Goal: Task Accomplishment & Management: Complete application form

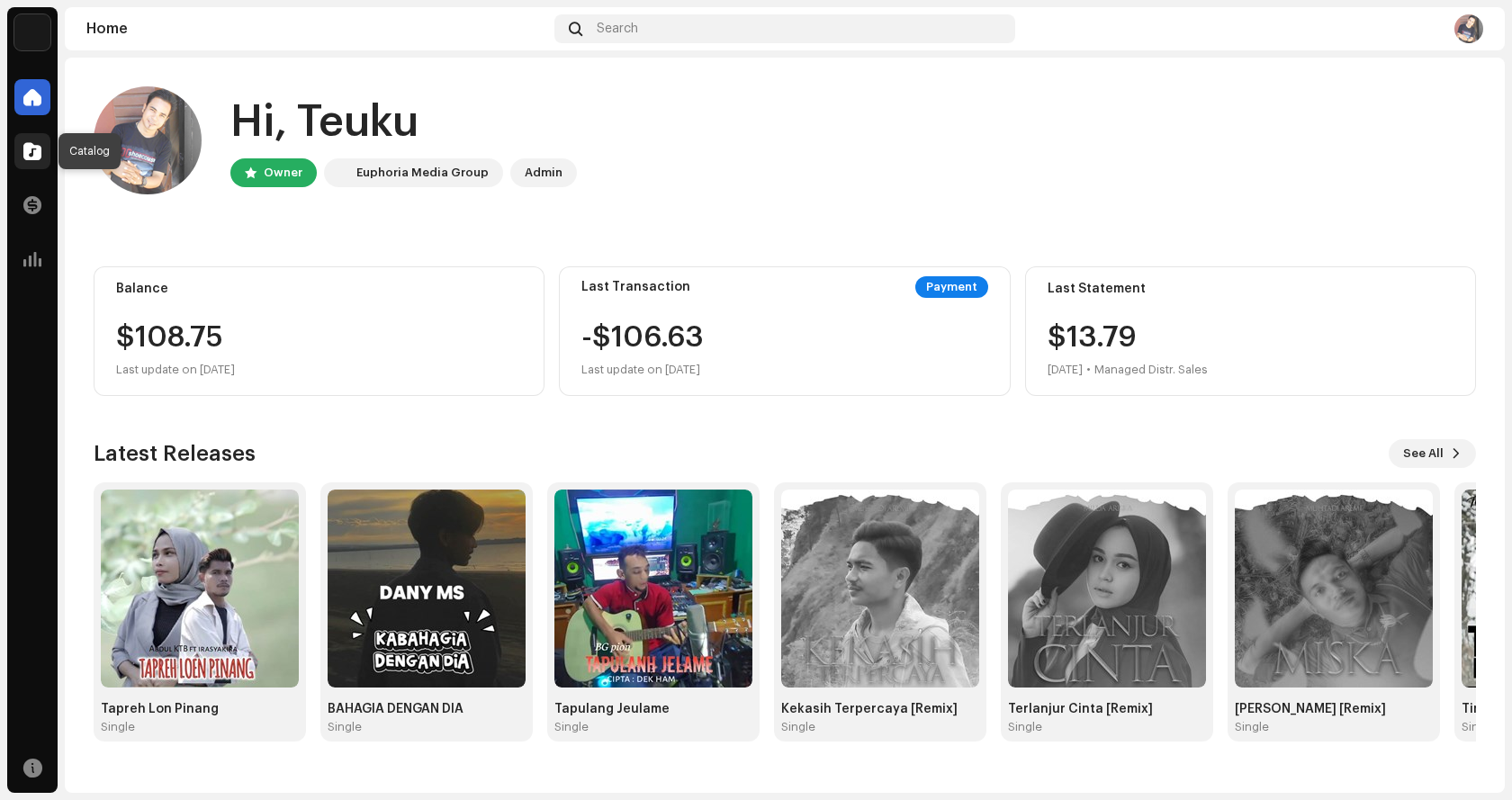
click at [29, 154] on span at bounding box center [32, 151] width 18 height 14
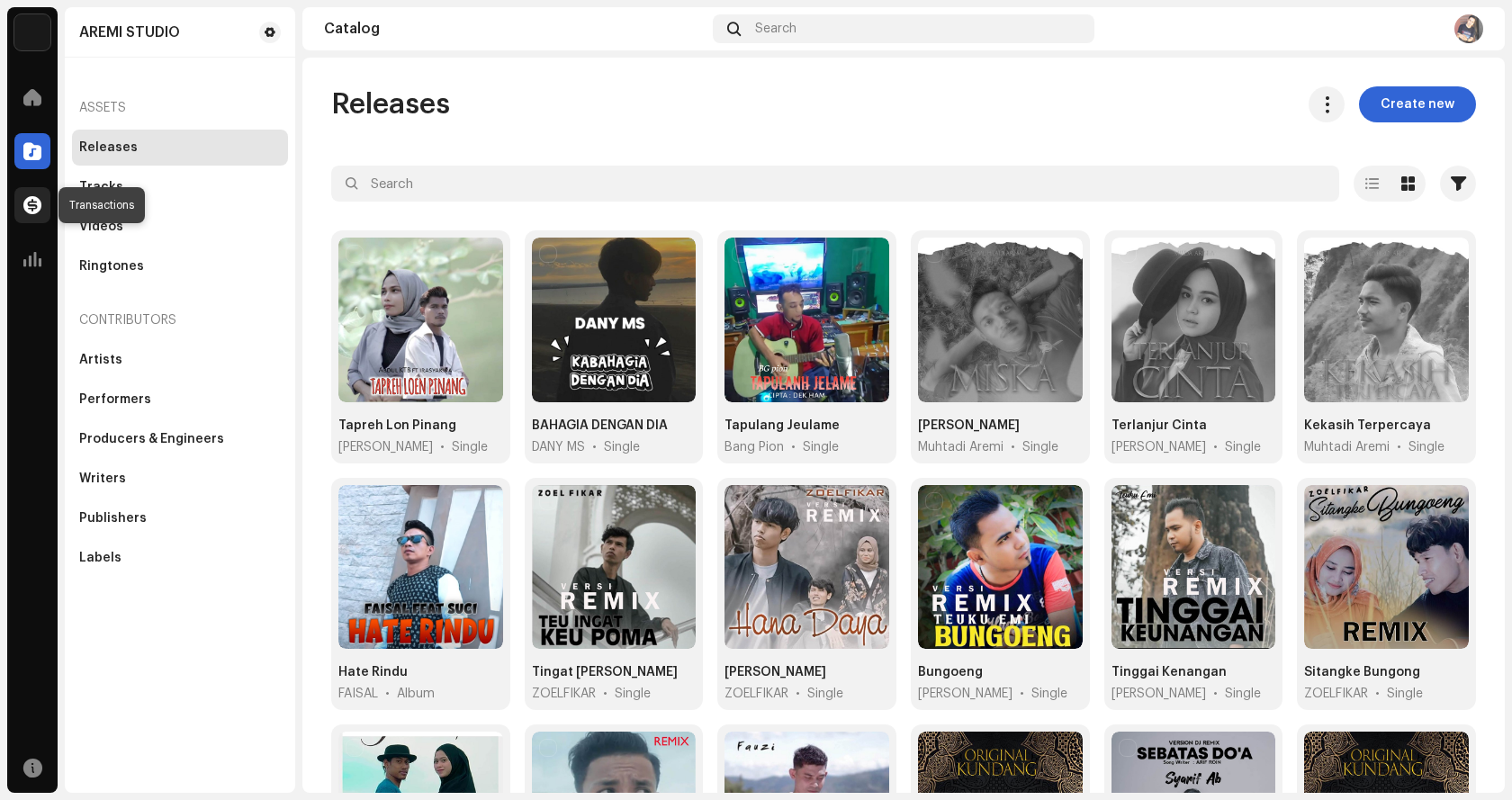
click at [34, 205] on span at bounding box center [32, 205] width 18 height 14
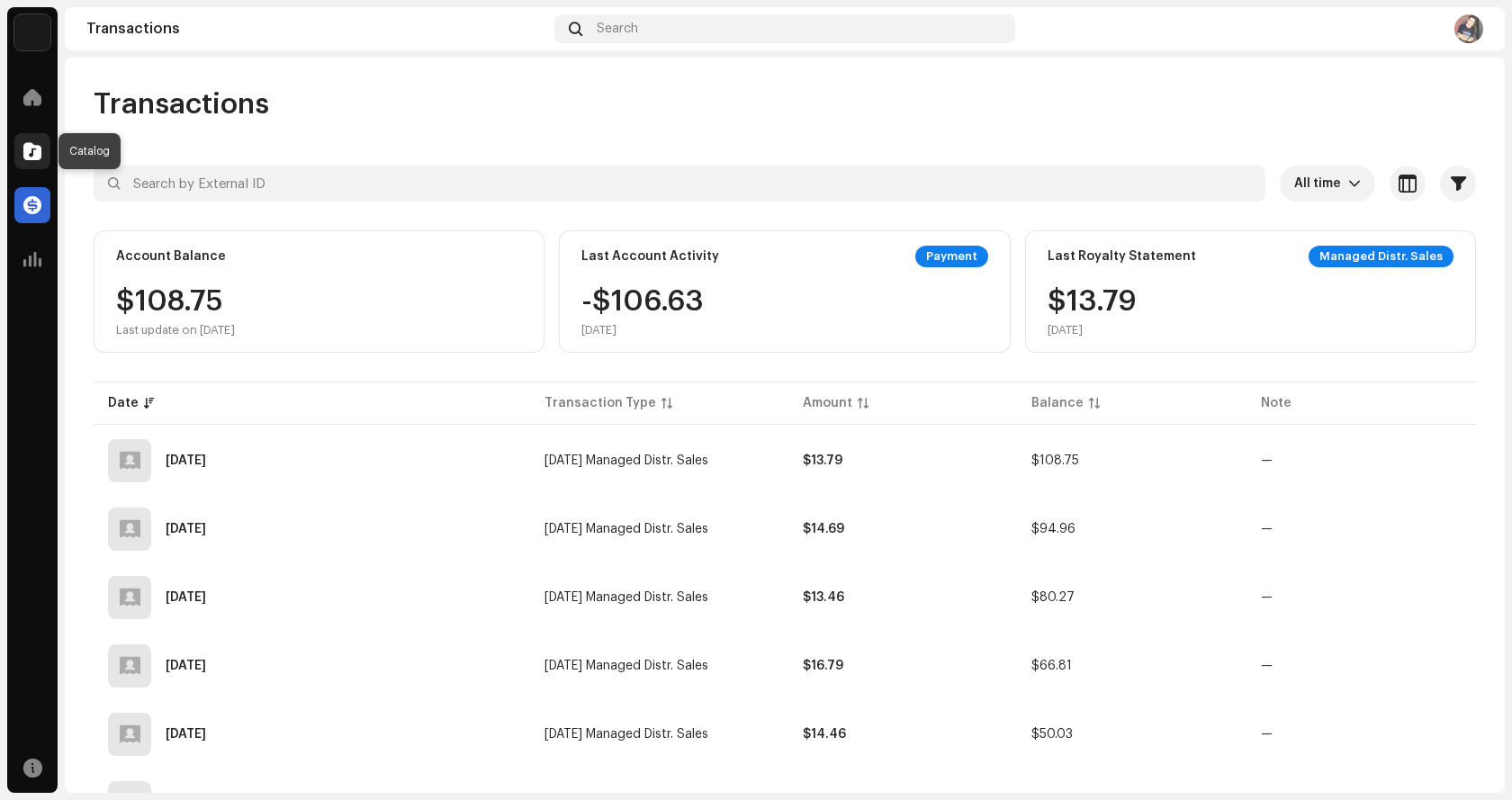
click at [40, 155] on span at bounding box center [32, 151] width 18 height 14
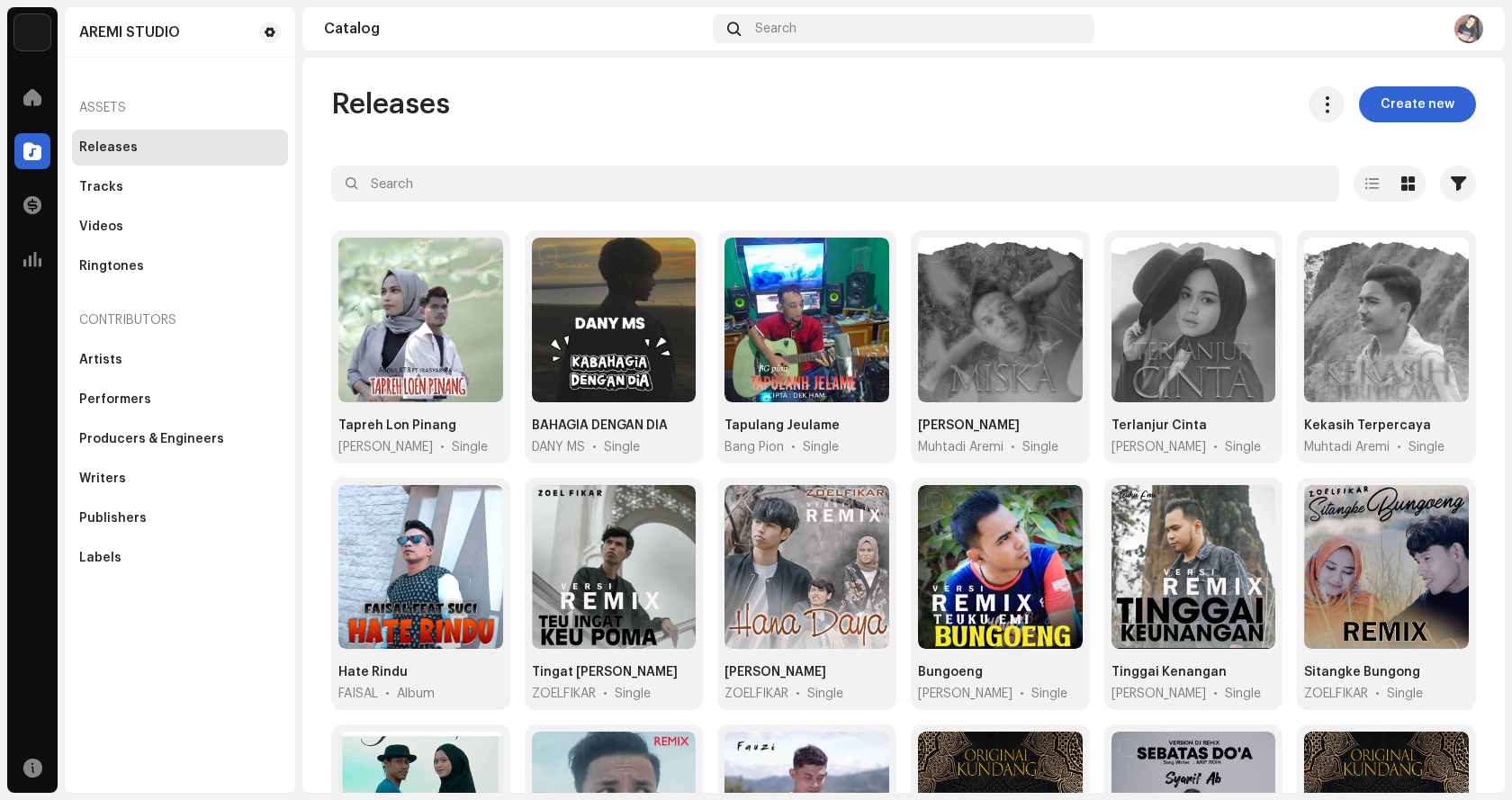
click at [1385, 105] on span "Create new" at bounding box center [1417, 105] width 74 height 36
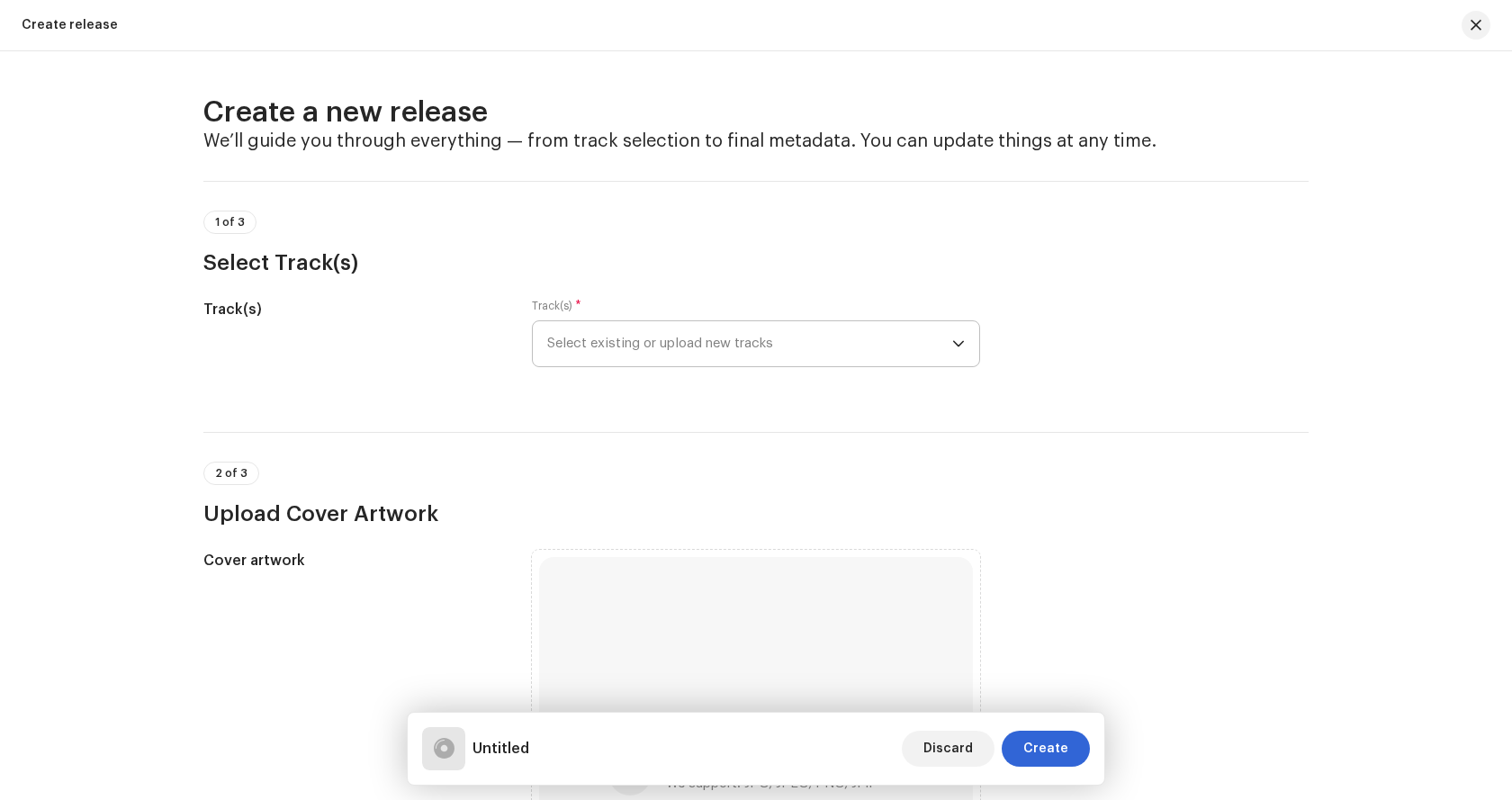
click at [661, 346] on span "Select existing or upload new tracks" at bounding box center [750, 344] width 405 height 45
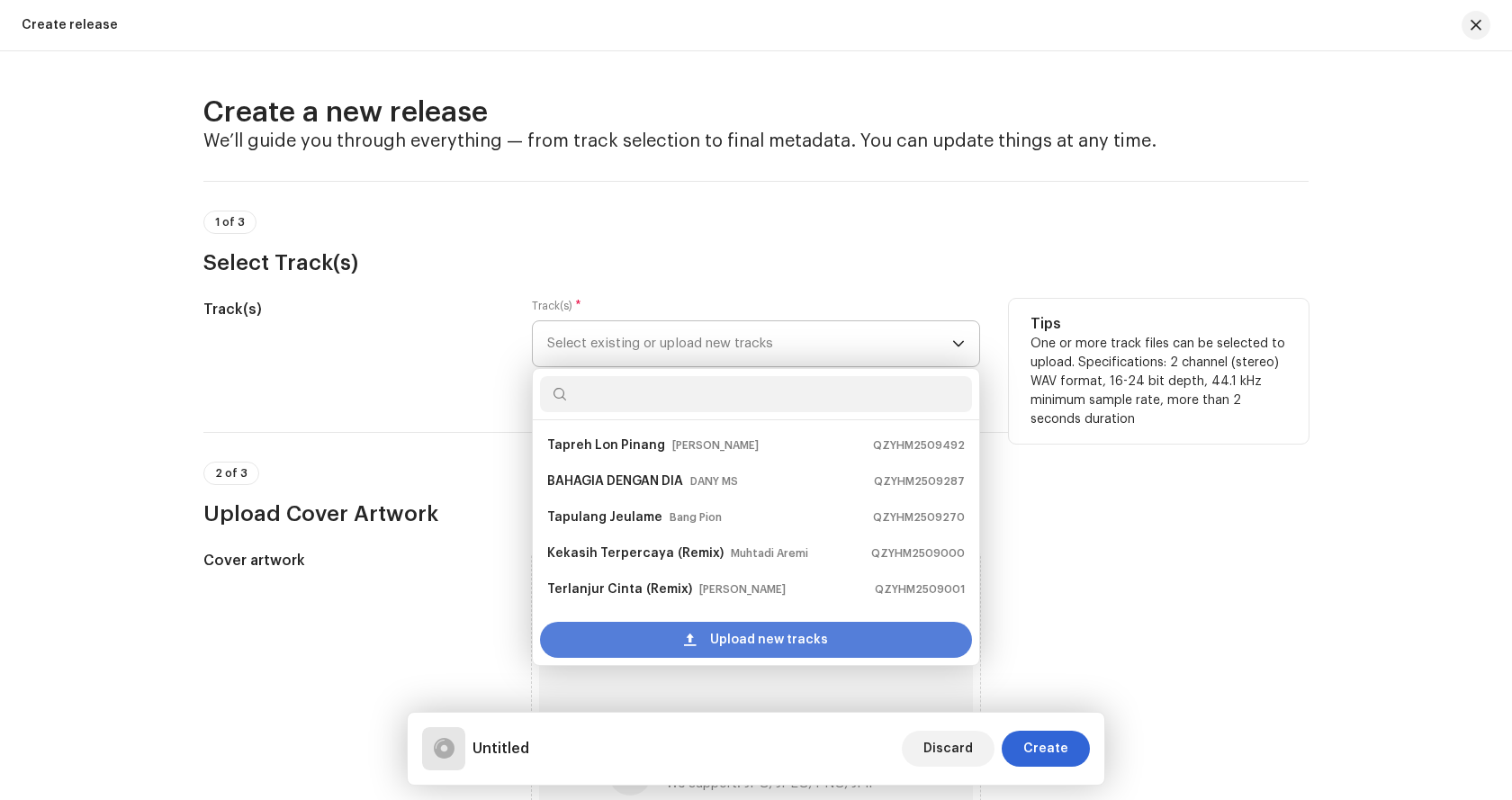
scroll to position [29, 0]
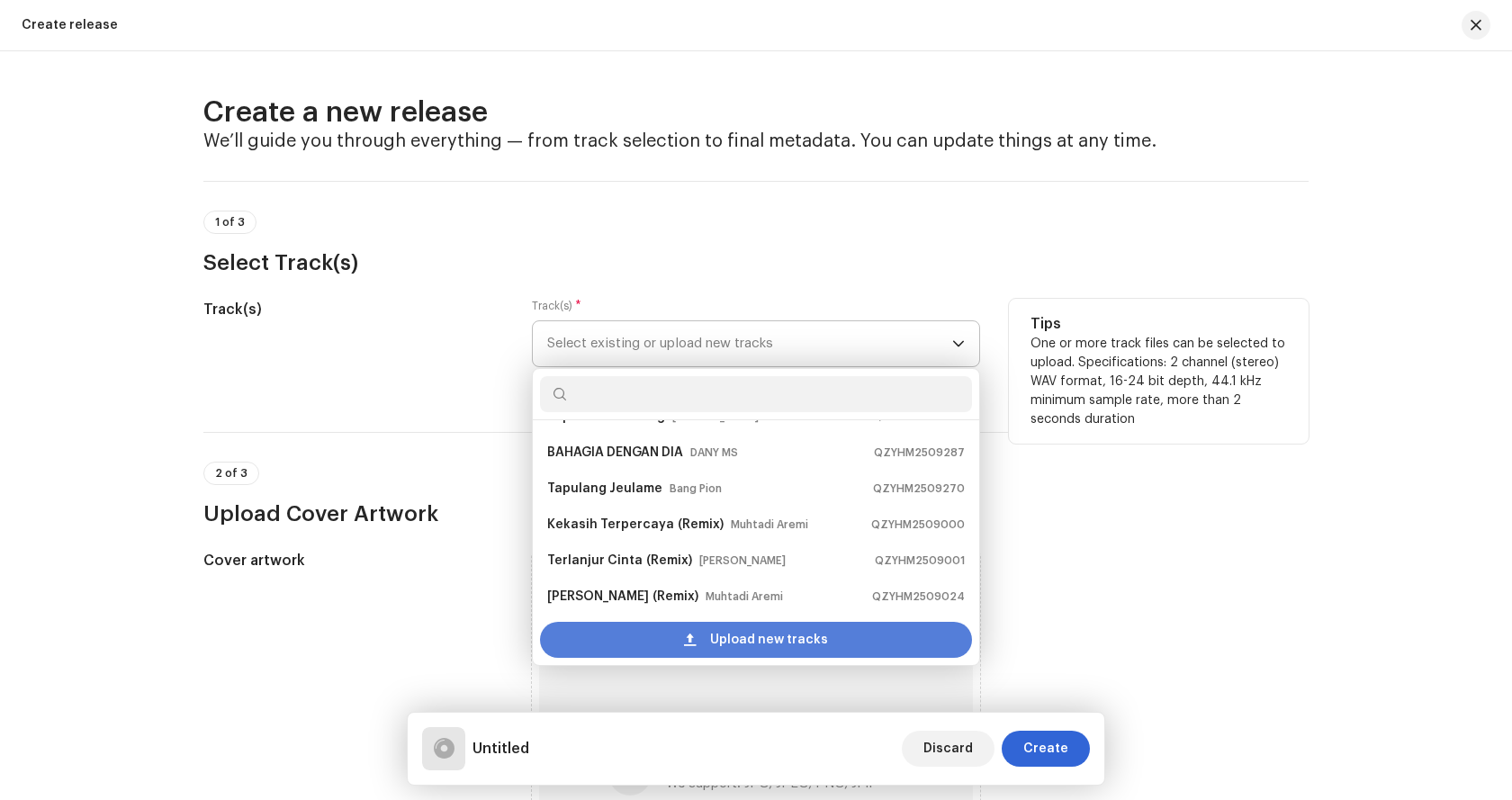
click at [715, 646] on span "Upload new tracks" at bounding box center [769, 640] width 118 height 36
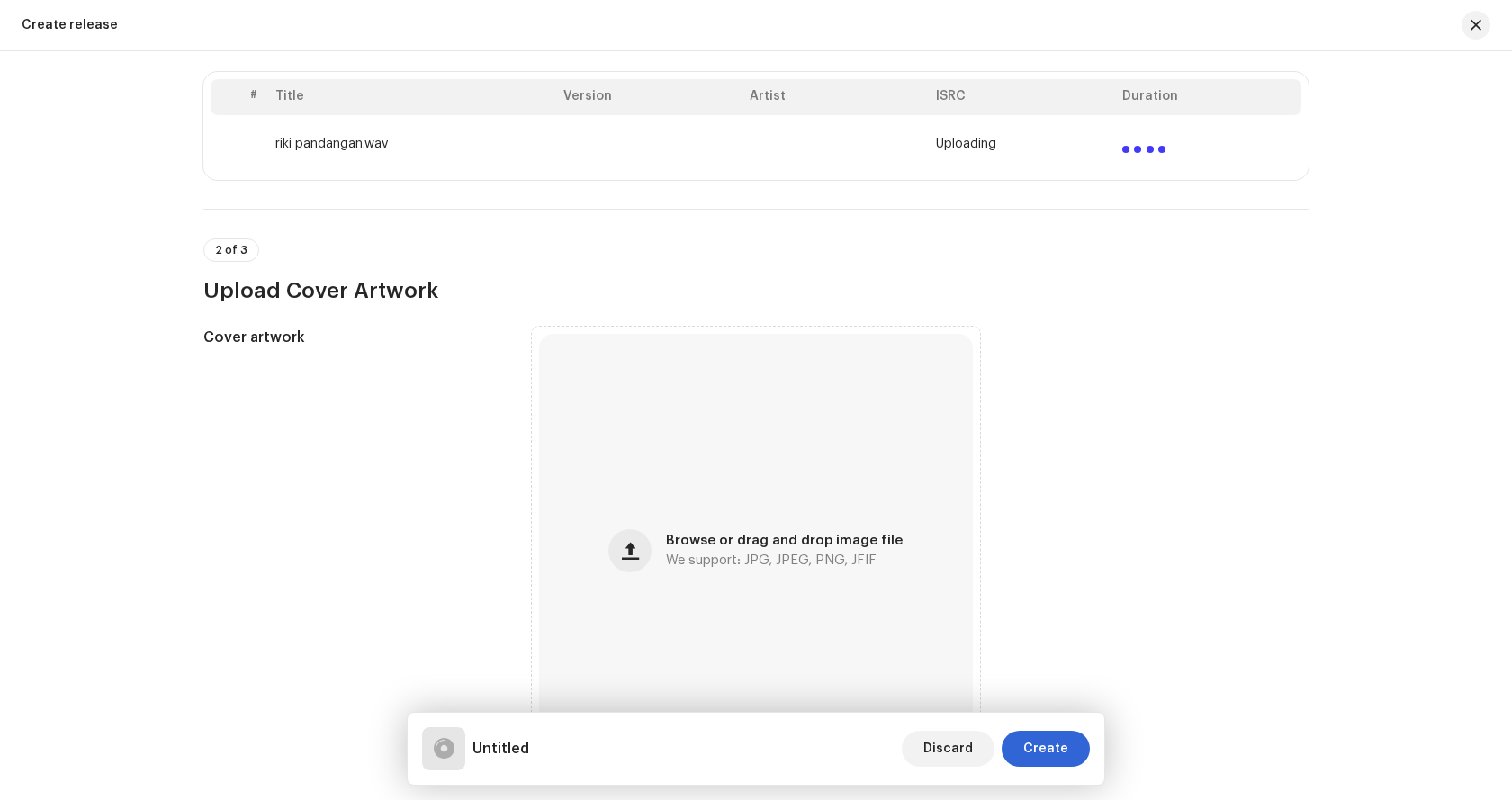
scroll to position [450, 0]
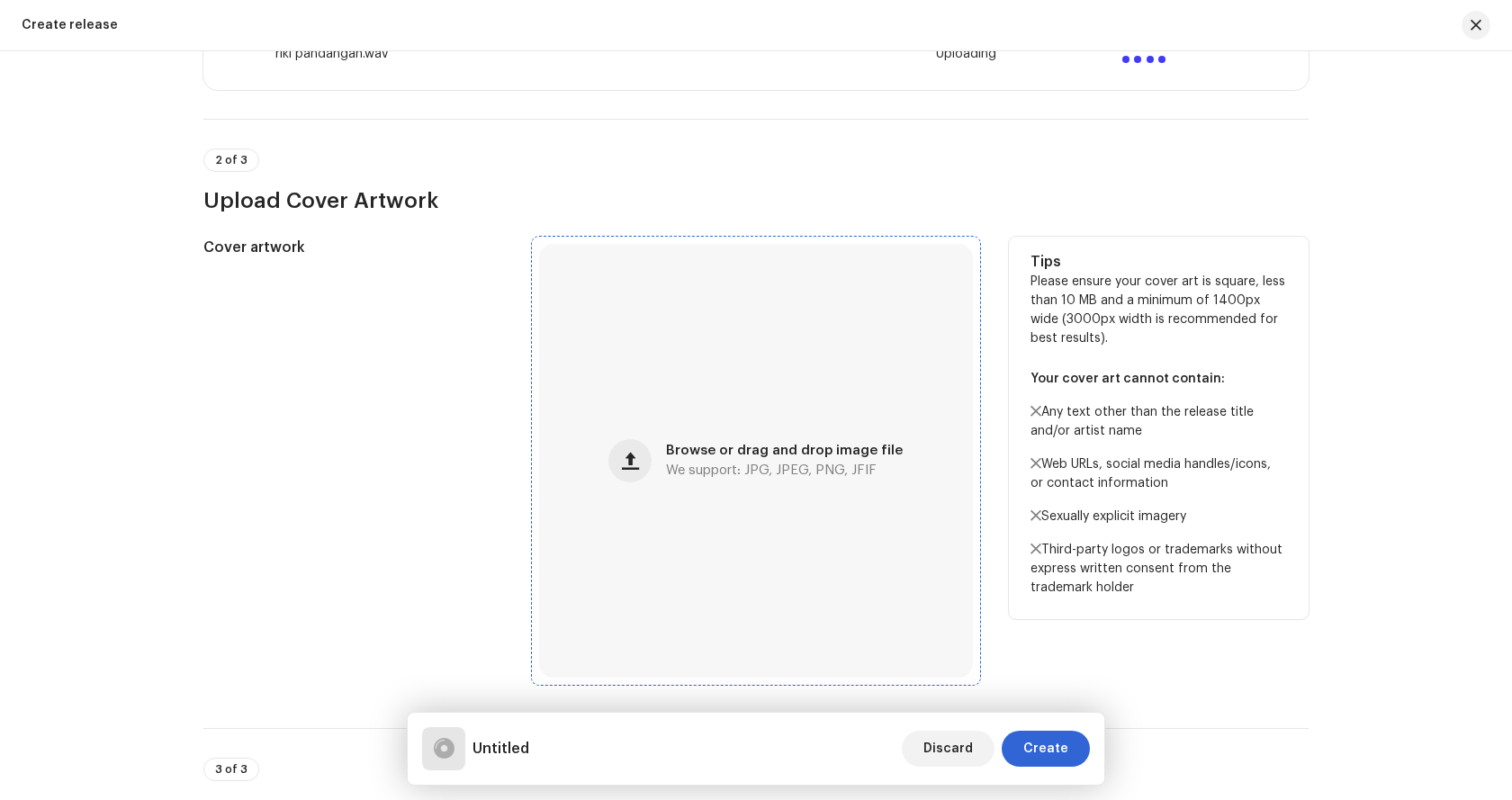
click at [751, 464] on span "We support: JPG, JPEG, PNG, JFIF" at bounding box center [771, 470] width 211 height 13
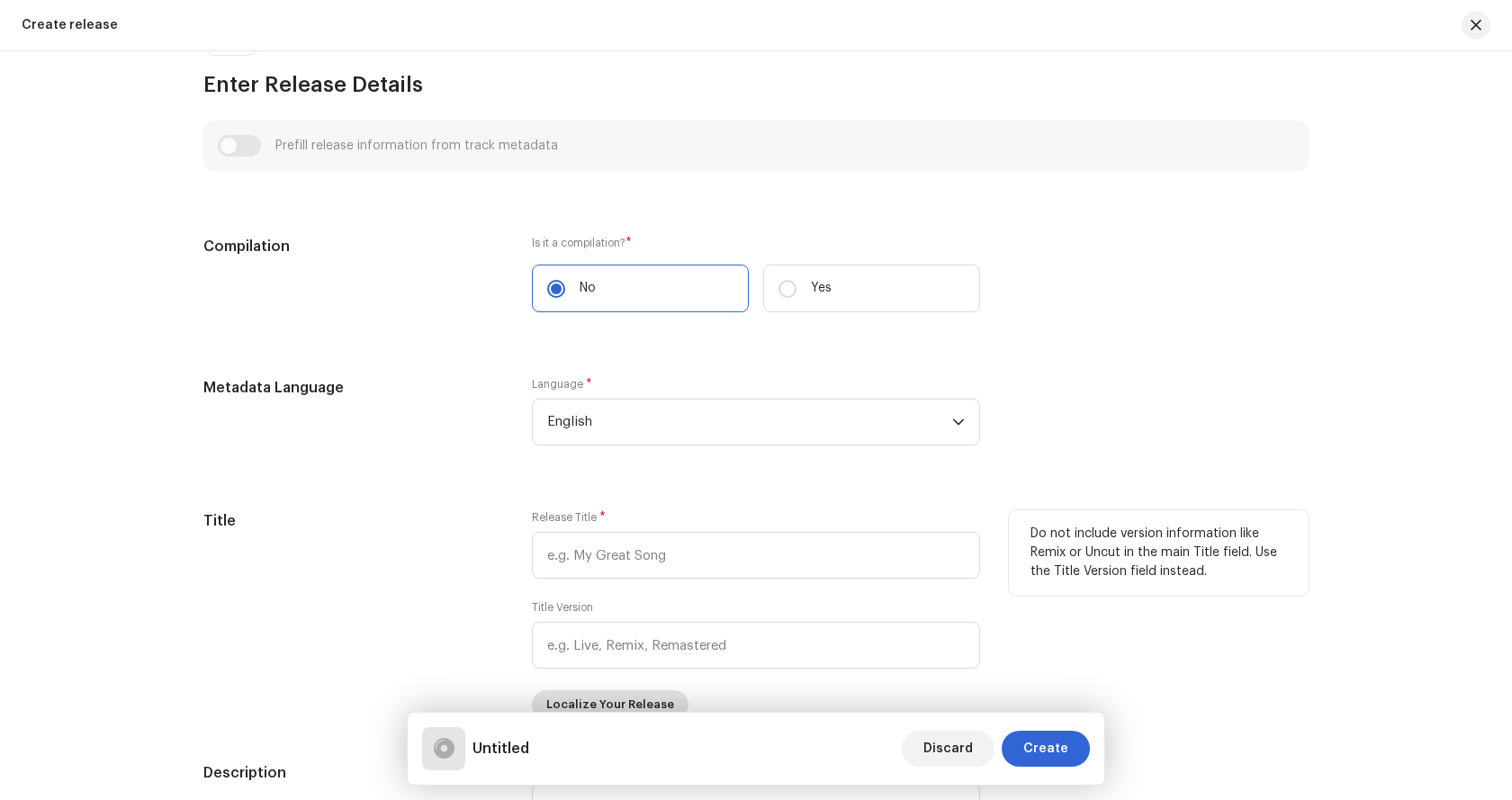
scroll to position [1350, 0]
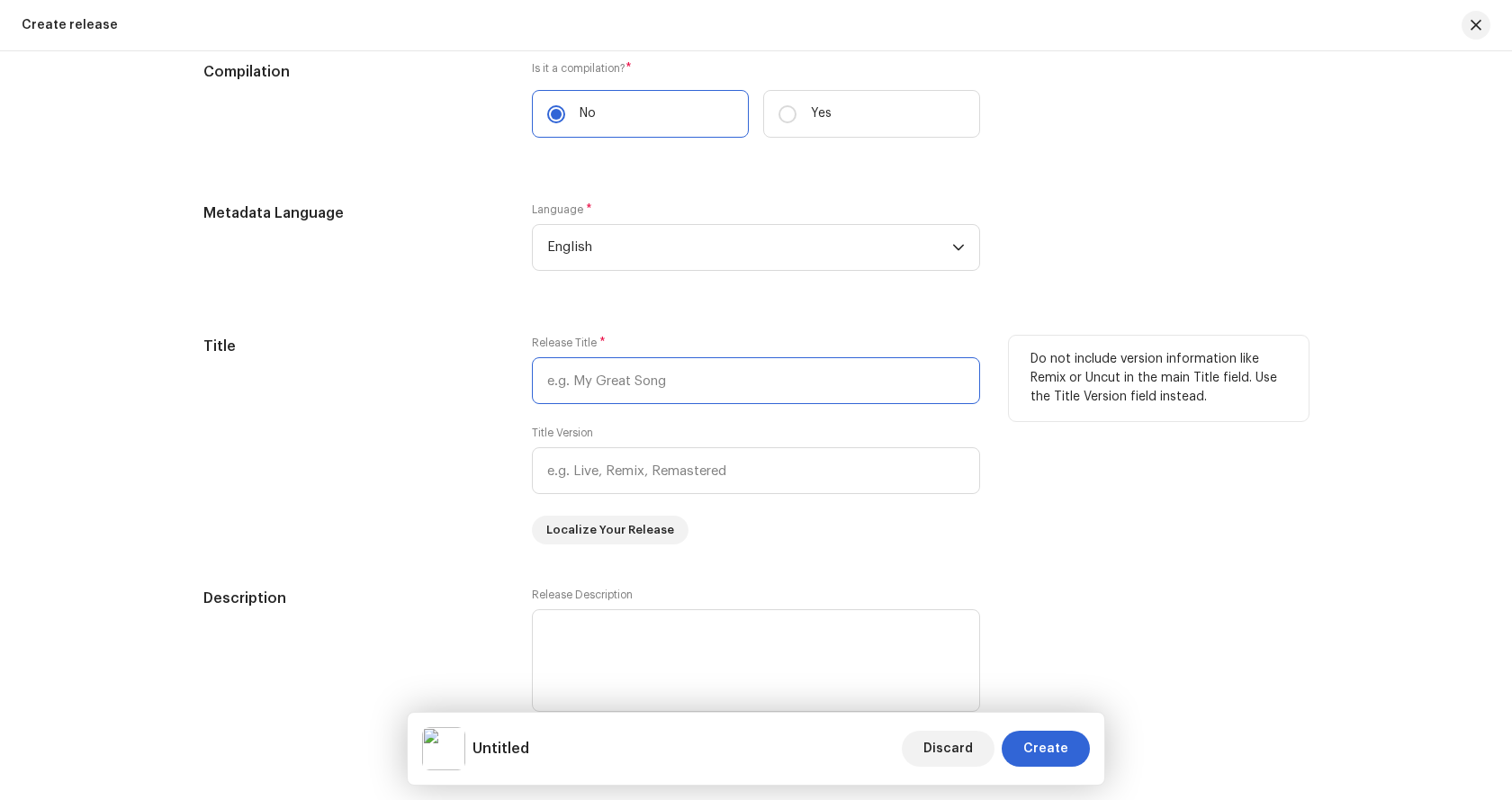
click at [681, 390] on input "text" at bounding box center [756, 381] width 448 height 47
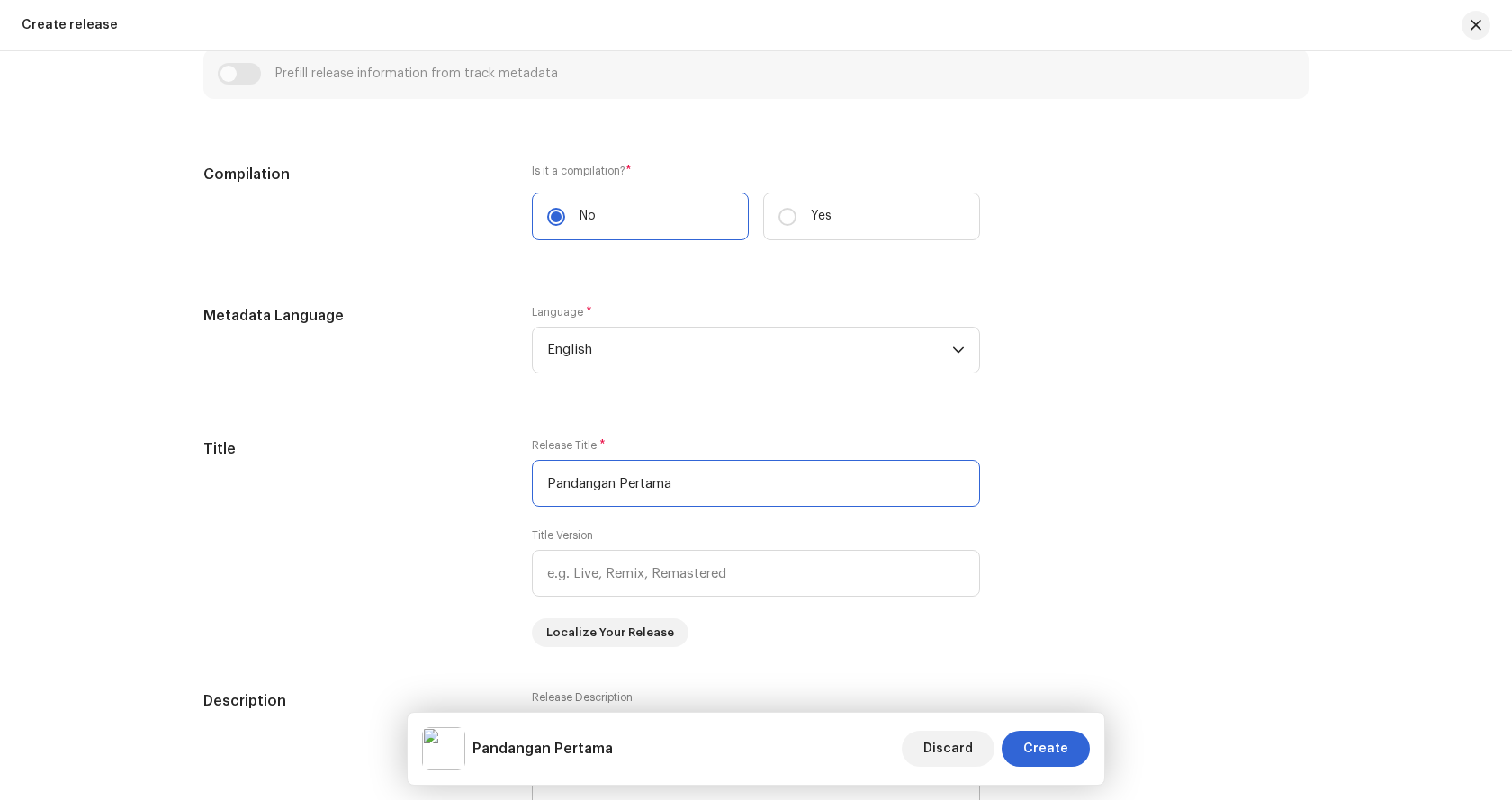
scroll to position [1440, 0]
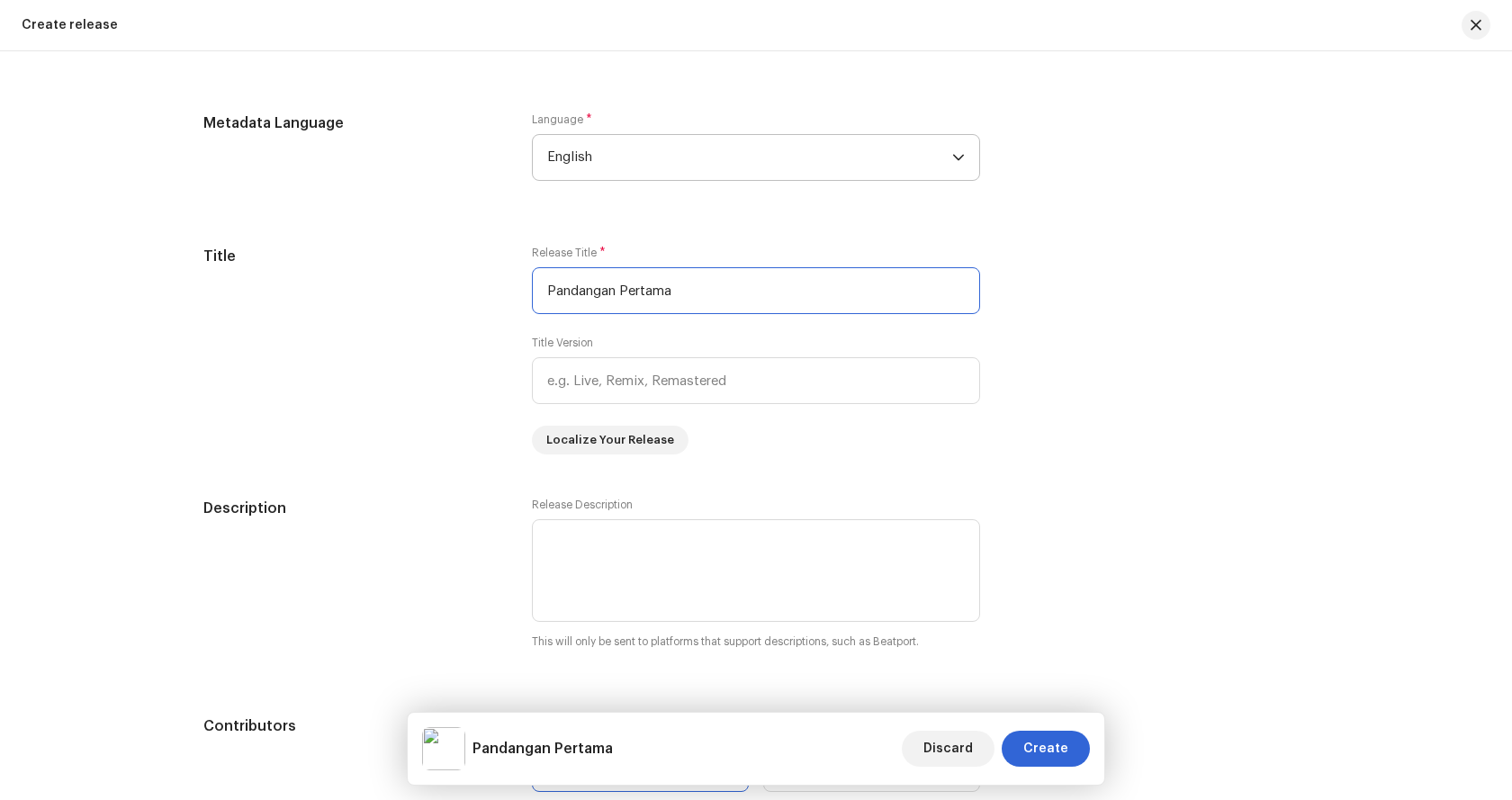
type input "Pandangan Pertama"
click at [722, 167] on span "English" at bounding box center [750, 157] width 405 height 45
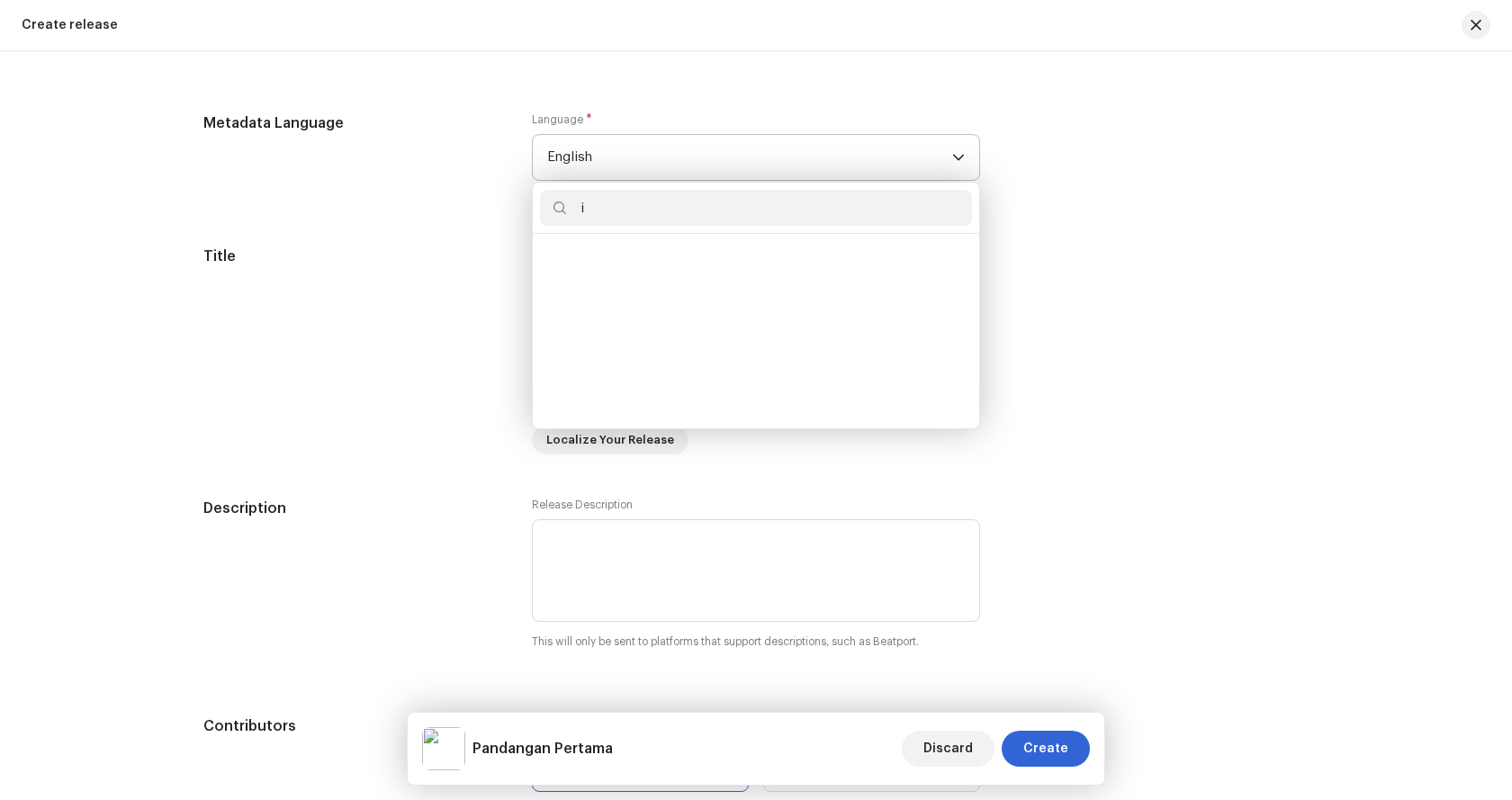
scroll to position [7, 0]
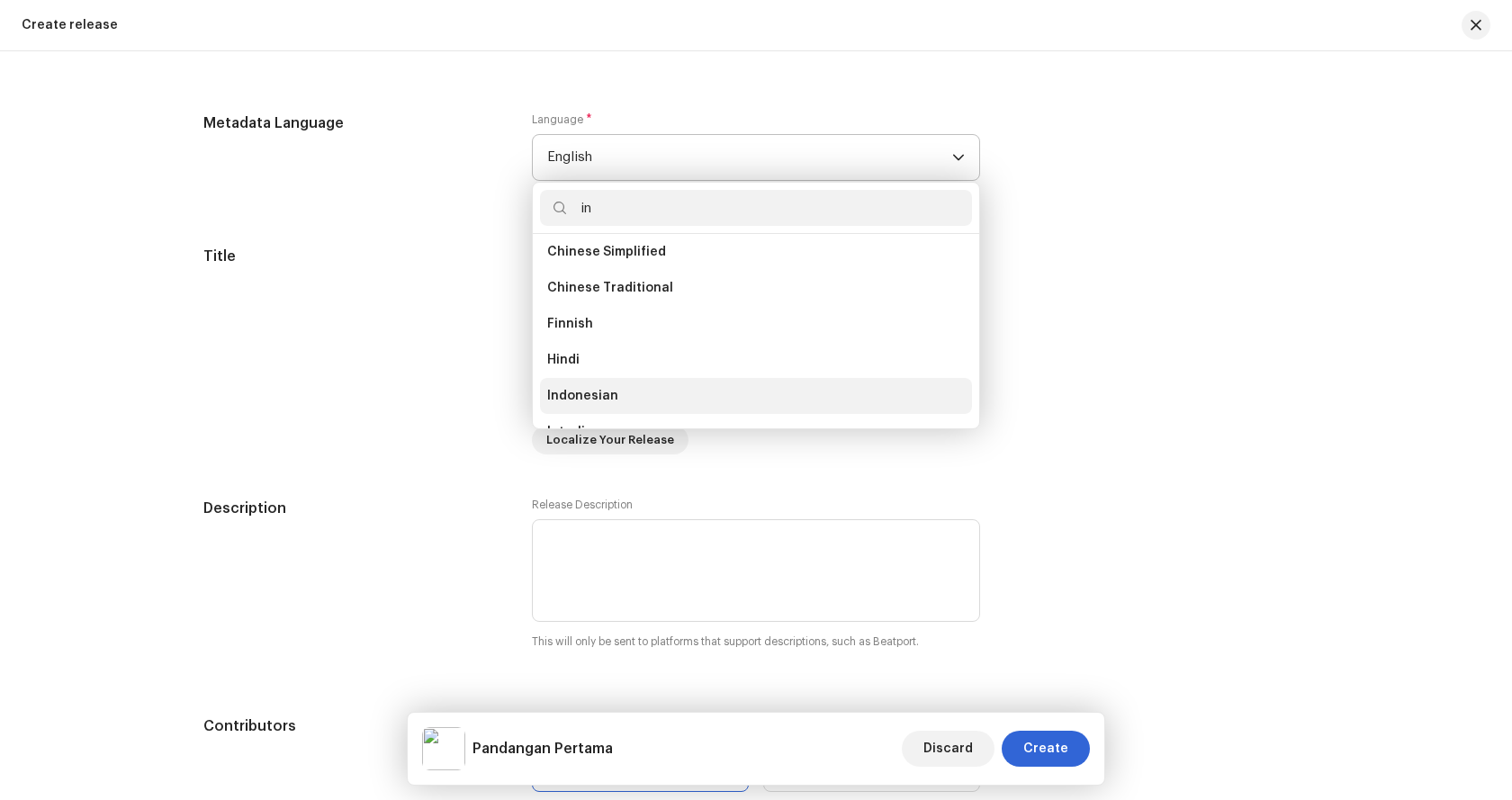
type input "in"
click at [586, 386] on li "Indonesian" at bounding box center [756, 397] width 432 height 36
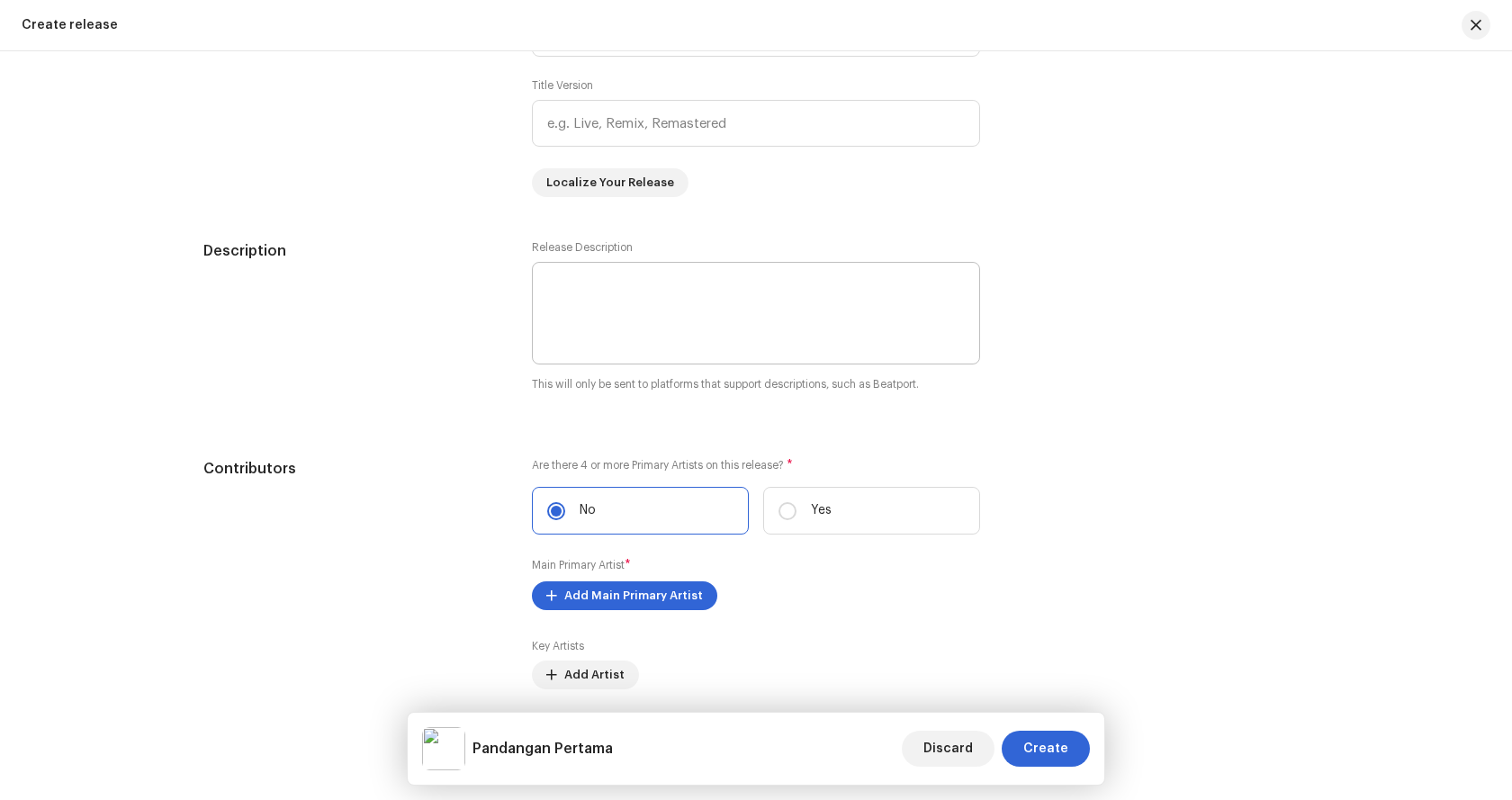
scroll to position [1891, 0]
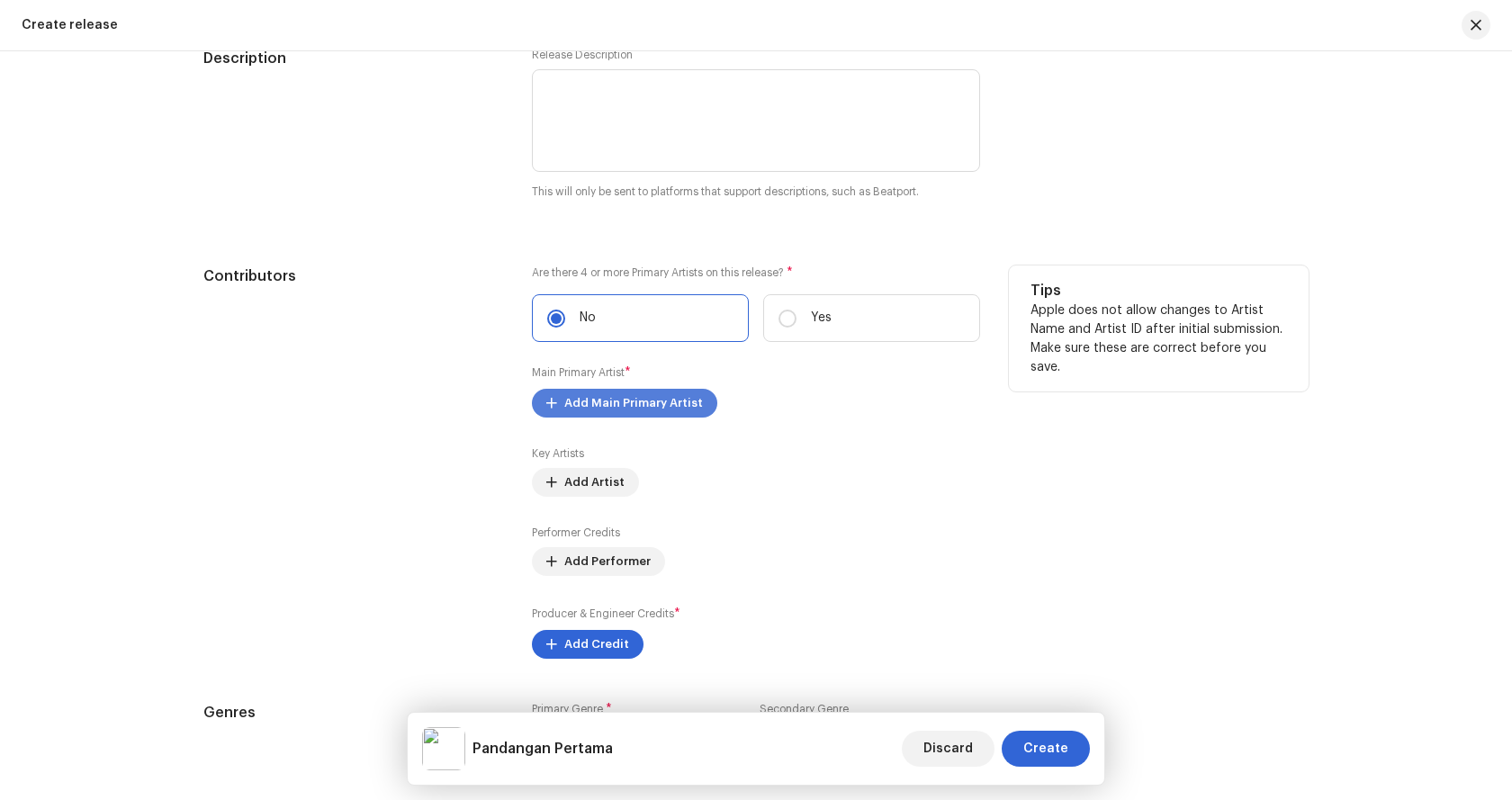
click at [592, 409] on span "Add Main Primary Artist" at bounding box center [633, 403] width 139 height 36
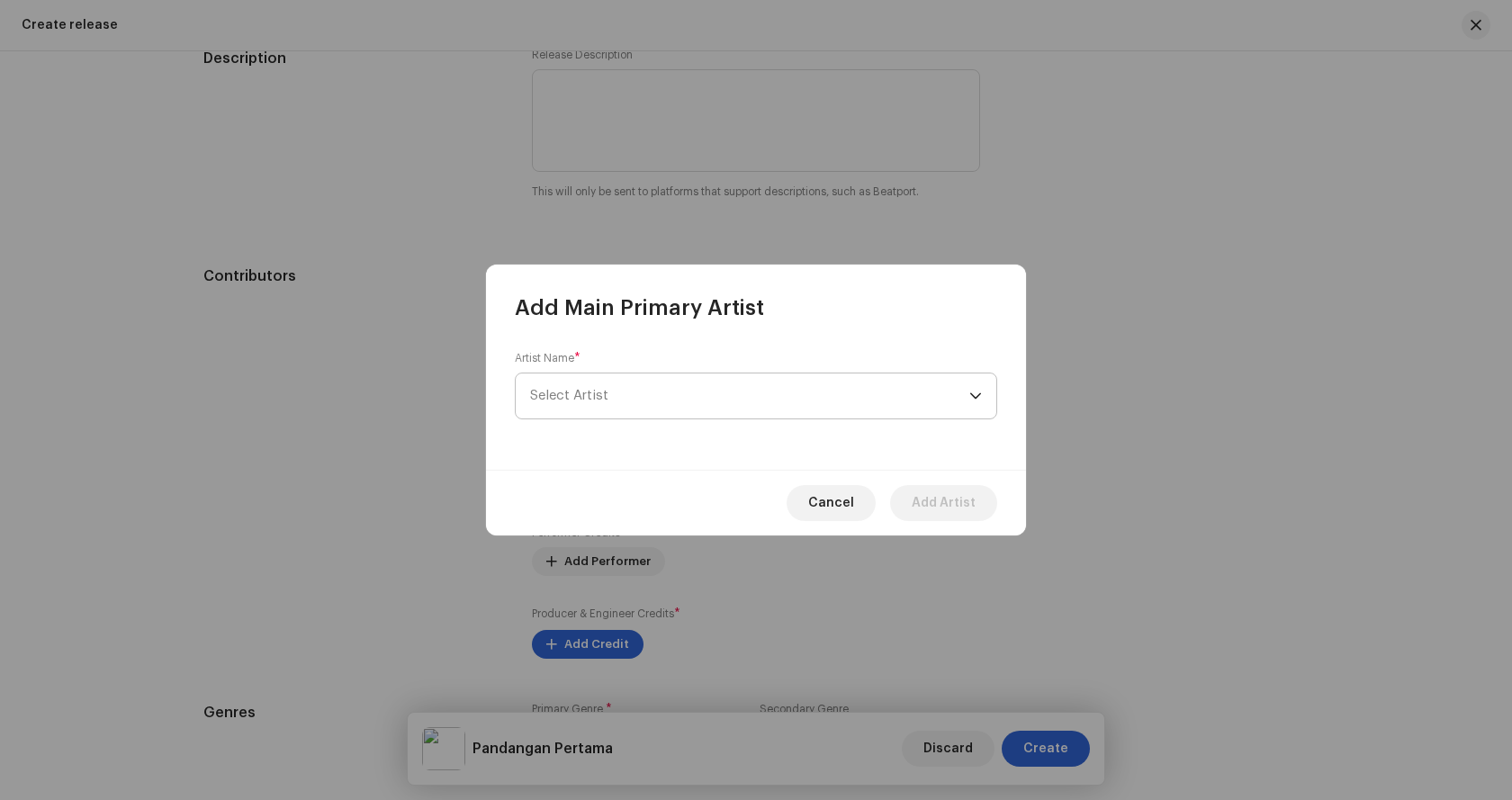
click at [606, 385] on span "Select Artist" at bounding box center [750, 396] width 439 height 45
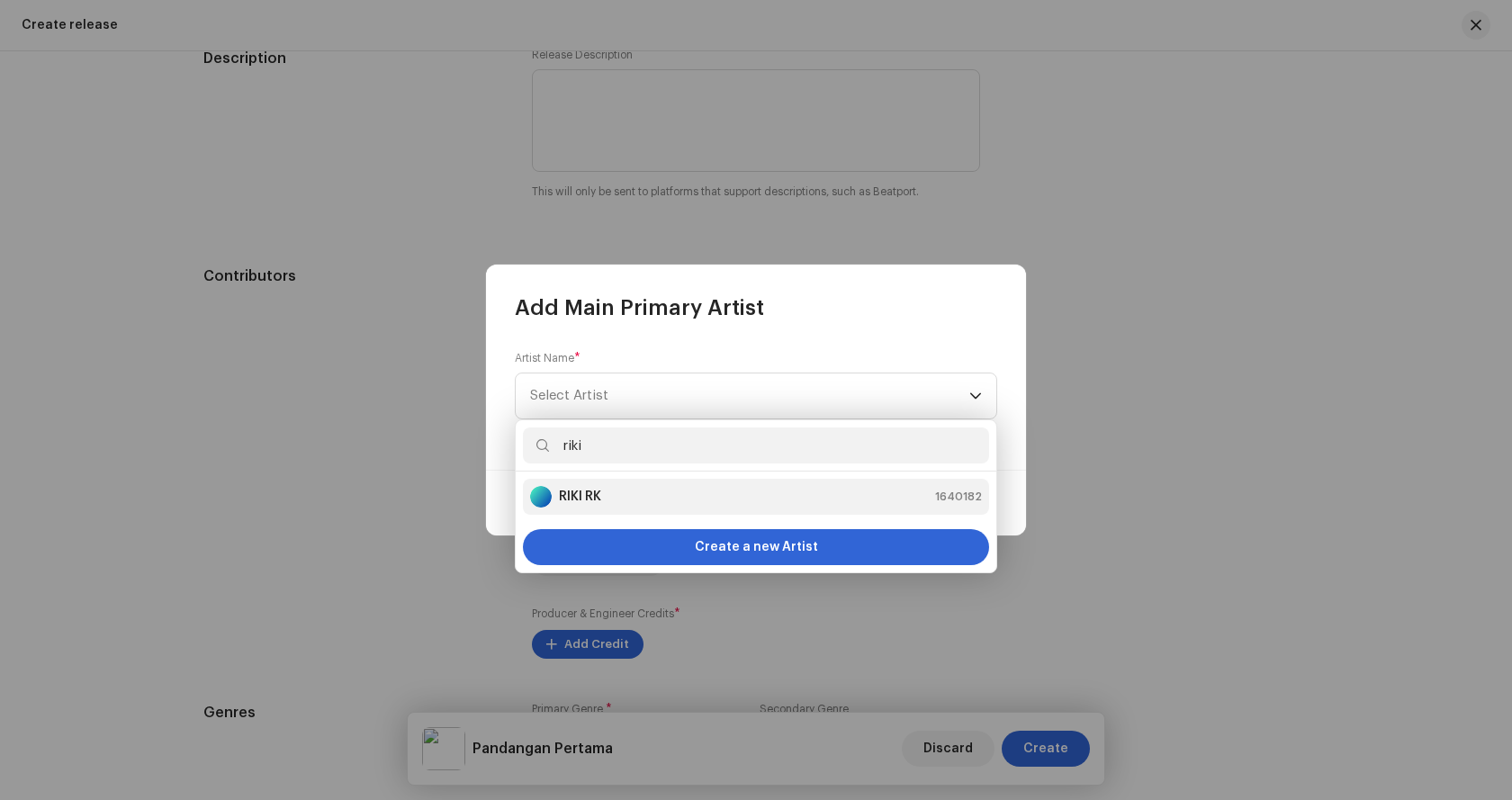
type input "riki"
click at [596, 497] on strong "RIKI RK" at bounding box center [580, 496] width 42 height 18
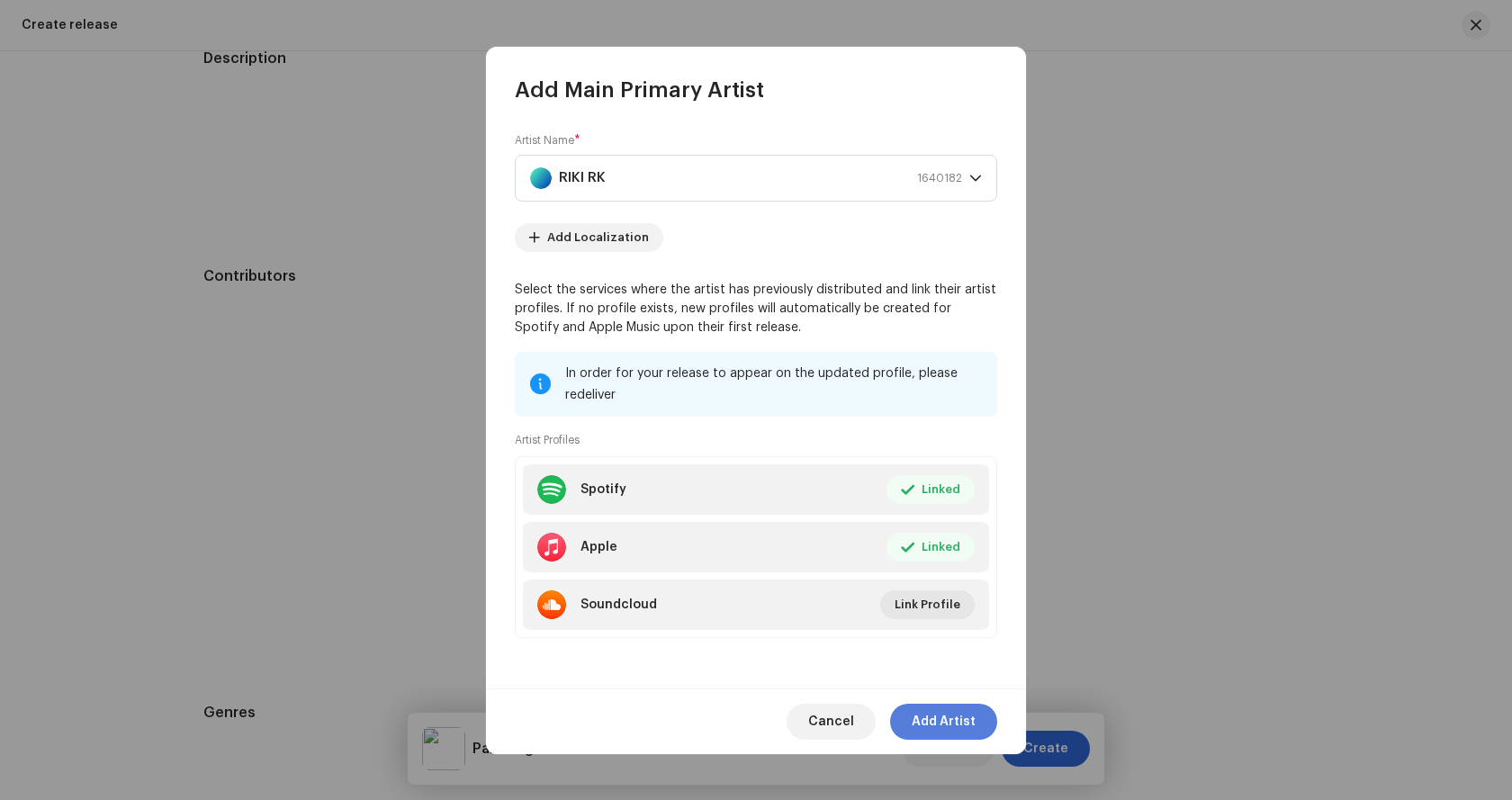
click at [952, 716] on span "Add Artist" at bounding box center [944, 722] width 64 height 36
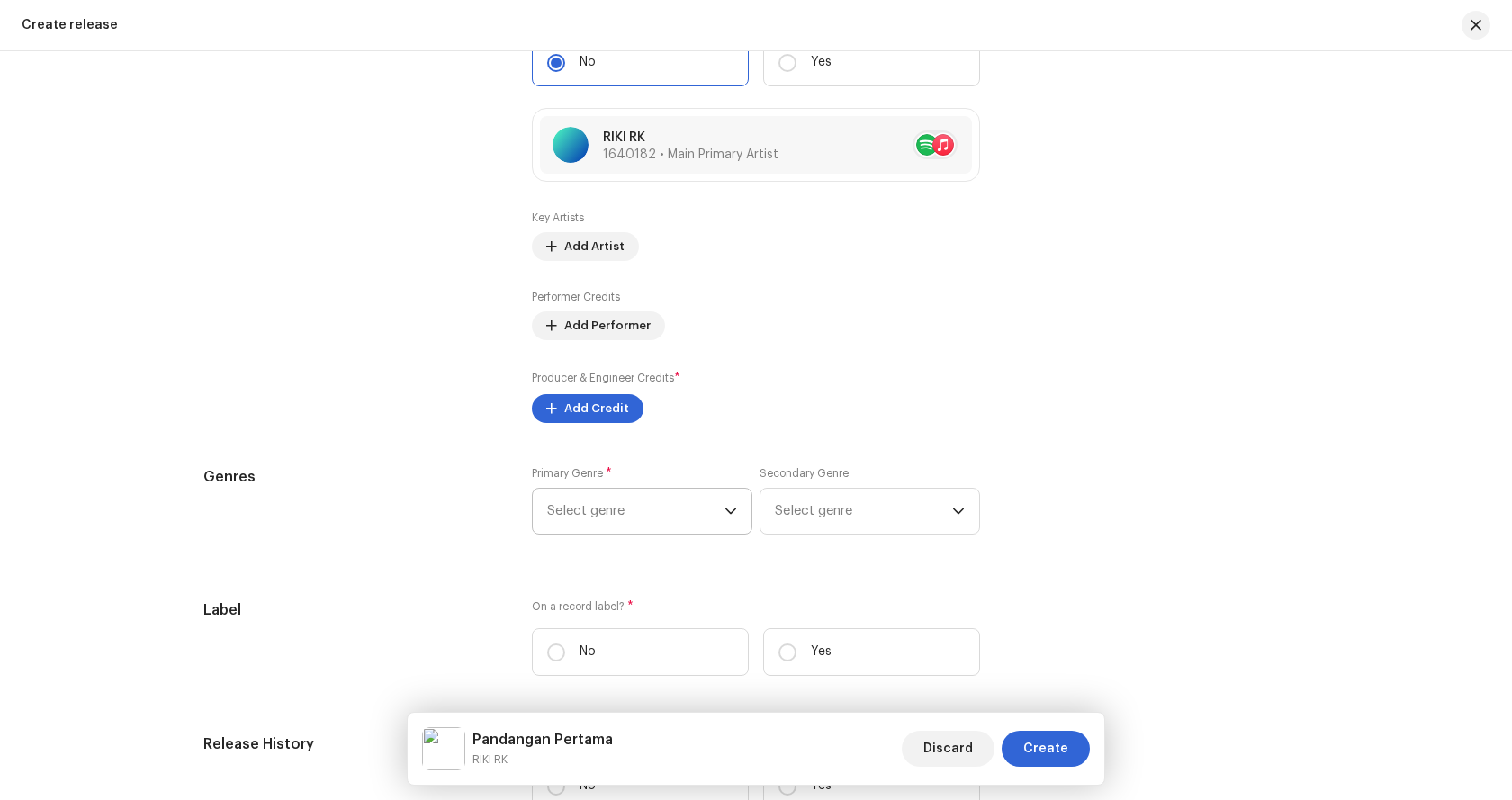
scroll to position [2250, 0]
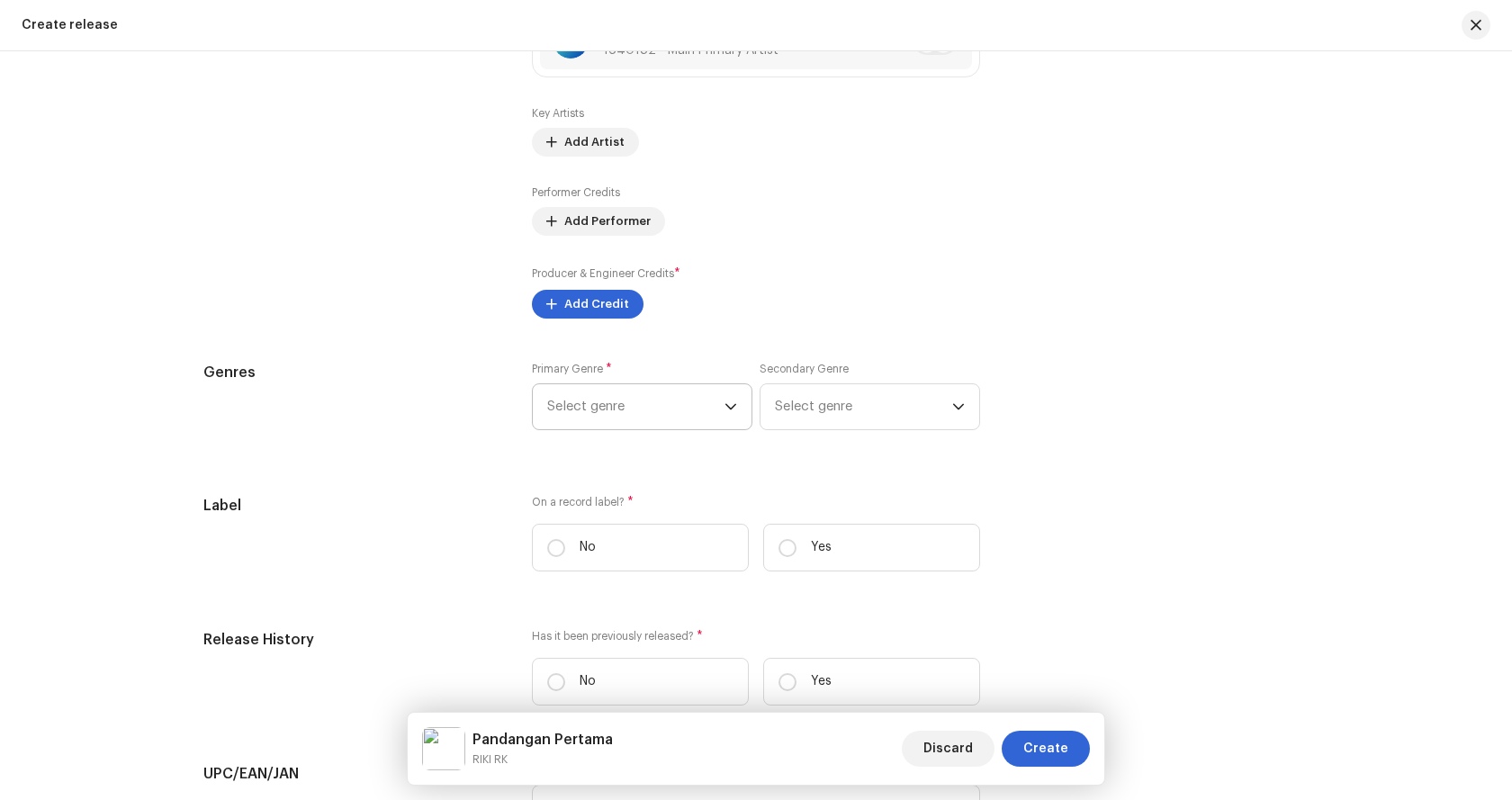
click at [727, 412] on icon "dropdown trigger" at bounding box center [730, 406] width 13 height 13
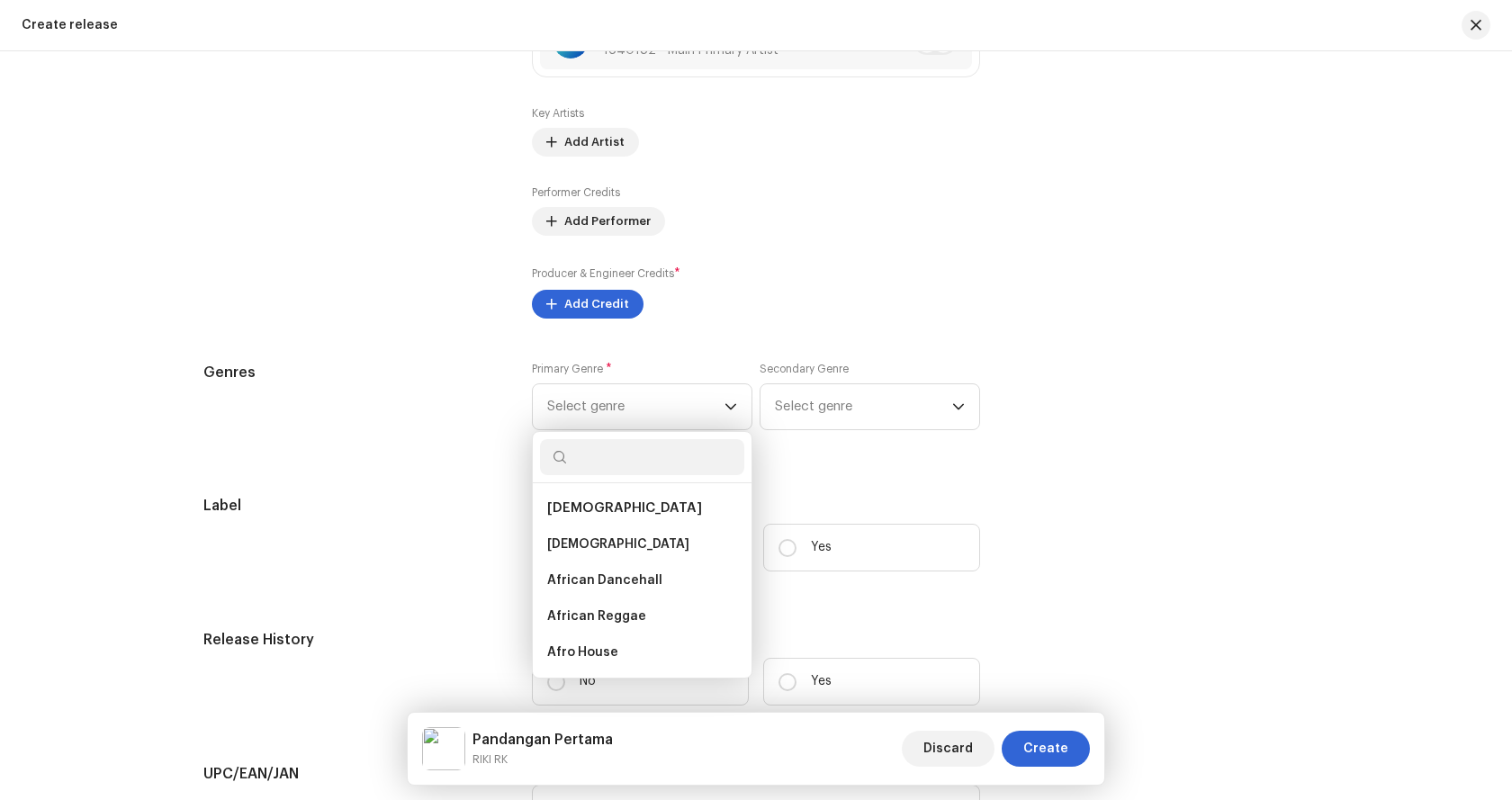
click at [806, 264] on div "Key Artists Add Artist Performer Credits Add Performer Producer & Engineer Cred…" at bounding box center [756, 212] width 448 height 213
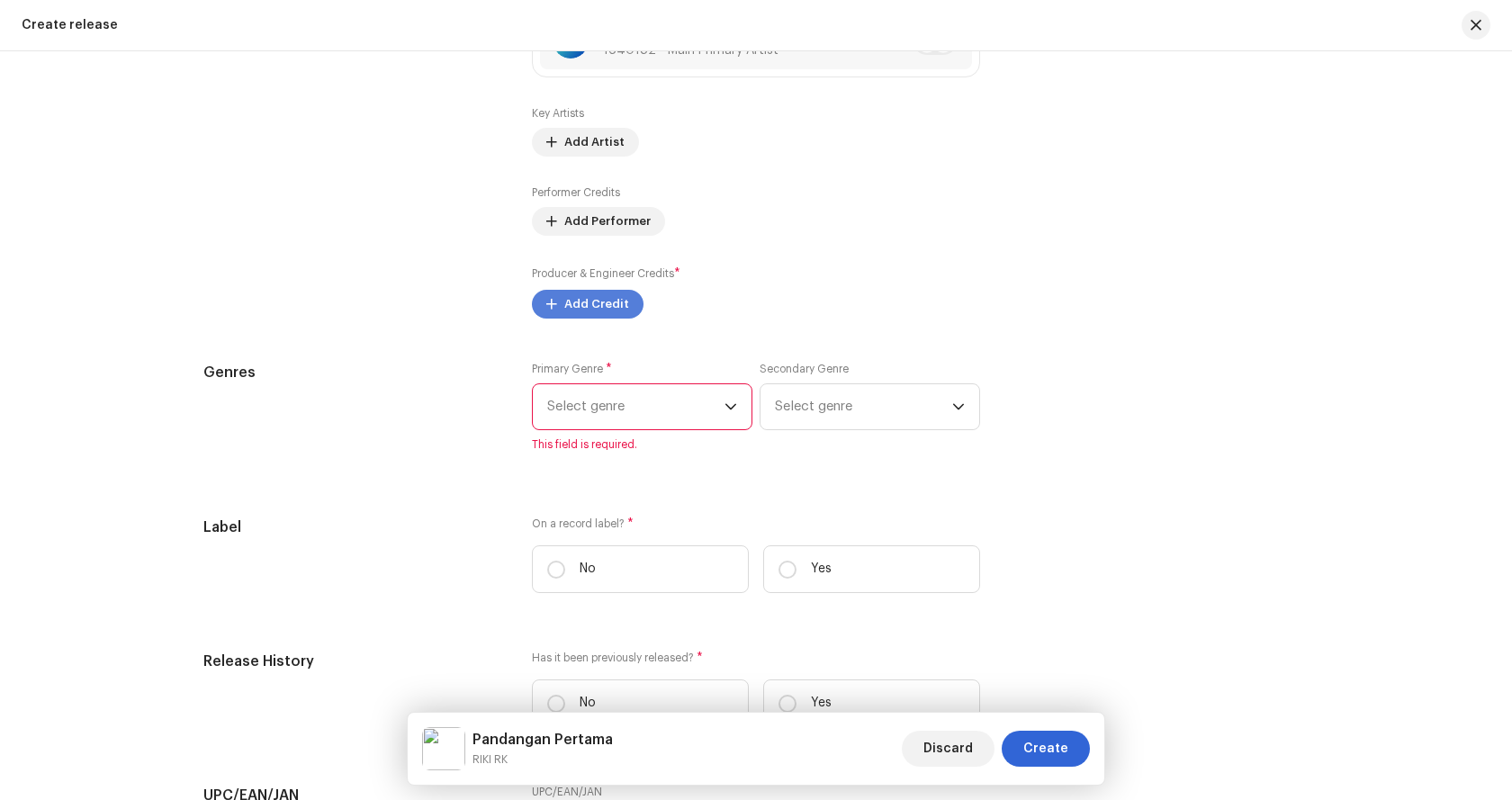
click at [571, 301] on span "Add Credit" at bounding box center [596, 305] width 65 height 36
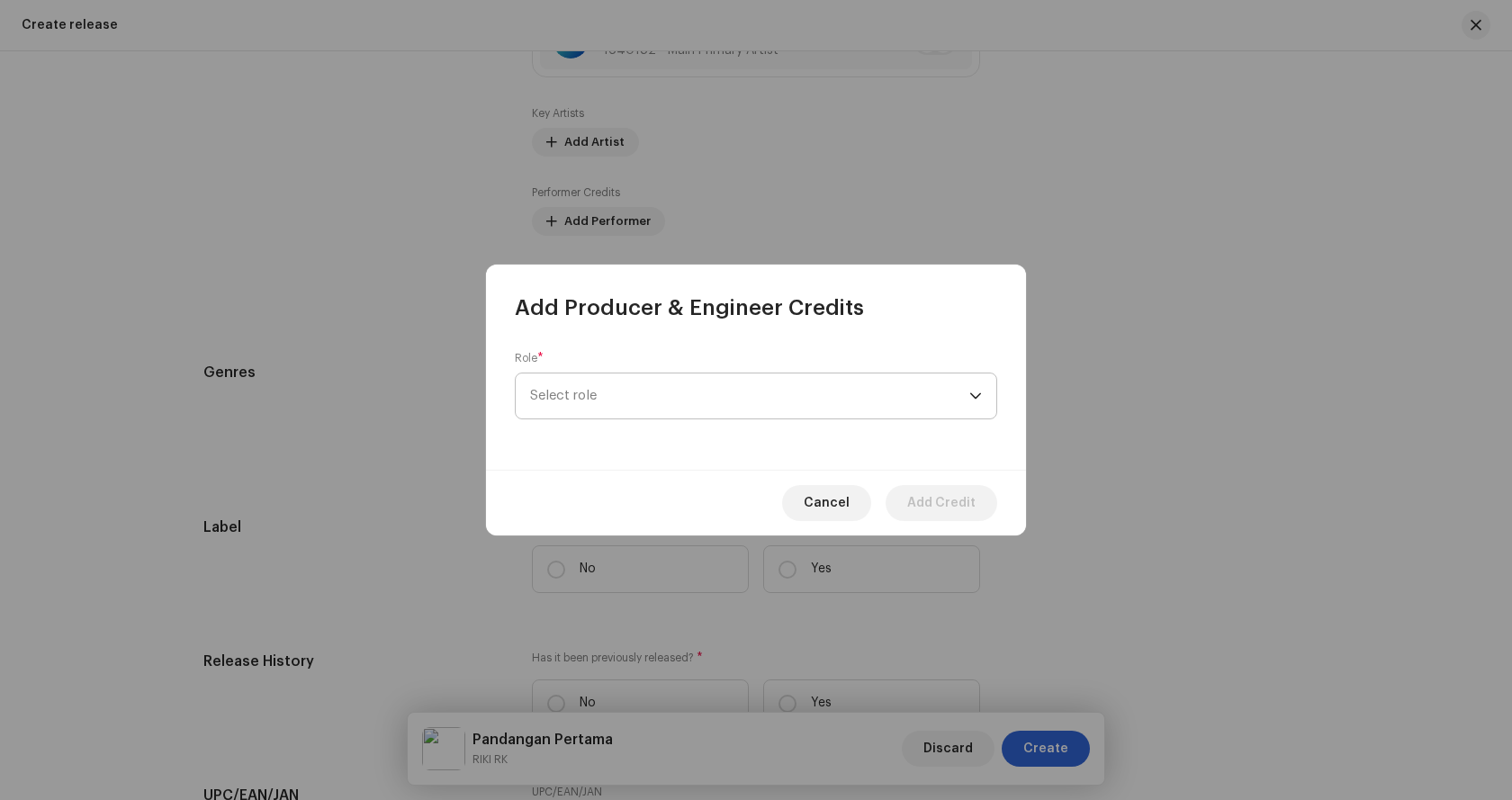
click at [582, 375] on span "Select role" at bounding box center [750, 396] width 439 height 45
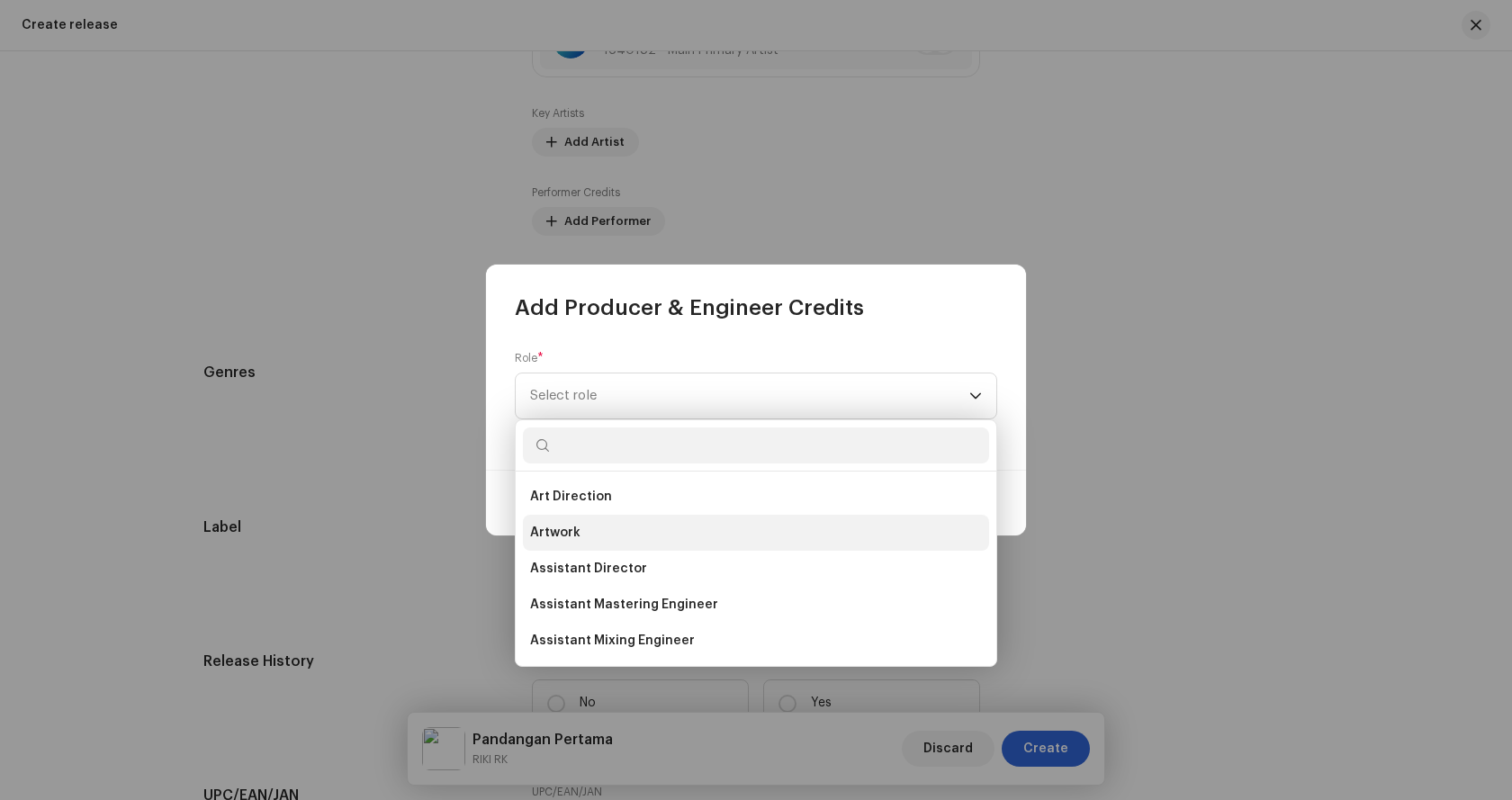
click at [576, 528] on span "Artwork" at bounding box center [555, 532] width 50 height 18
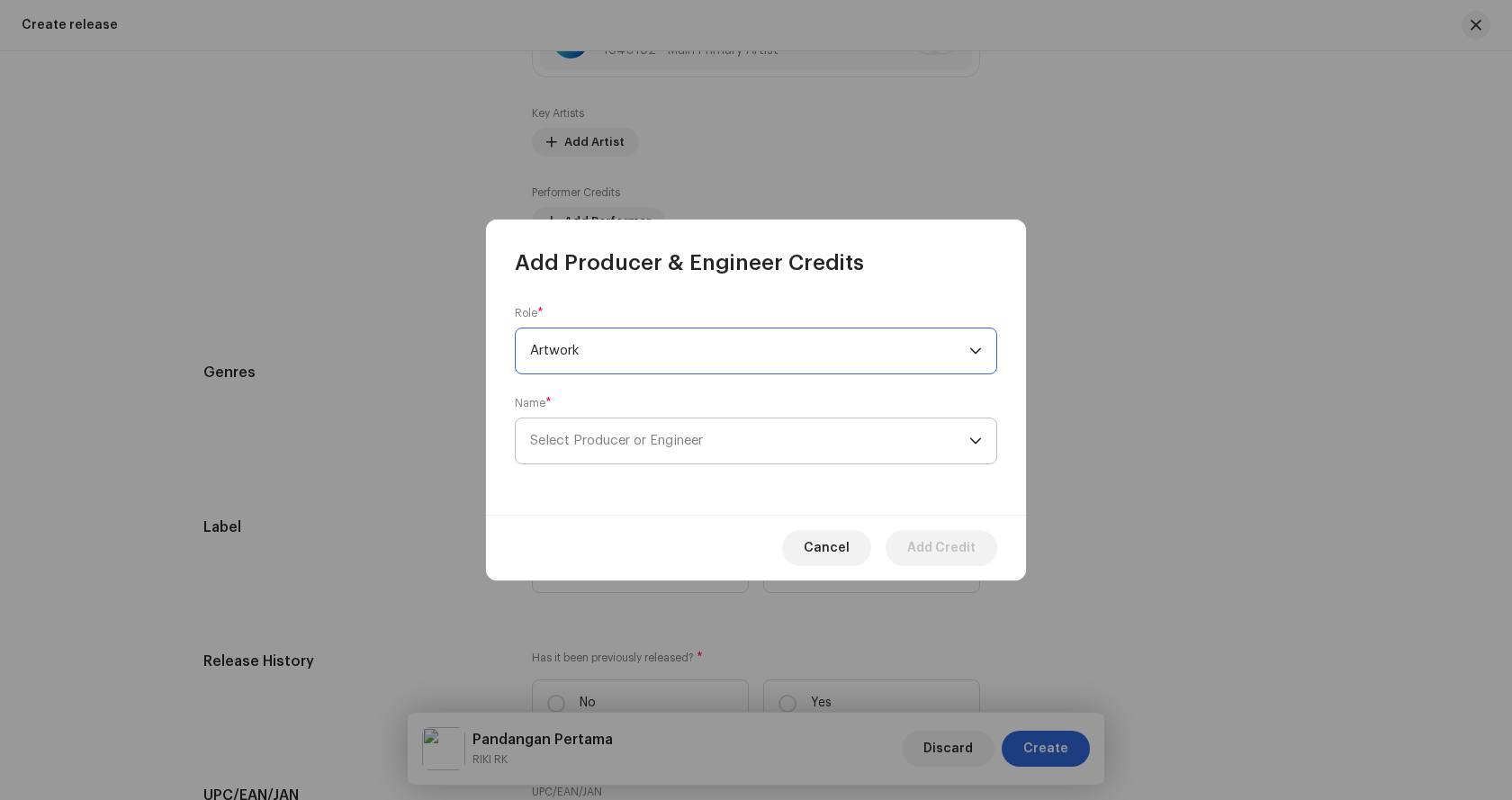
click at [685, 459] on span "Select Producer or Engineer" at bounding box center [750, 440] width 439 height 45
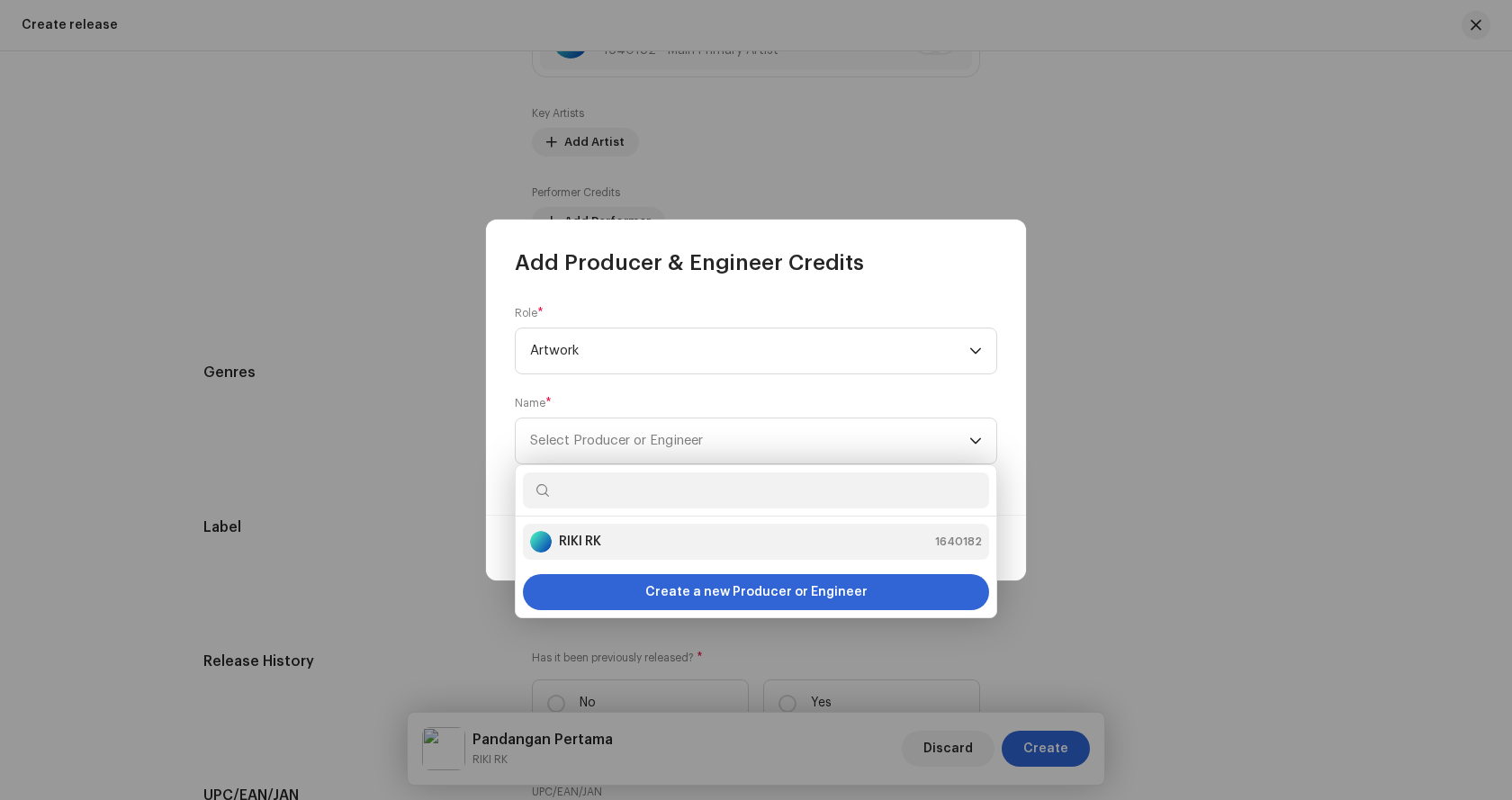
click at [645, 550] on div "RIKI RK 1640182" at bounding box center [756, 542] width 451 height 22
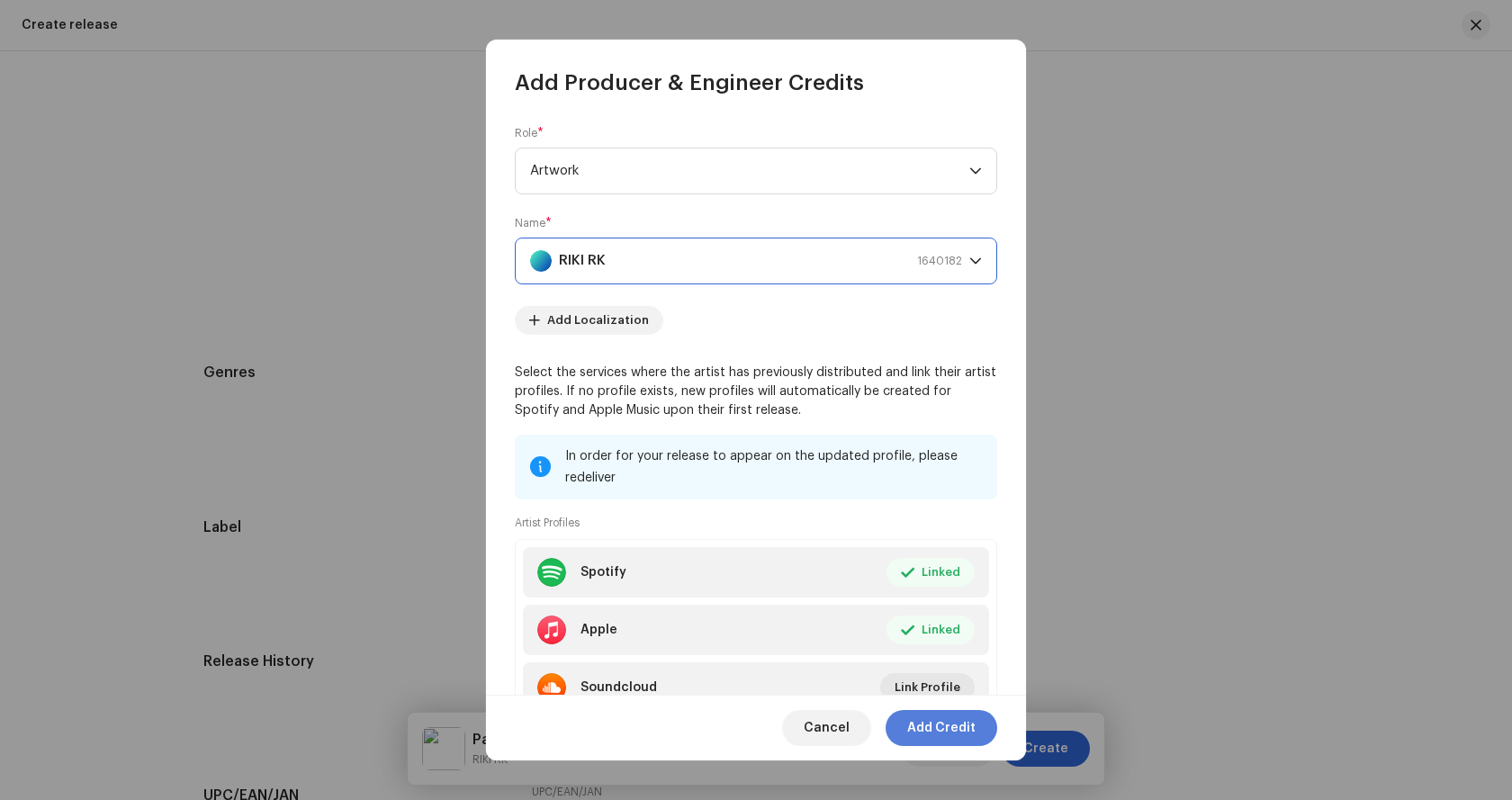
click at [936, 731] on span "Add Credit" at bounding box center [941, 728] width 68 height 36
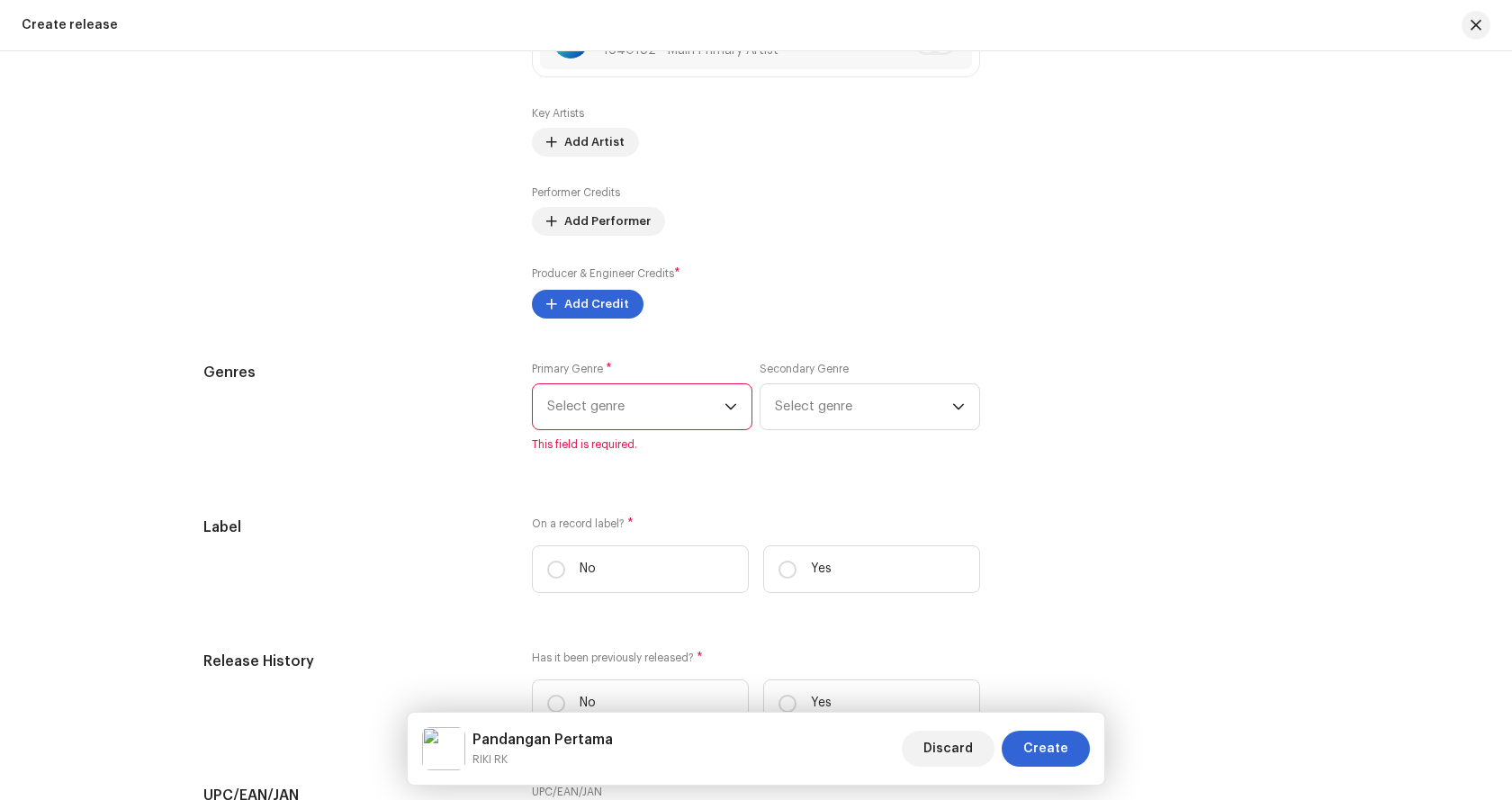
click at [719, 417] on span "Select genre" at bounding box center [636, 406] width 178 height 45
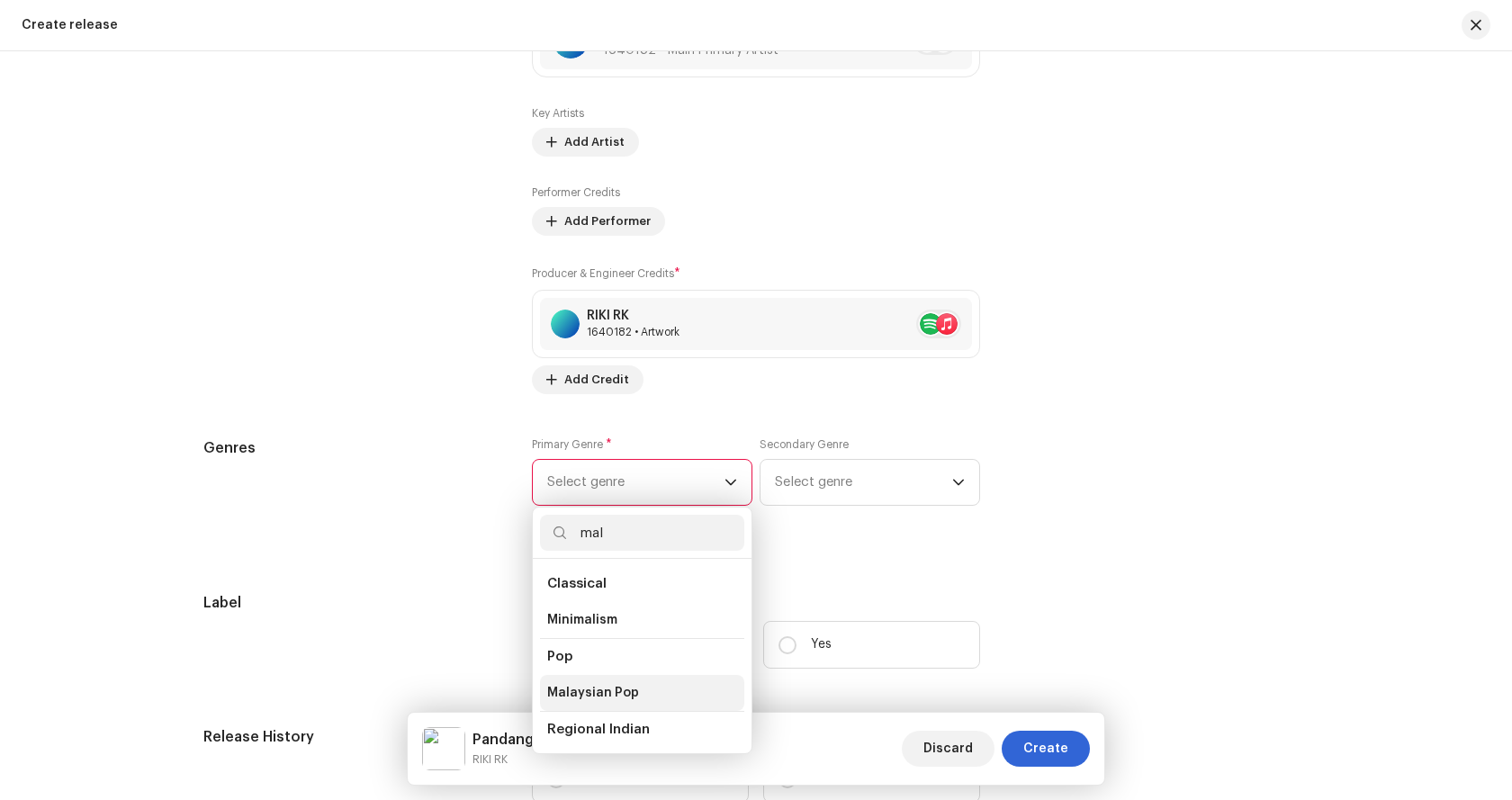
type input "mal"
click at [610, 694] on span "Malaysian Pop" at bounding box center [593, 693] width 92 height 18
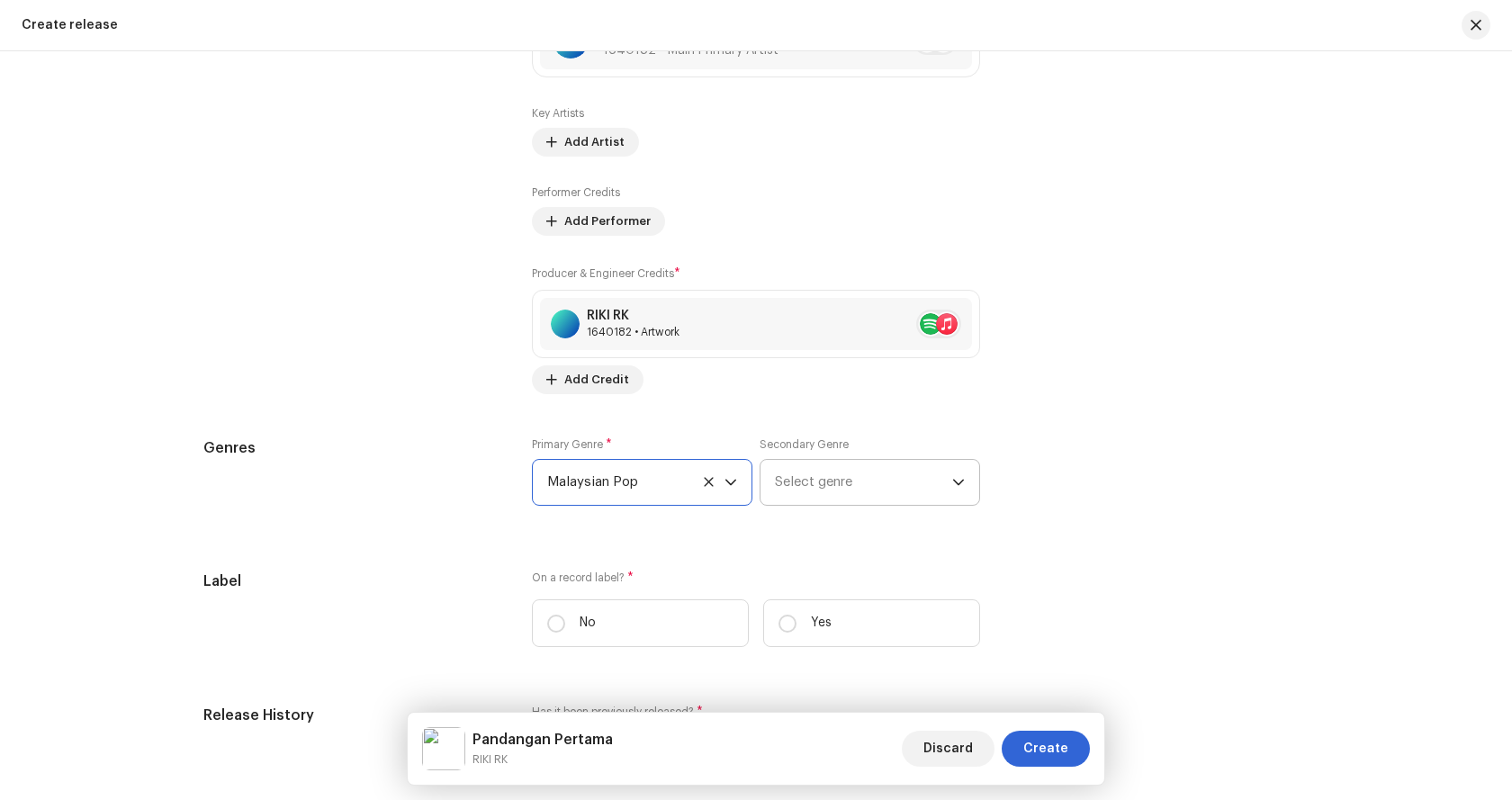
click at [847, 494] on span "Select genre" at bounding box center [864, 482] width 178 height 45
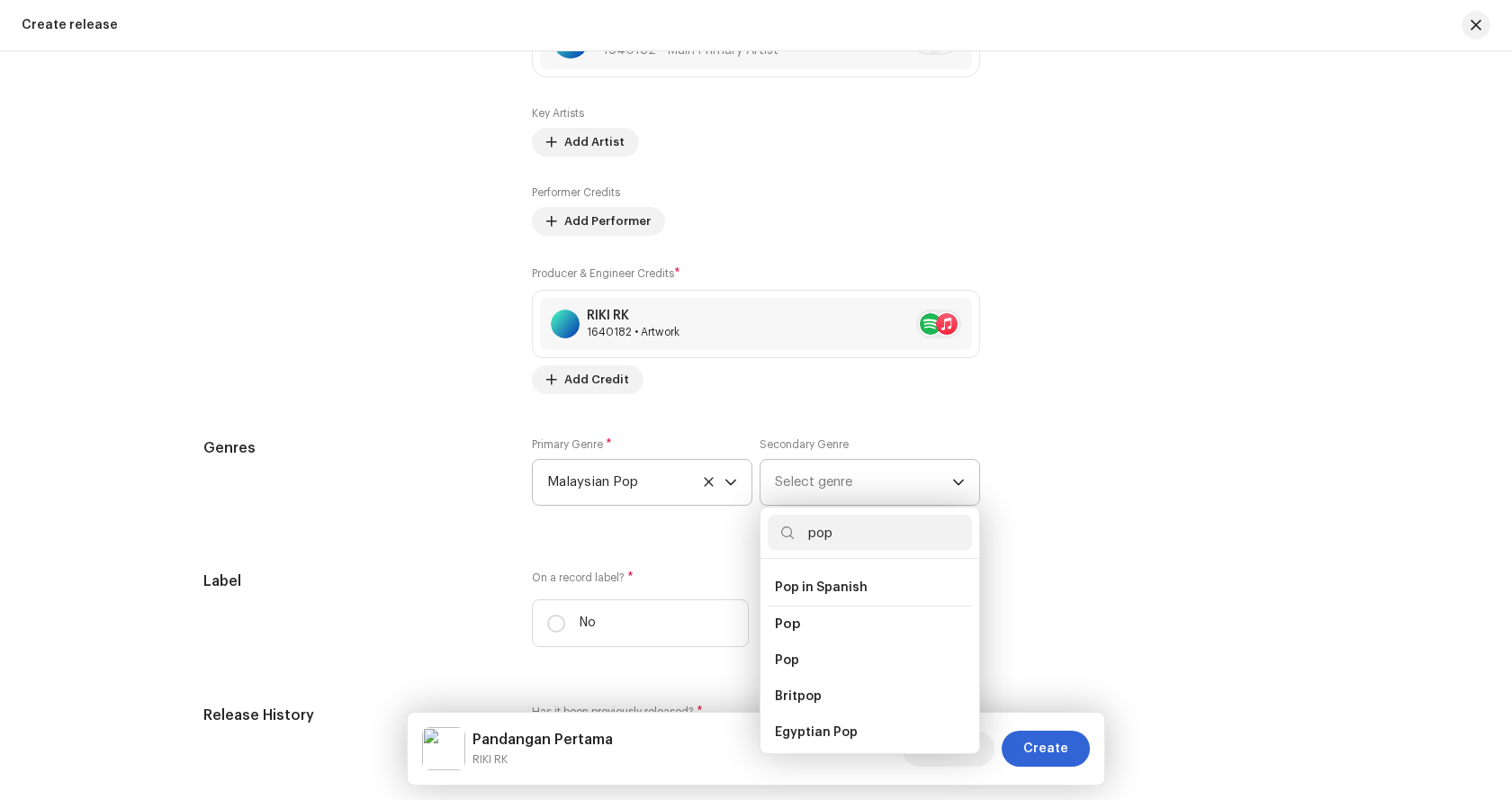
scroll to position [630, 0]
type input "pop"
click at [790, 616] on span "Pop" at bounding box center [787, 623] width 25 height 14
click at [790, 651] on span "Pop" at bounding box center [787, 660] width 24 height 18
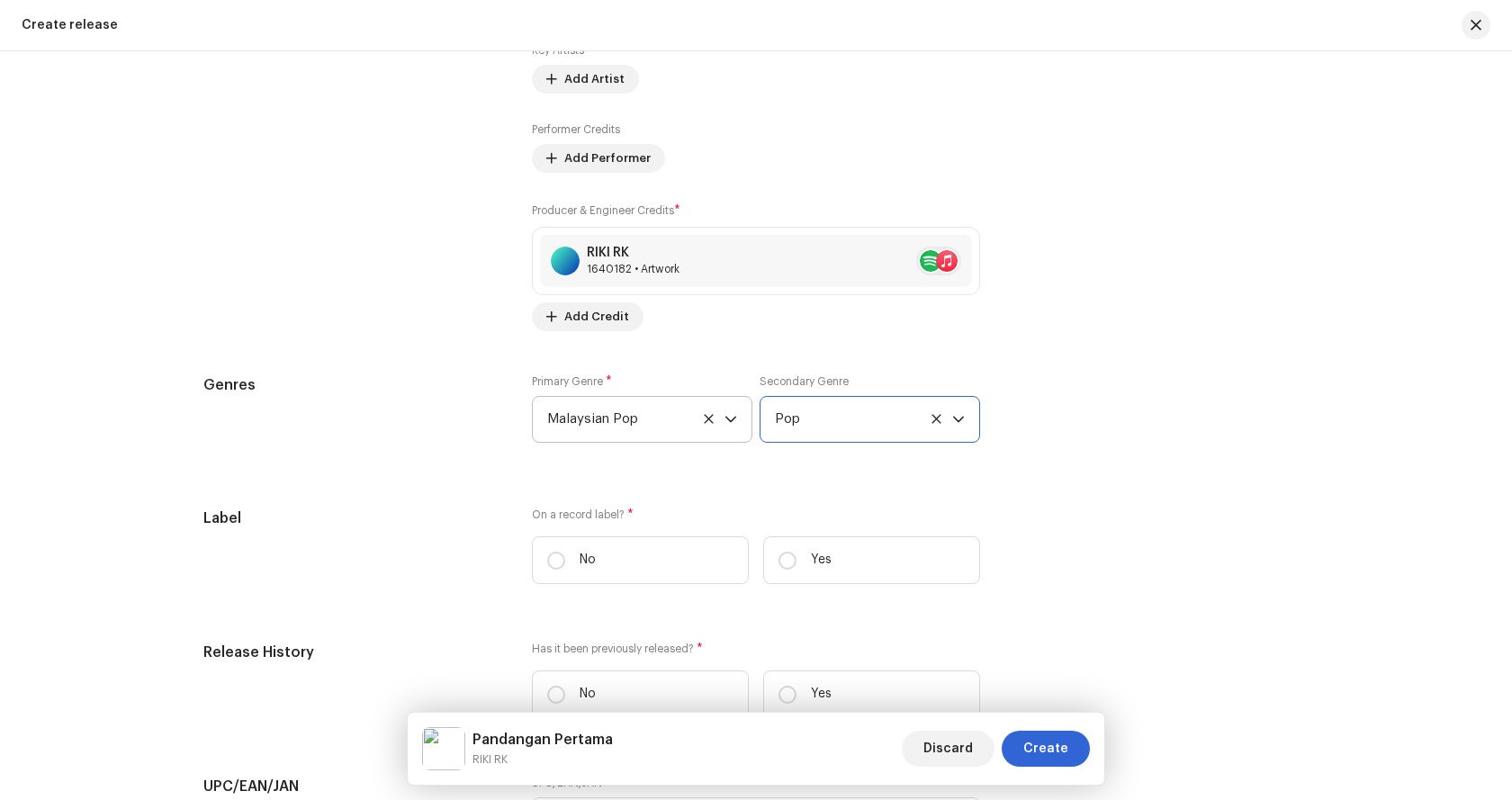
scroll to position [2430, 0]
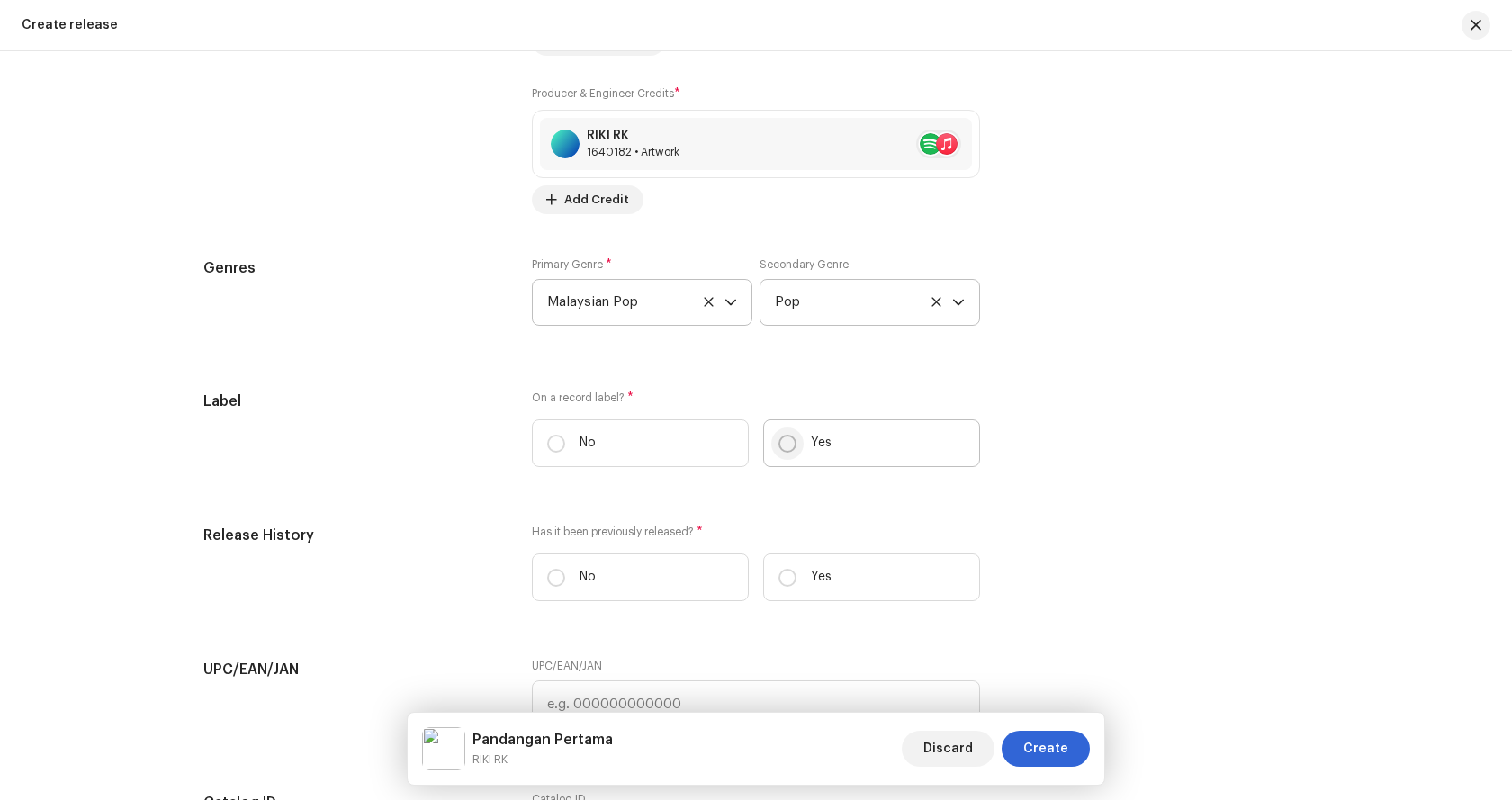
click at [787, 449] on input "Yes" at bounding box center [788, 443] width 18 height 18
radio input "true"
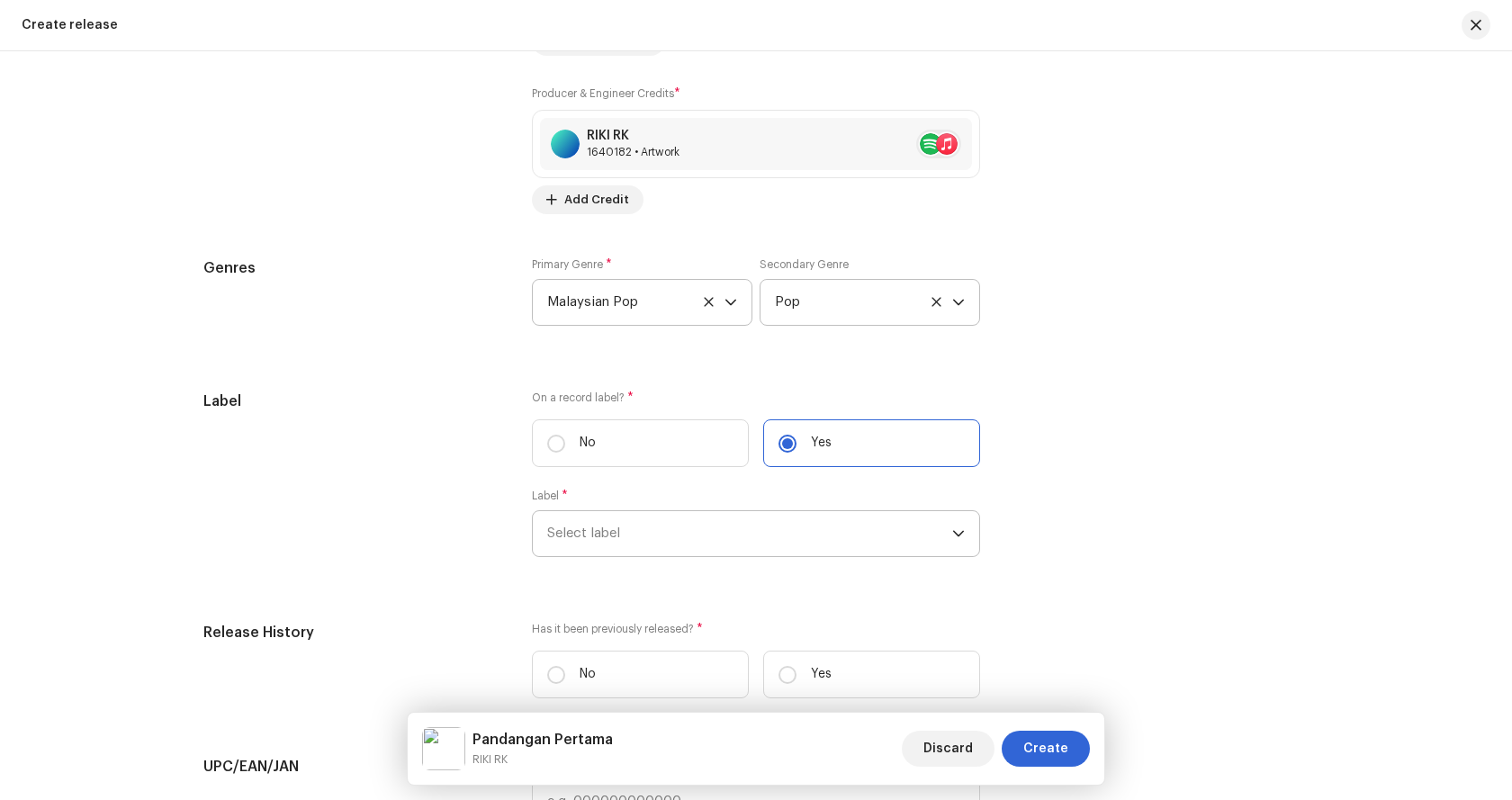
click at [762, 510] on p-select "Select label" at bounding box center [756, 533] width 448 height 47
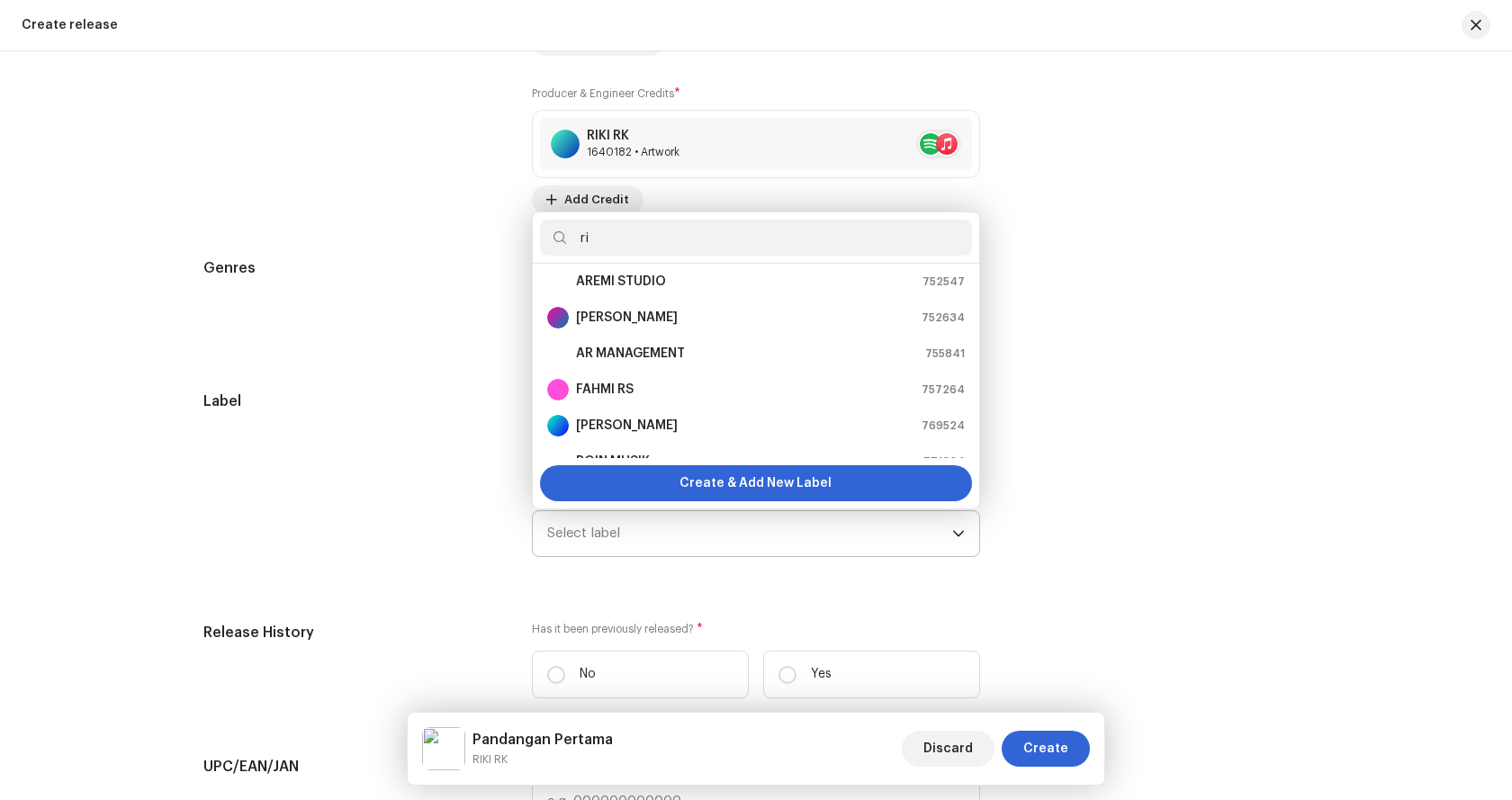
scroll to position [0, 0]
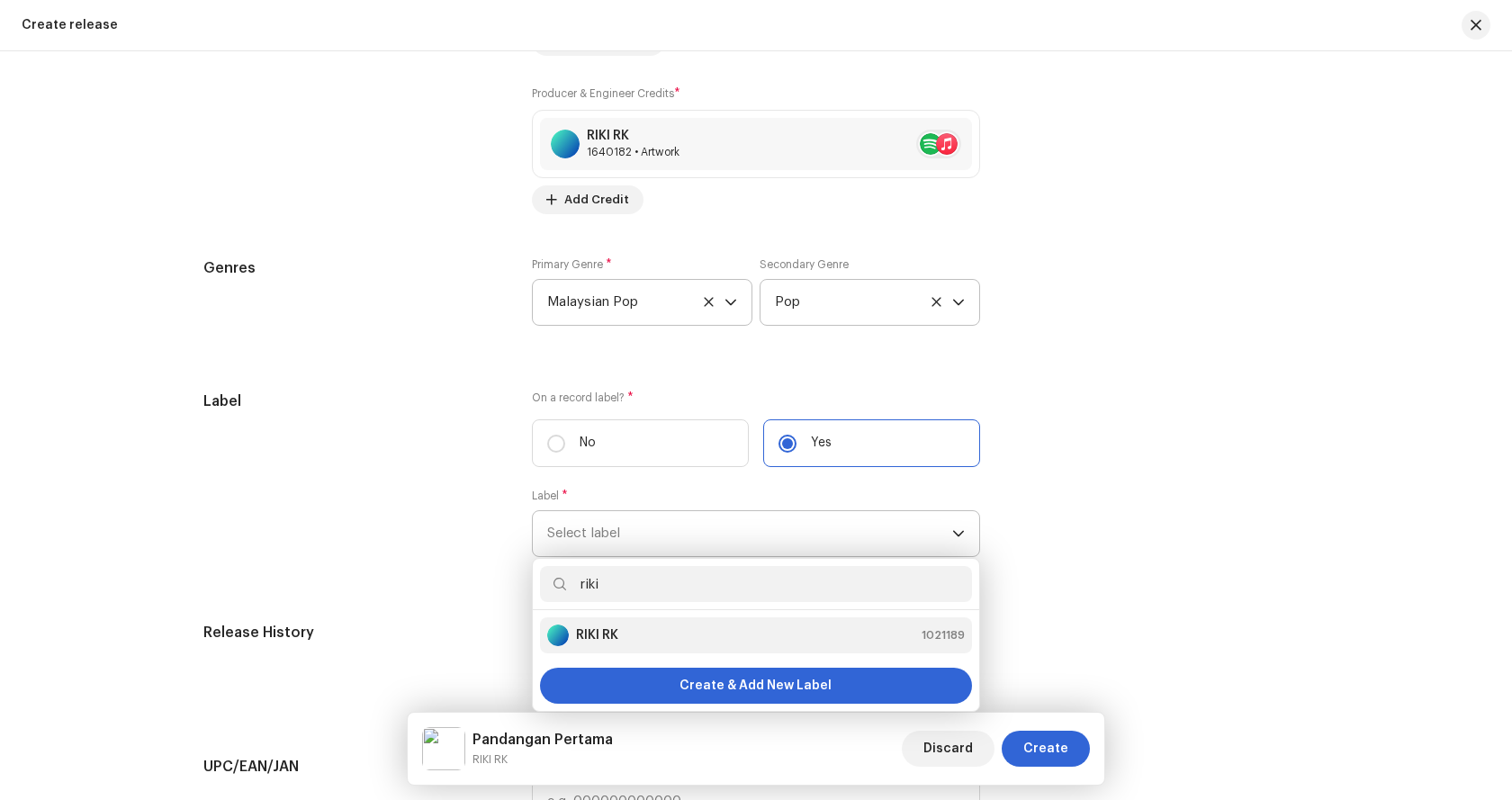
type input "riki"
click at [607, 633] on strong "RIKI RK" at bounding box center [597, 635] width 42 height 18
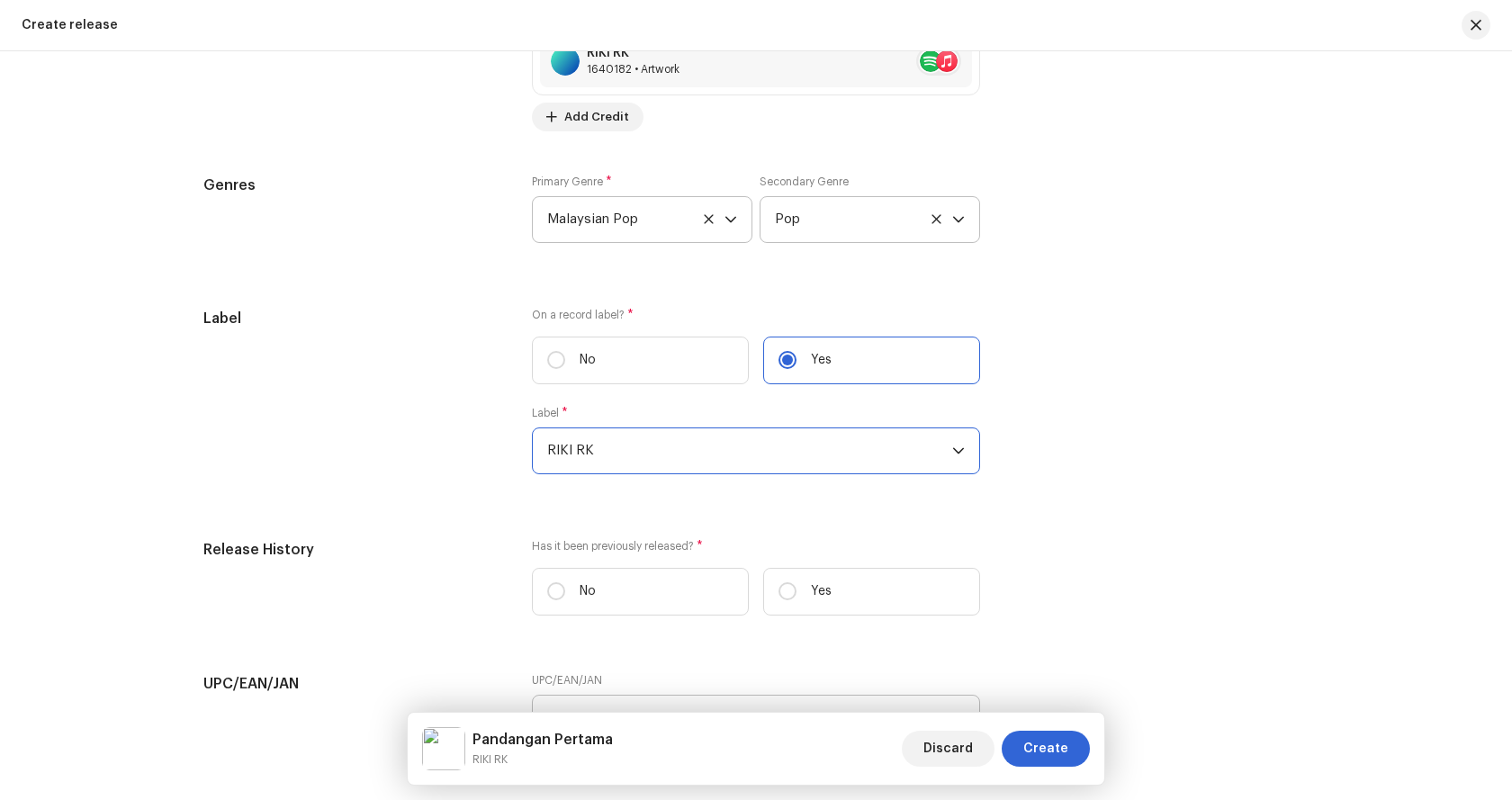
scroll to position [2683, 0]
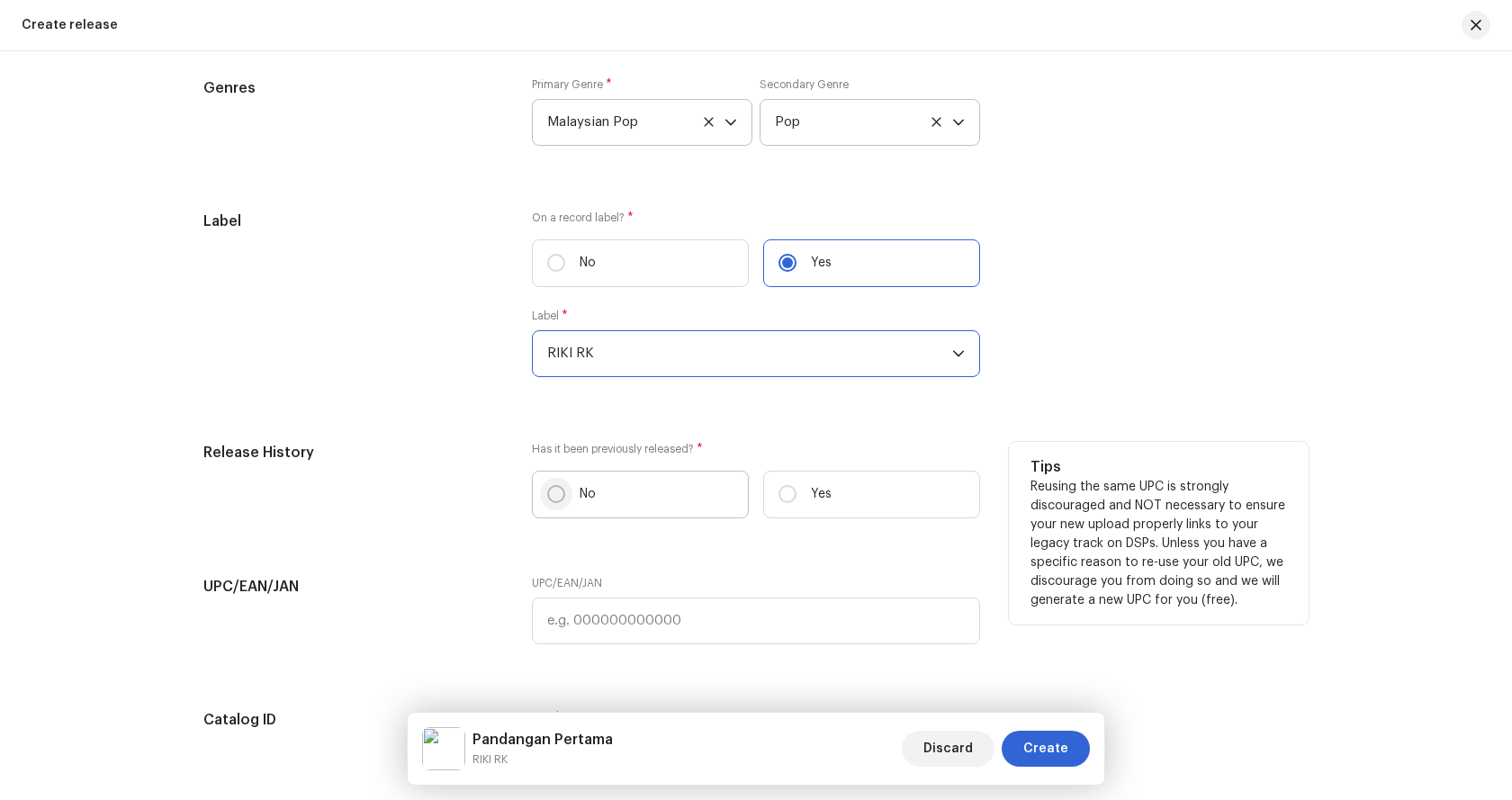
click at [557, 497] on input "No" at bounding box center [556, 494] width 18 height 18
radio input "true"
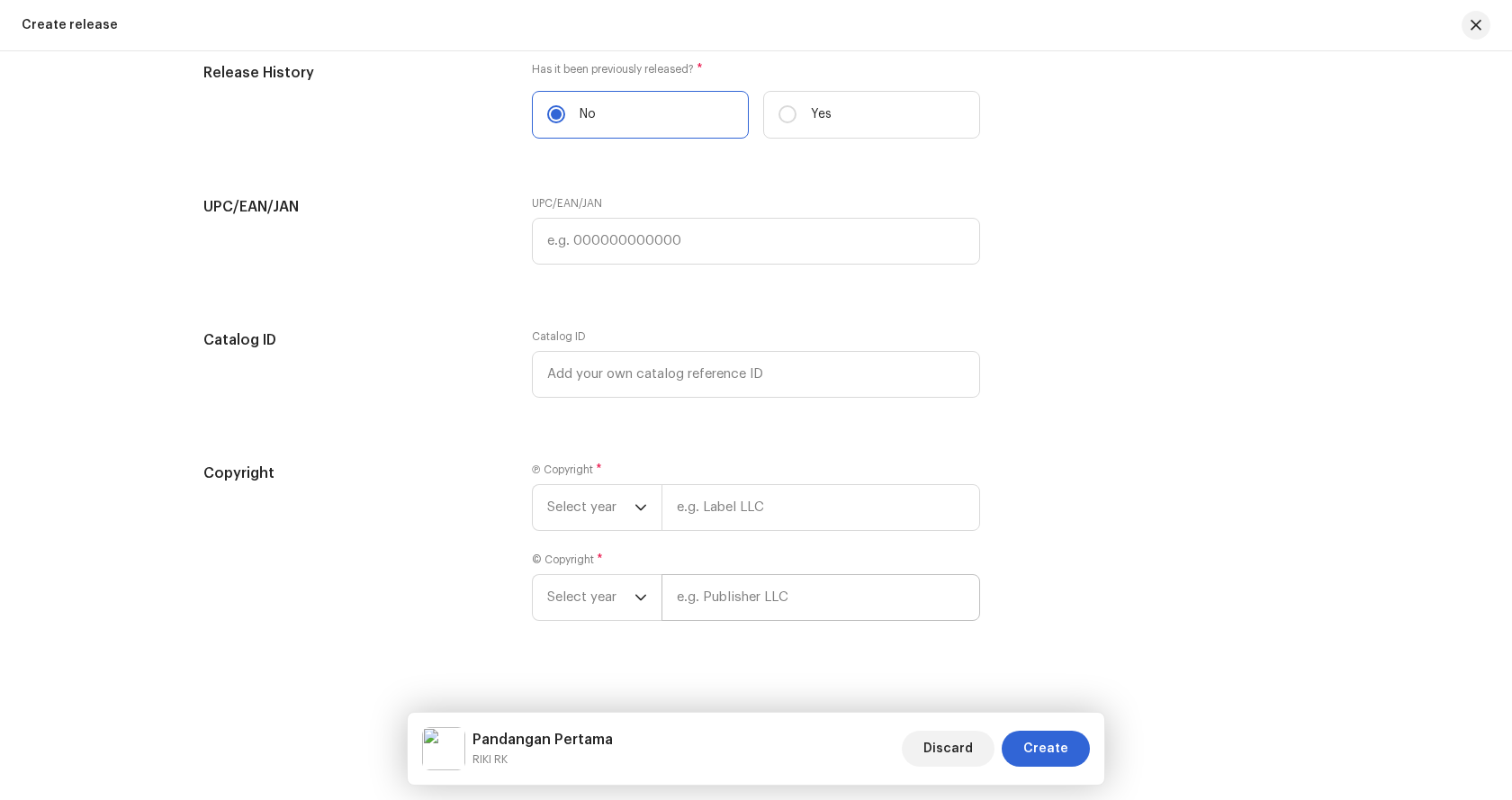
scroll to position [3078, 0]
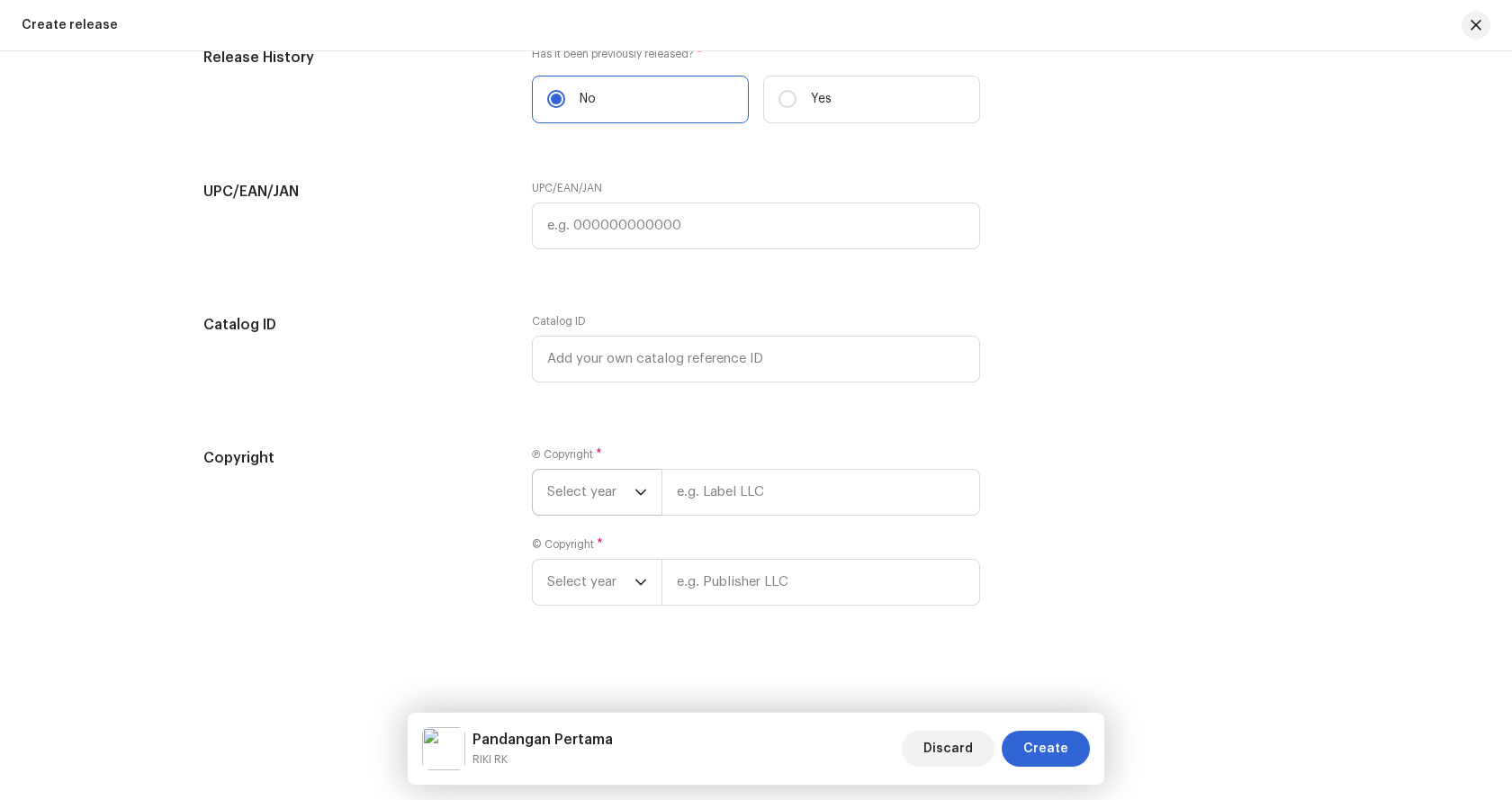
click at [642, 496] on icon "dropdown trigger" at bounding box center [640, 492] width 13 height 13
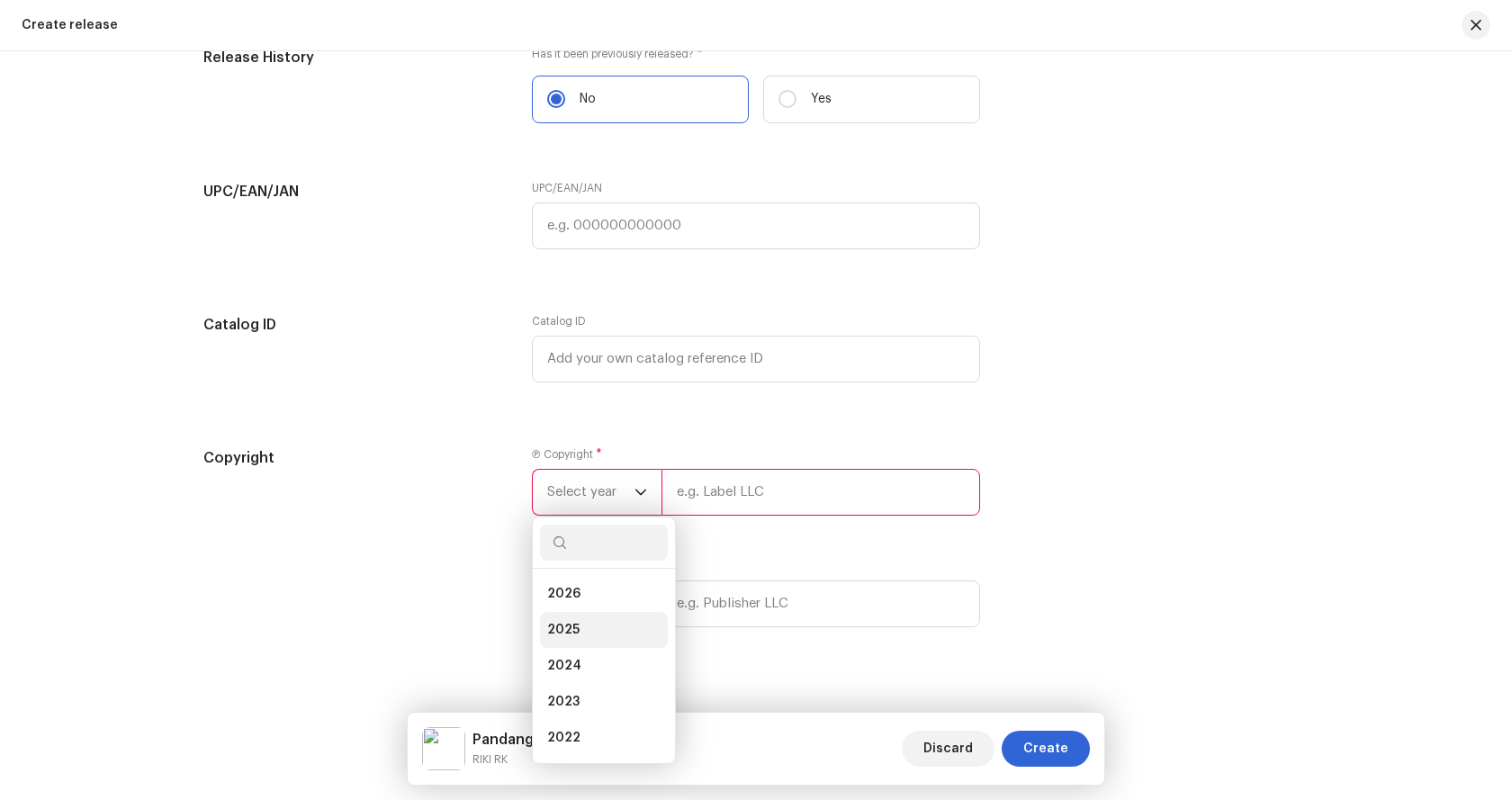
click at [578, 625] on li "2025" at bounding box center [604, 630] width 128 height 36
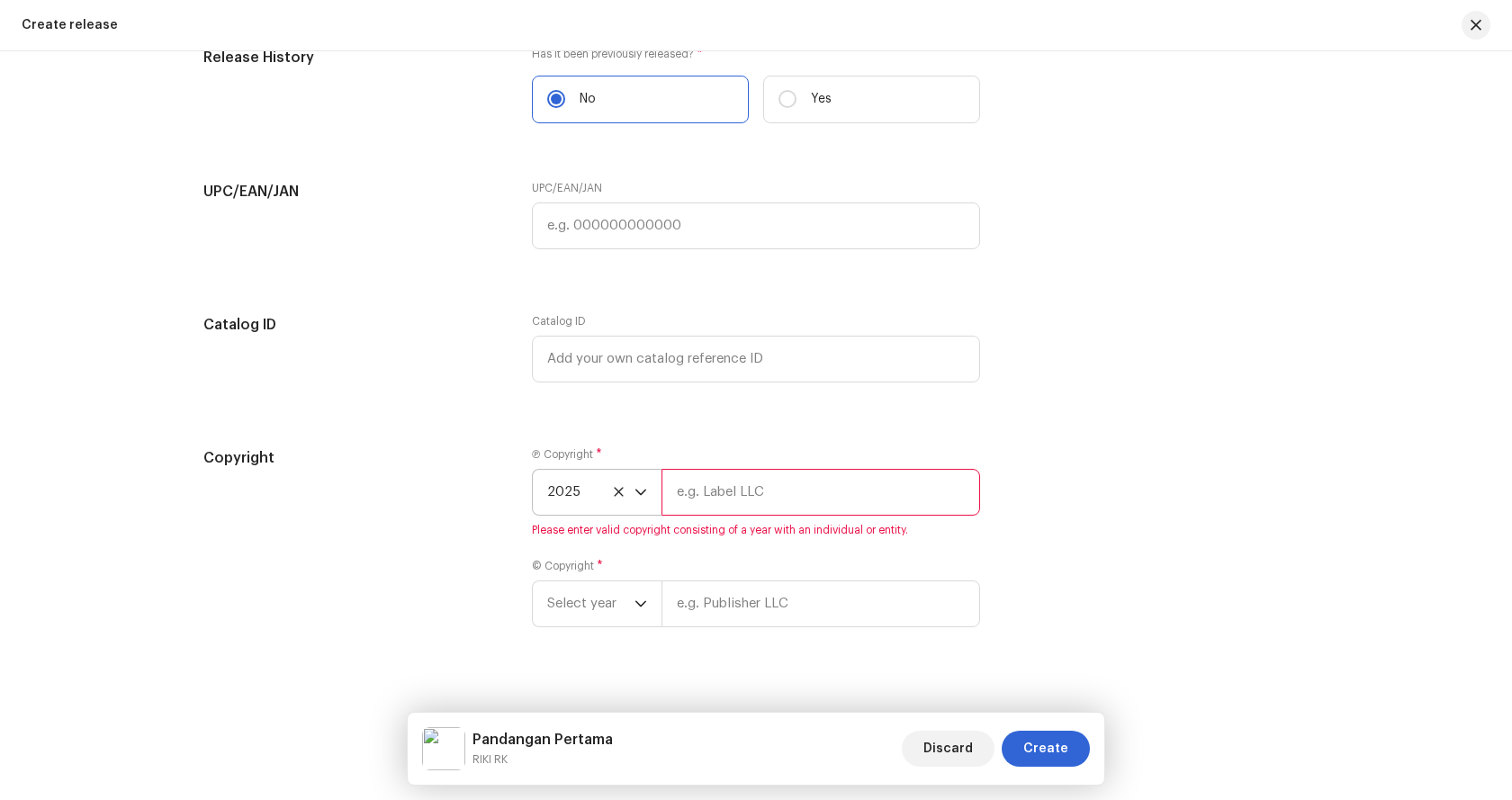
click at [695, 497] on input "text" at bounding box center [820, 492] width 319 height 47
type input "r"
type input "Riki RK"
click at [633, 609] on div "Ⓟ Copyright * 2025 Riki RK © Copyright * Select year" at bounding box center [756, 537] width 448 height 180
click at [634, 587] on icon "dropdown trigger" at bounding box center [640, 582] width 13 height 13
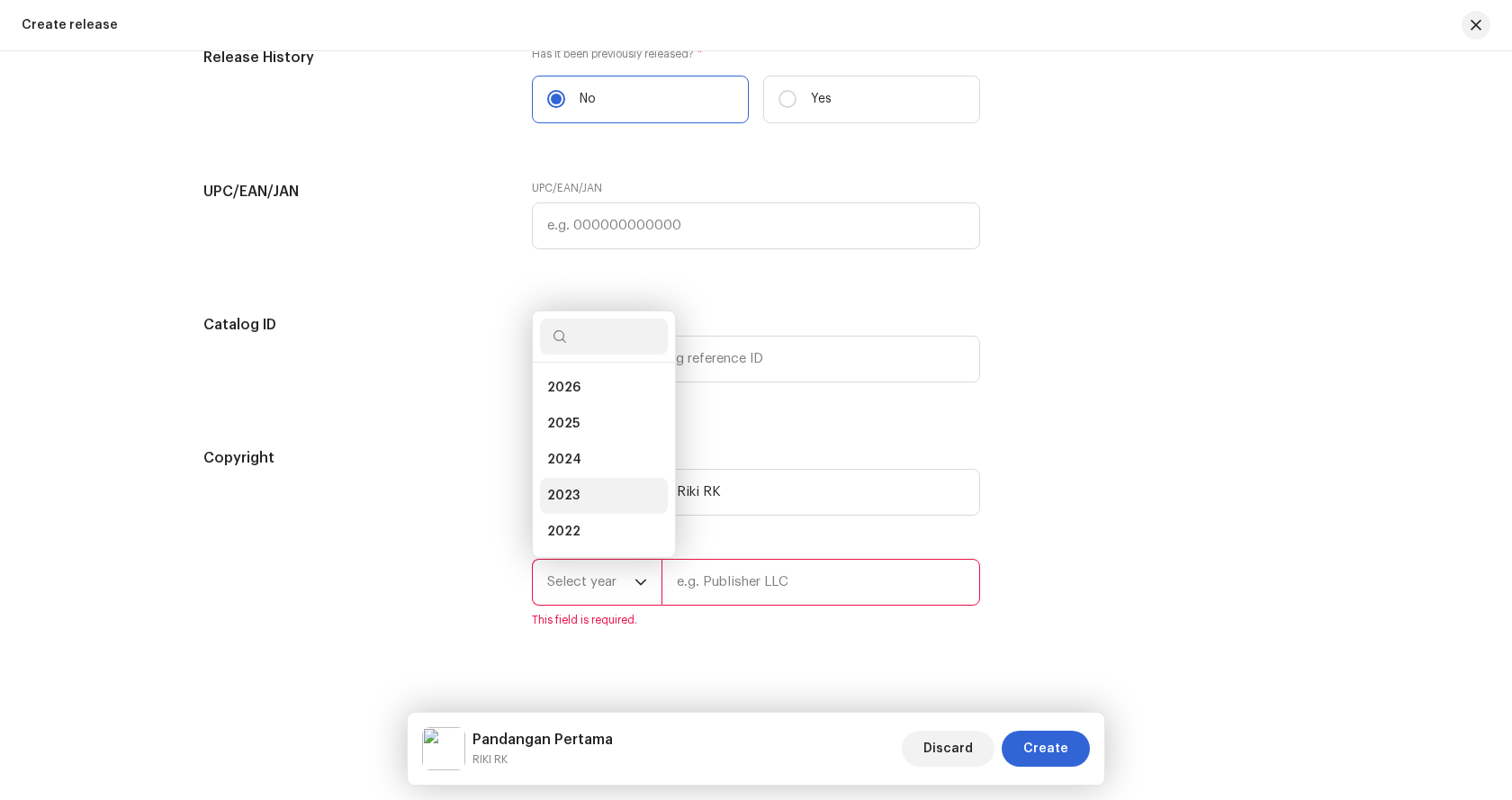
scroll to position [29, 0]
click at [578, 395] on li "2025" at bounding box center [604, 396] width 128 height 36
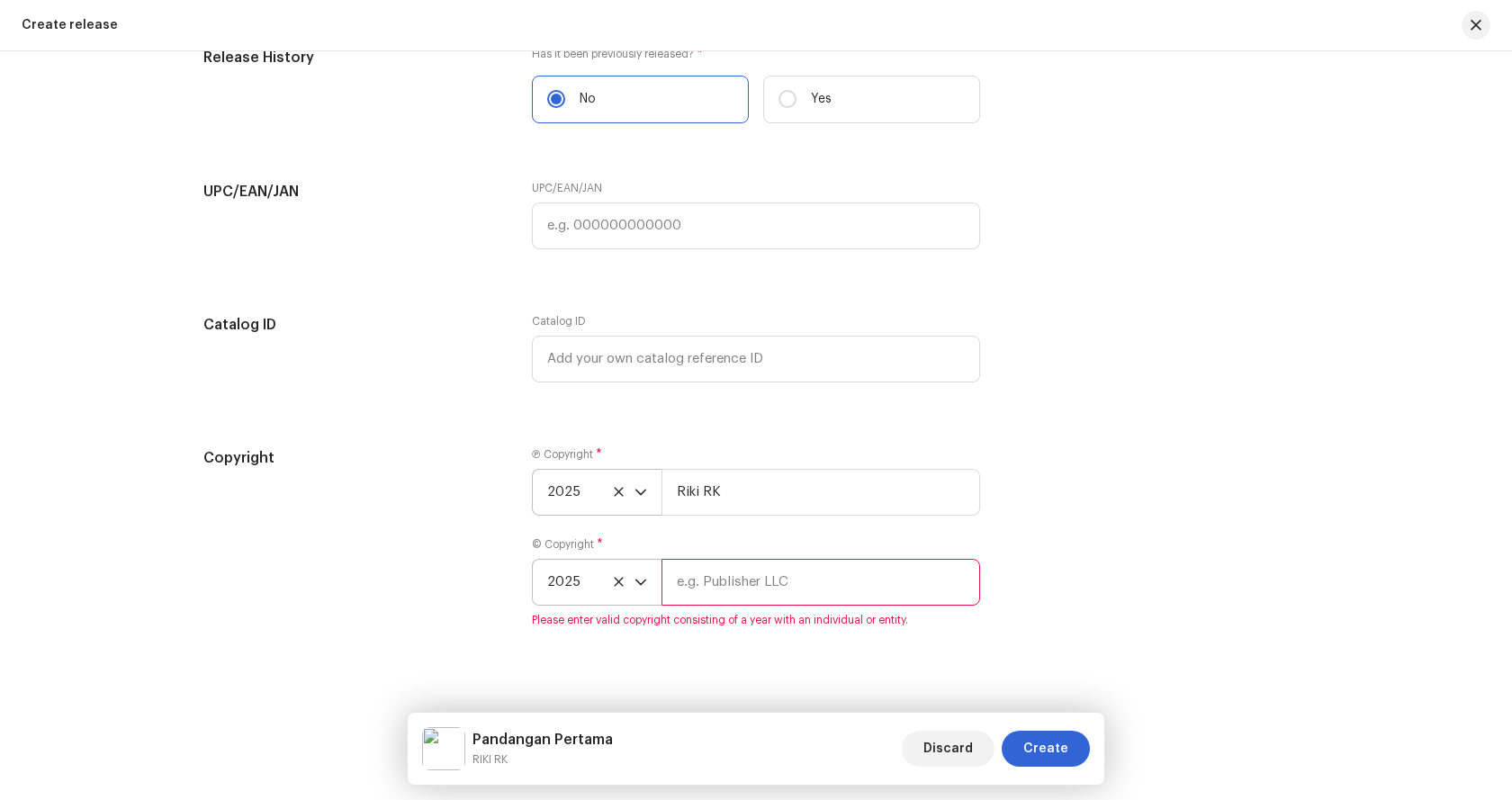
click at [733, 583] on input "text" at bounding box center [820, 582] width 319 height 47
type input "Riki RK"
drag, startPoint x: 1146, startPoint y: 524, endPoint x: 1167, endPoint y: 516, distance: 22.5
click at [1162, 516] on div "Copyright Ⓟ Copyright * 2025 Riki RK © Copyright * 2025 Riki RK Please enter va…" at bounding box center [756, 548] width 1106 height 202
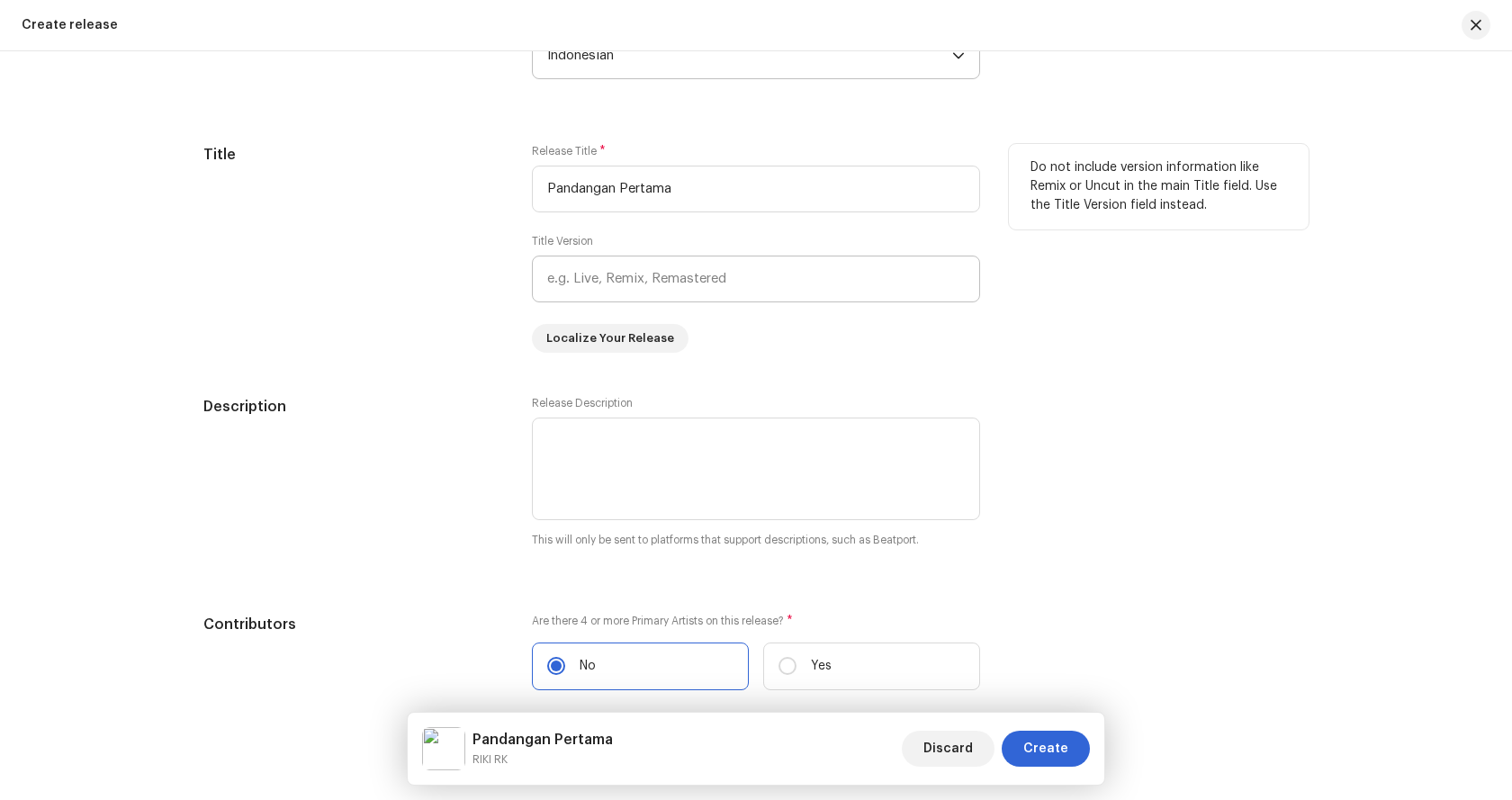
scroll to position [1458, 0]
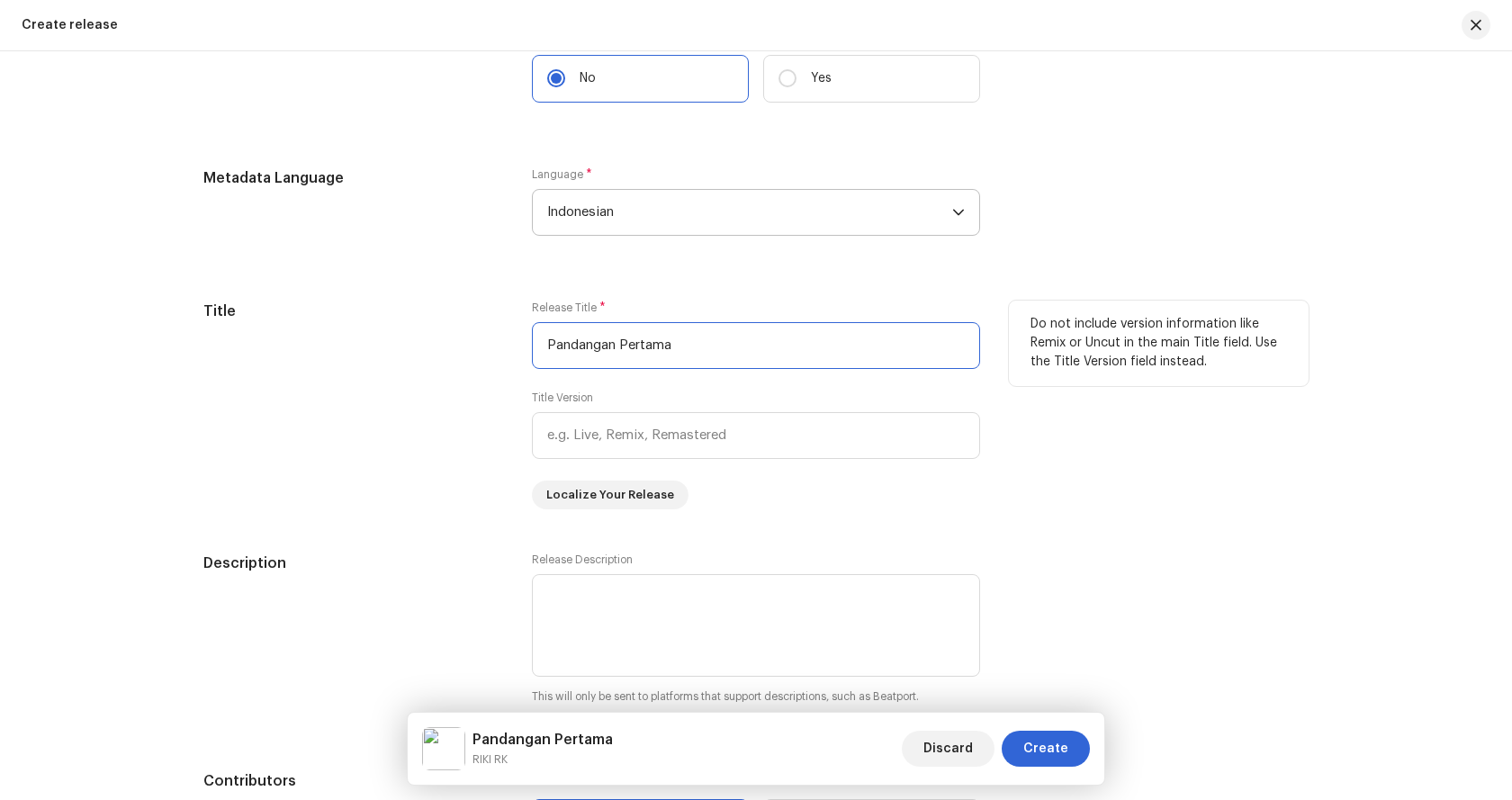
click at [589, 340] on input "Pandangan Pertama" at bounding box center [756, 346] width 448 height 47
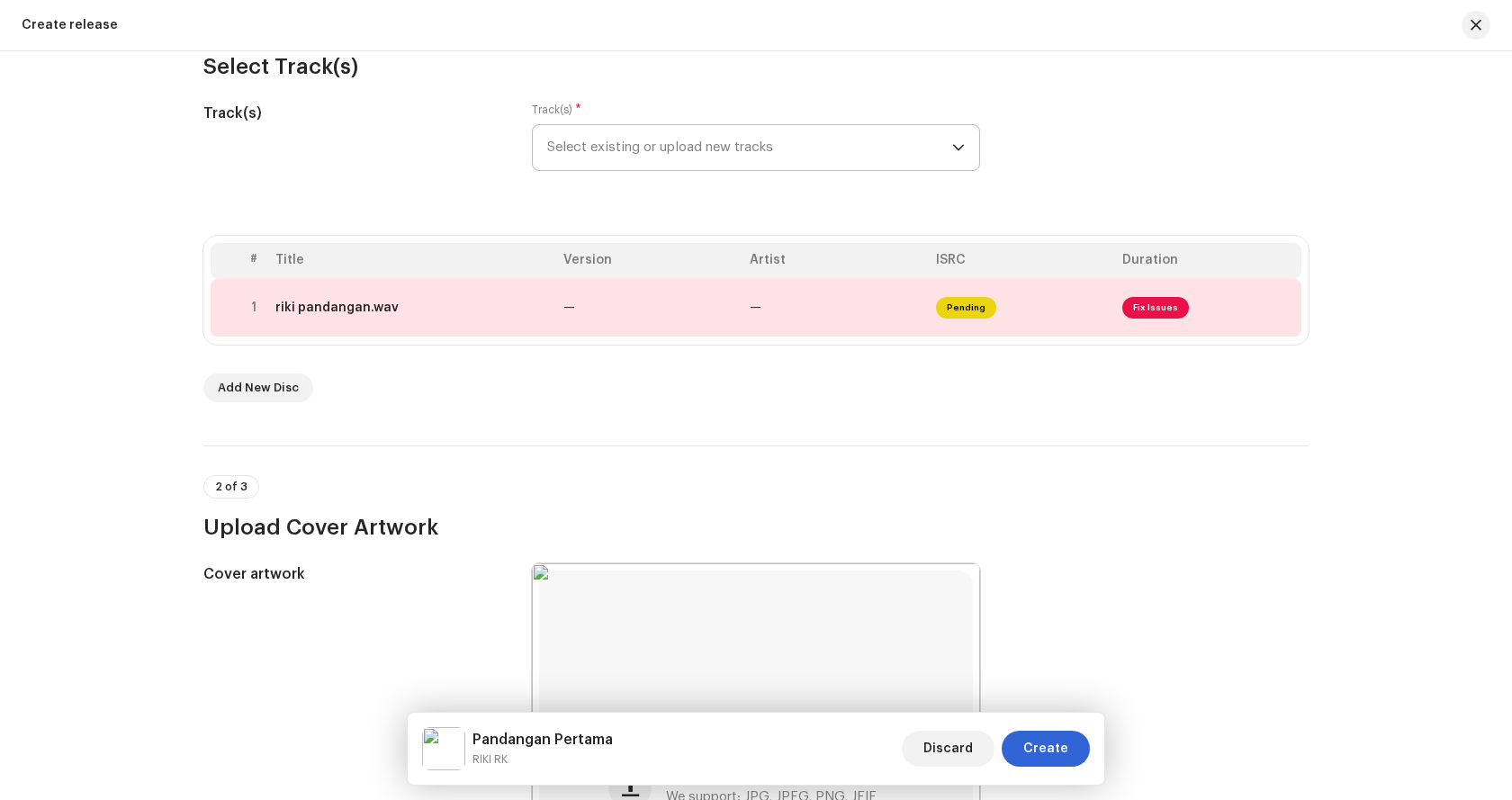
scroll to position [108, 0]
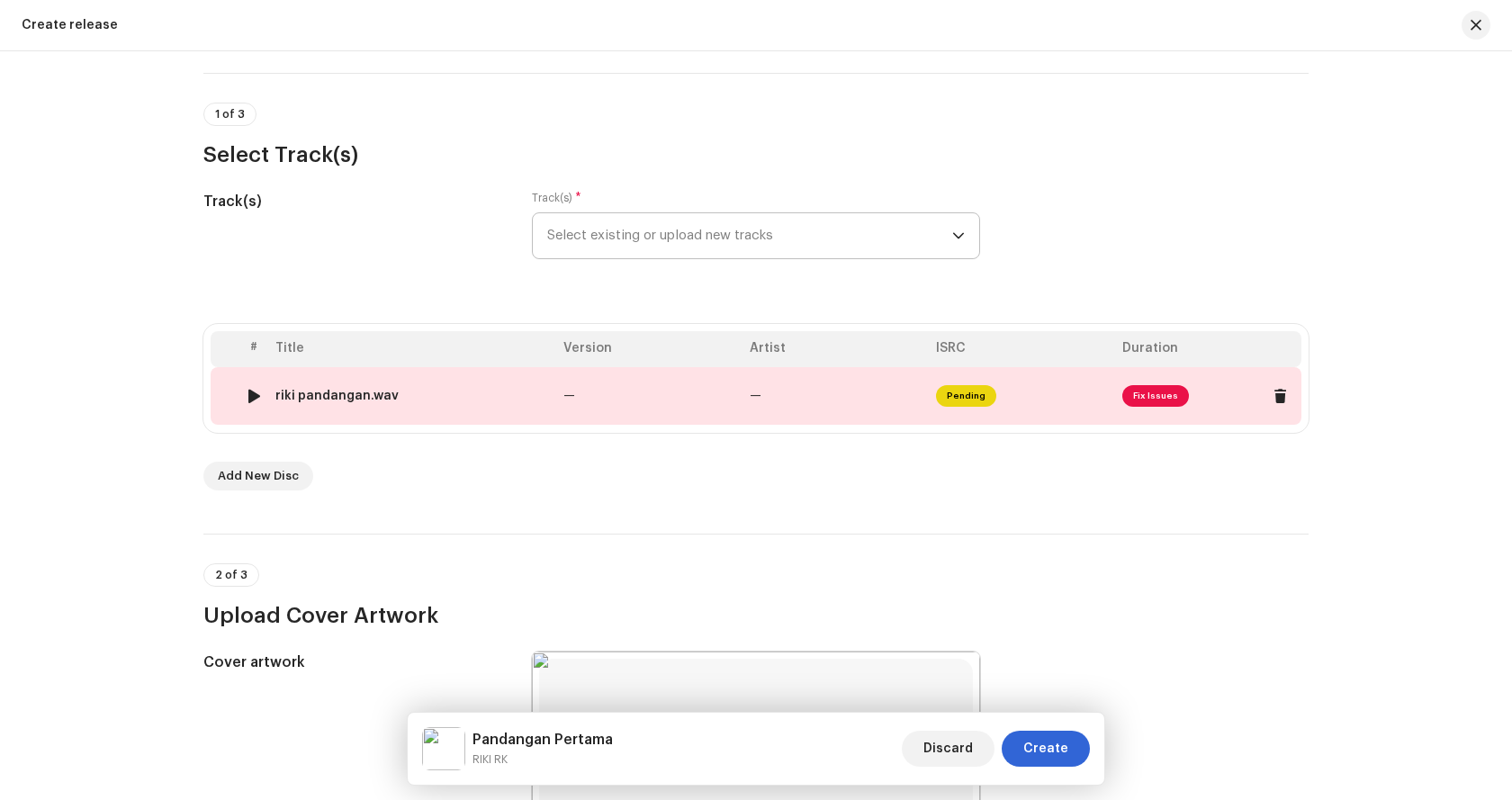
click at [815, 390] on td "—" at bounding box center [835, 397] width 187 height 58
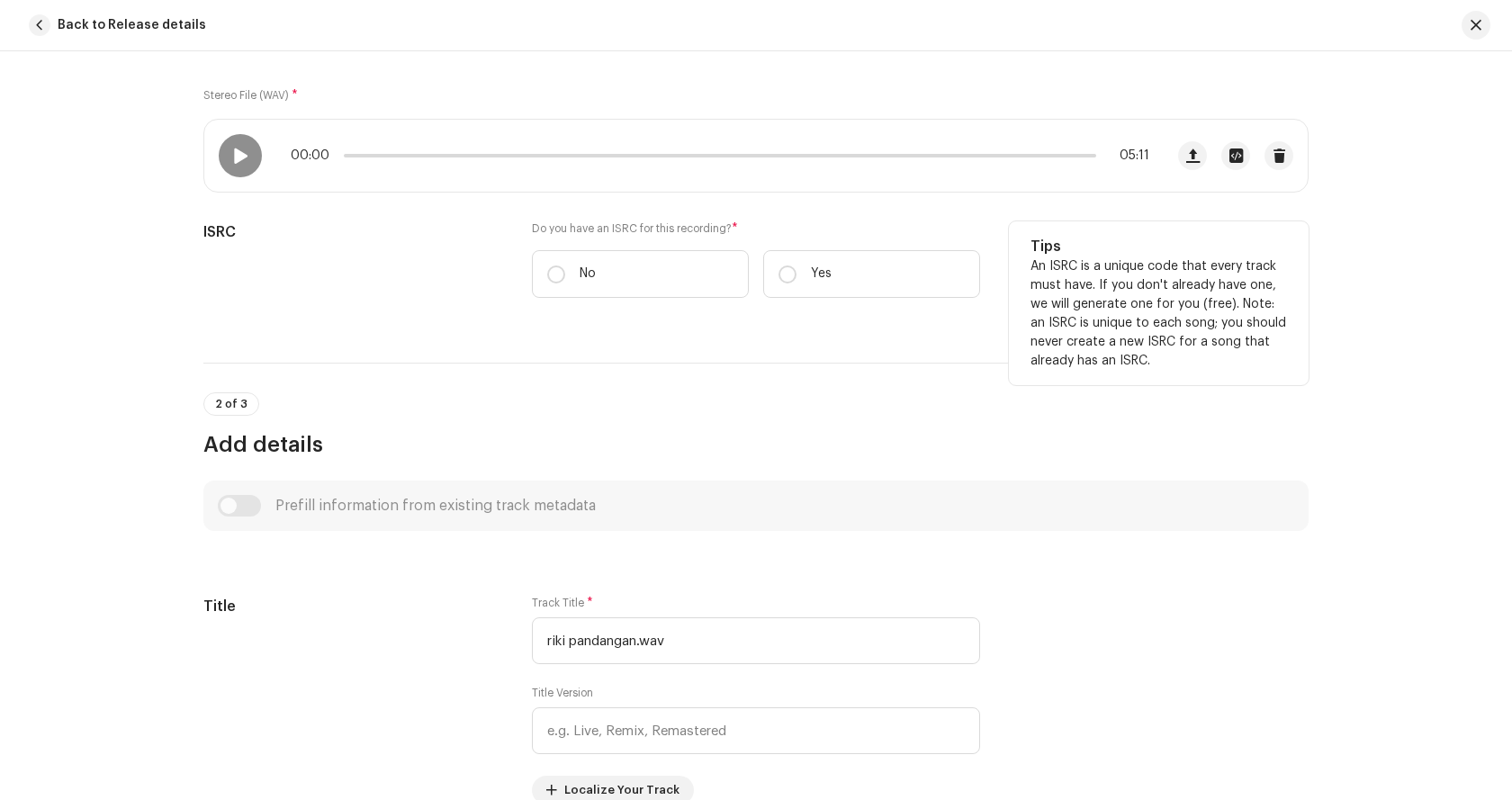
scroll to position [270, 0]
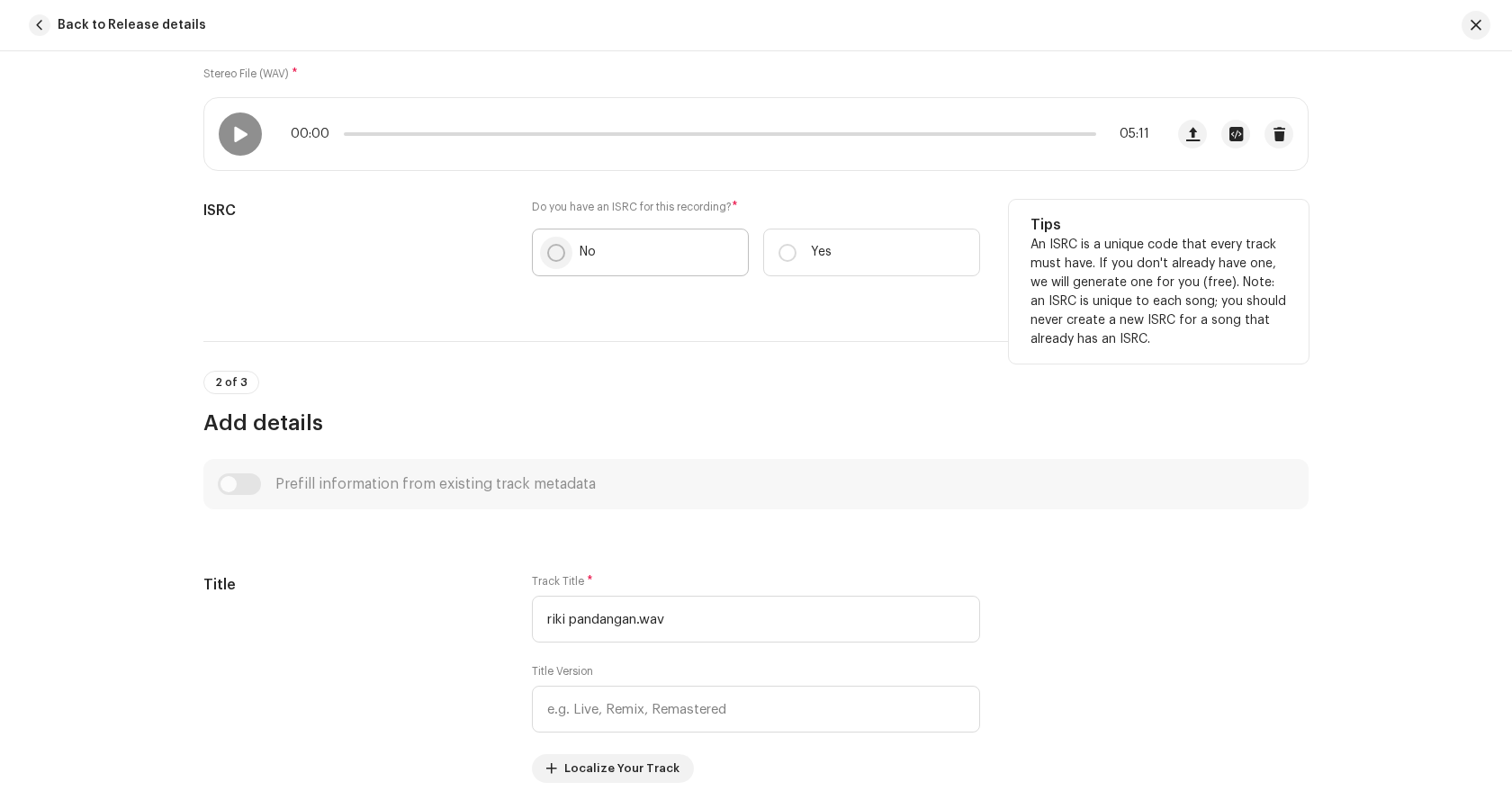
click at [560, 251] on input "No" at bounding box center [556, 253] width 18 height 18
radio input "true"
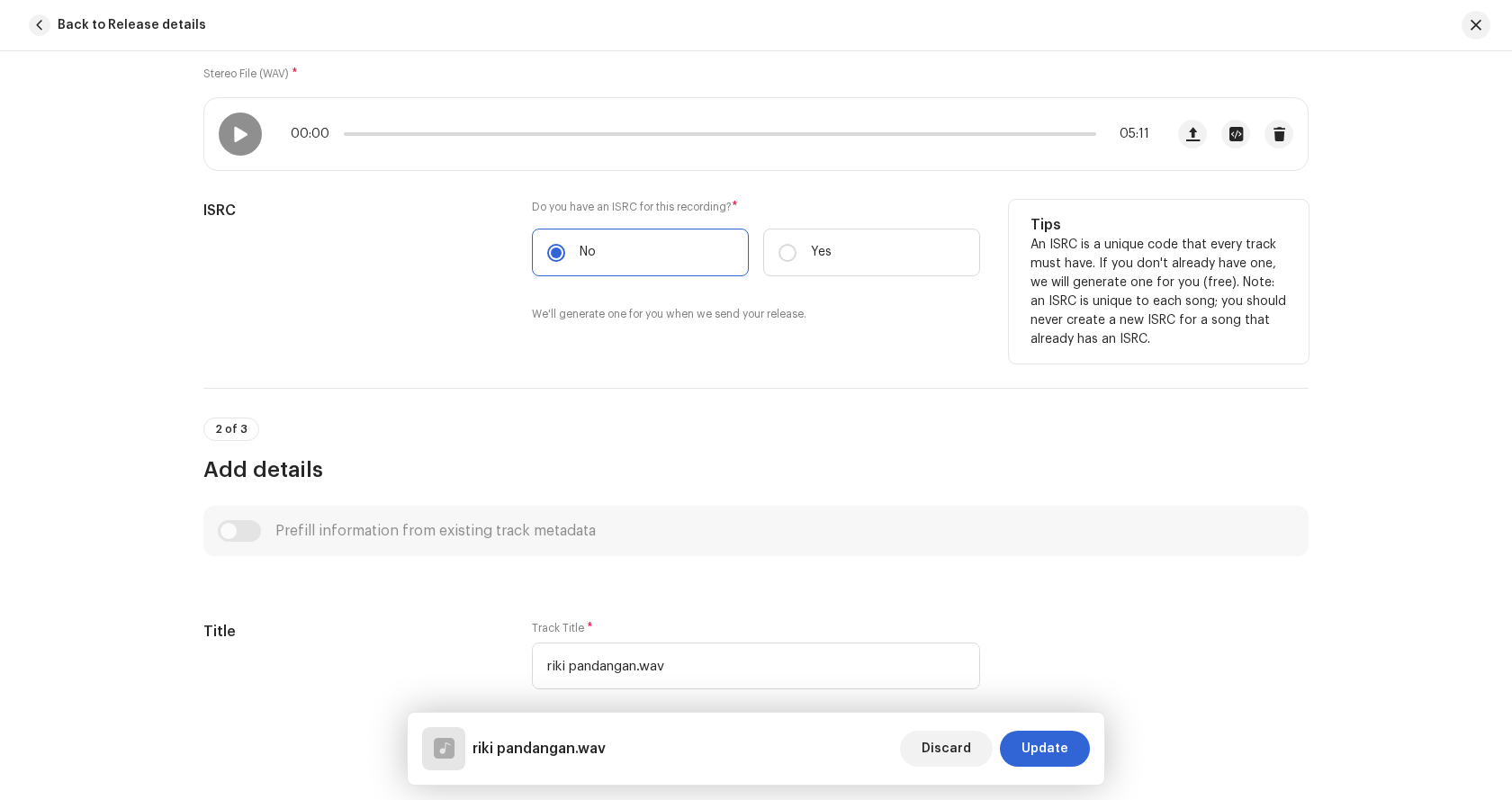
scroll to position [630, 0]
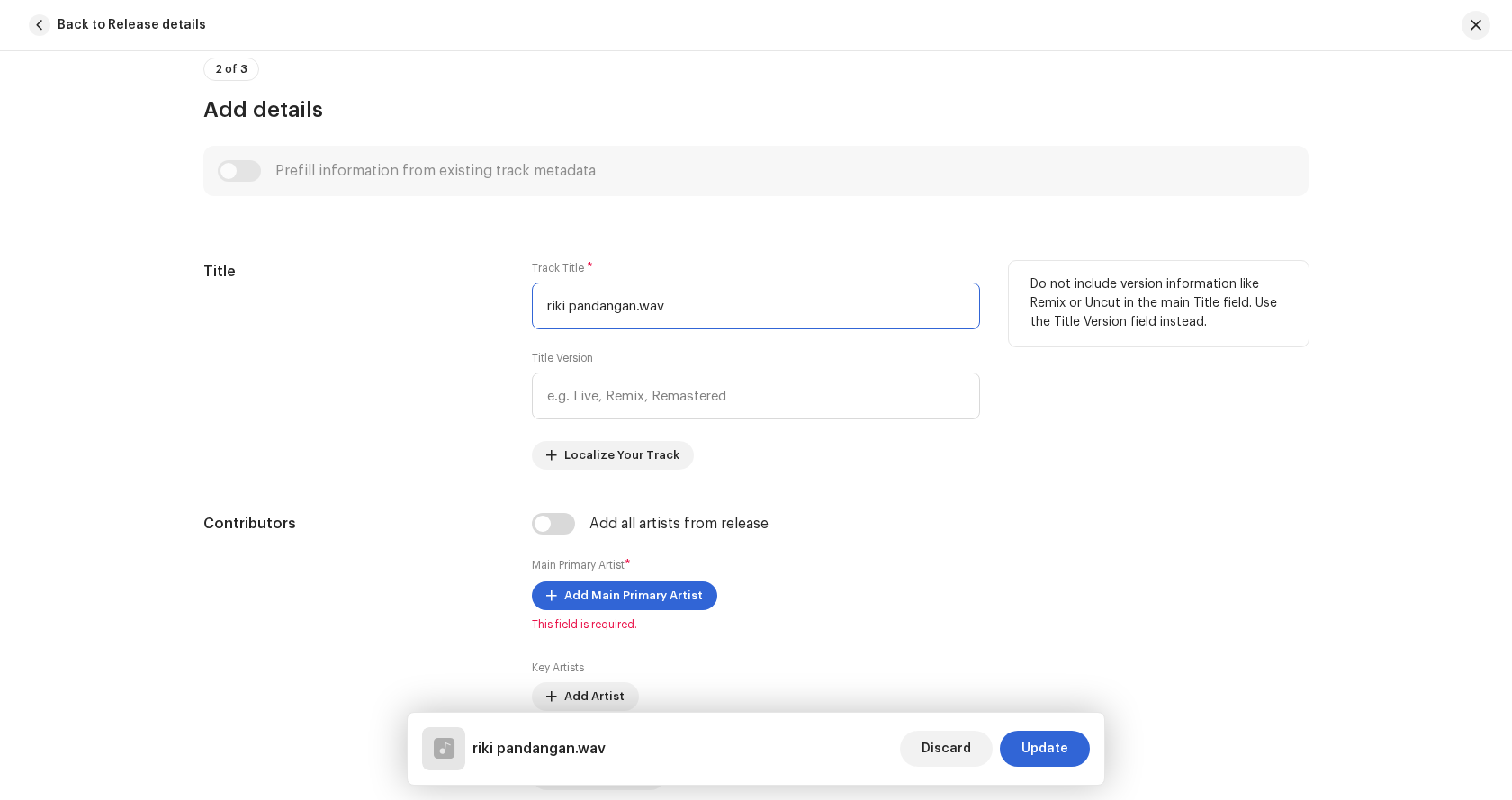
click at [606, 296] on input "riki pandangan.wav" at bounding box center [756, 306] width 448 height 47
paste input "Pandangan Pertama"
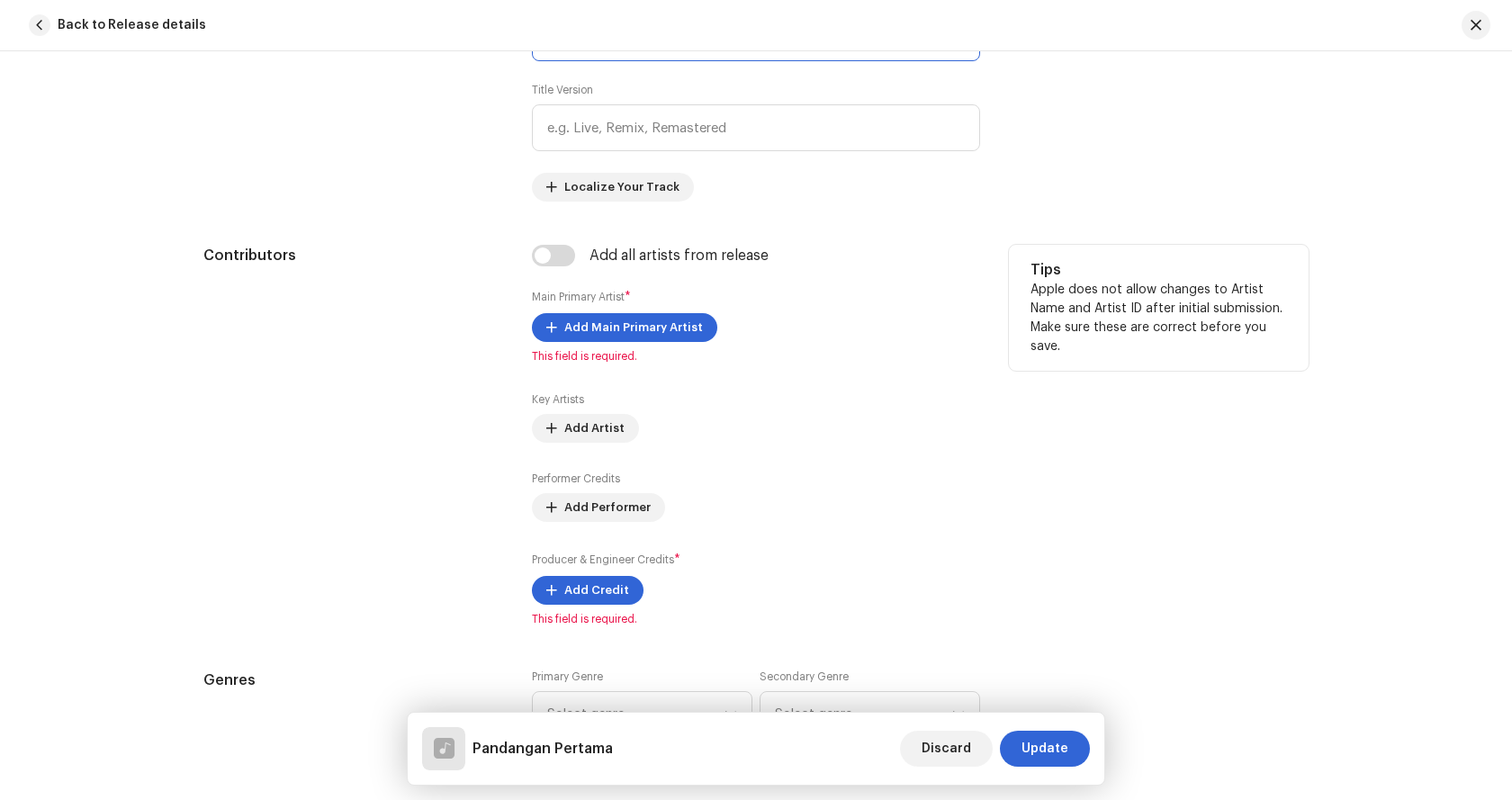
scroll to position [900, 0]
type input "Pandangan Pertama"
click at [600, 324] on span "Add Main Primary Artist" at bounding box center [633, 326] width 139 height 36
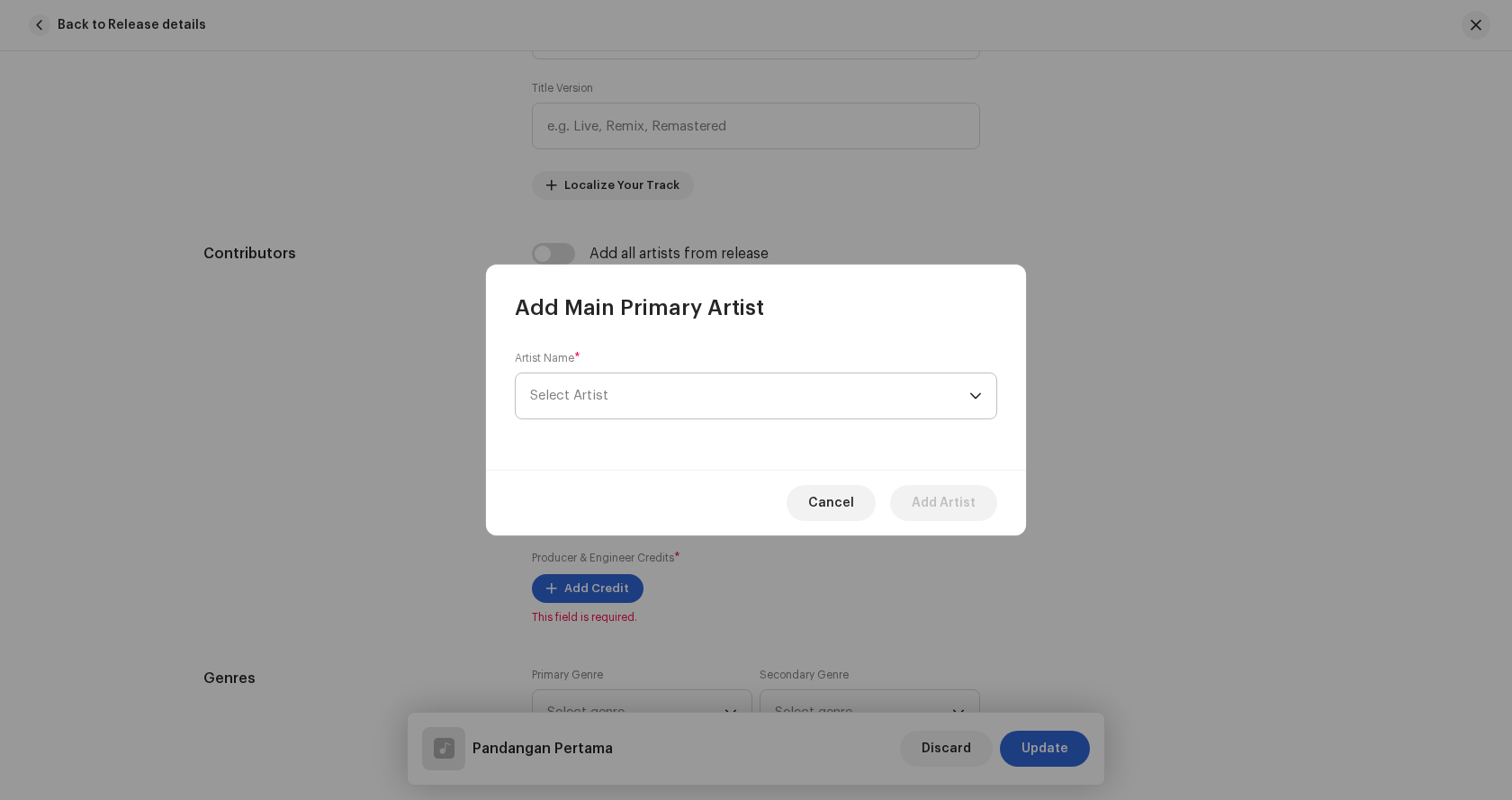
click at [626, 392] on span "Select Artist" at bounding box center [750, 396] width 439 height 45
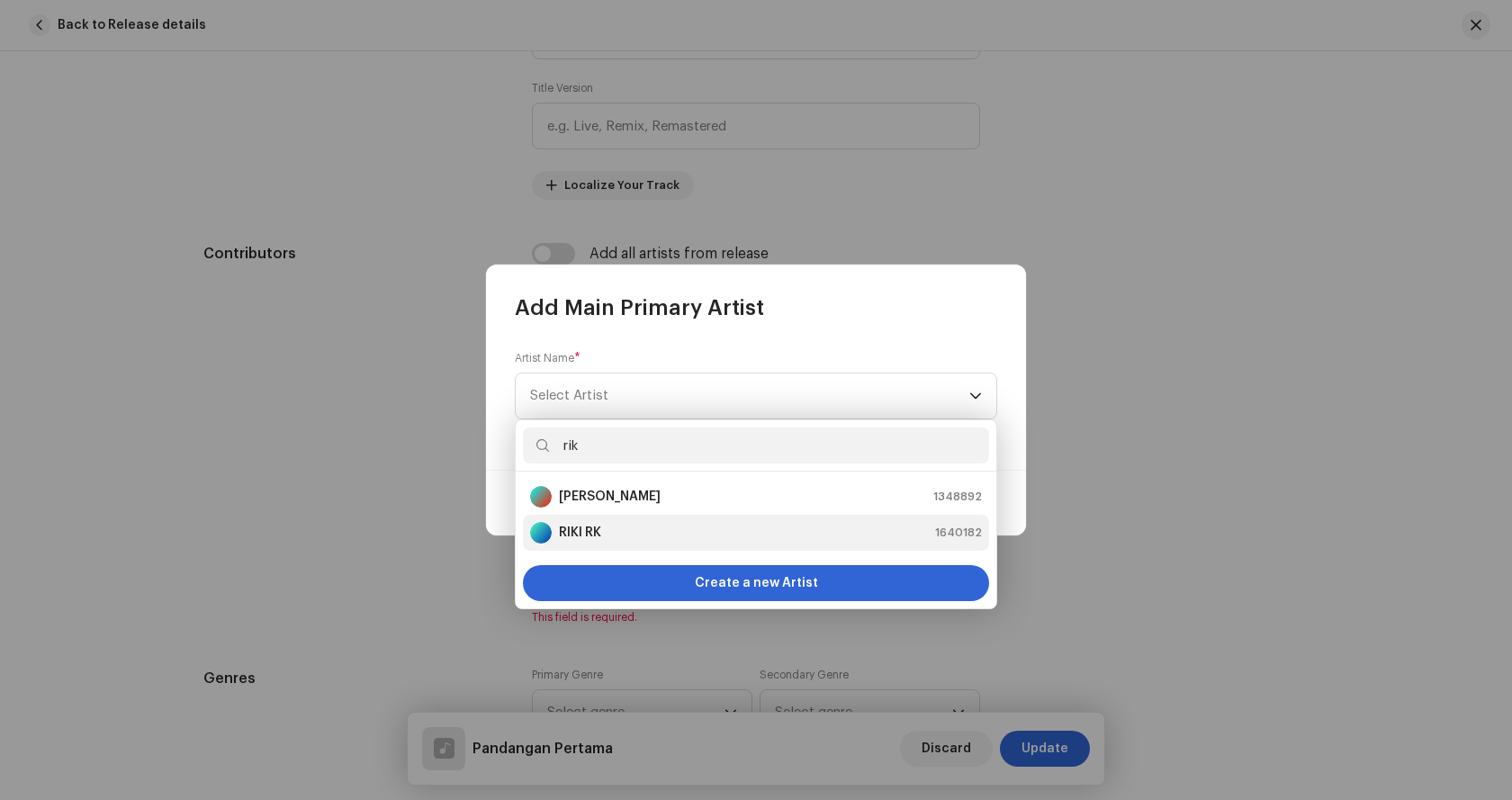
type input "rik"
click at [594, 524] on strong "RIKI RK" at bounding box center [580, 532] width 42 height 18
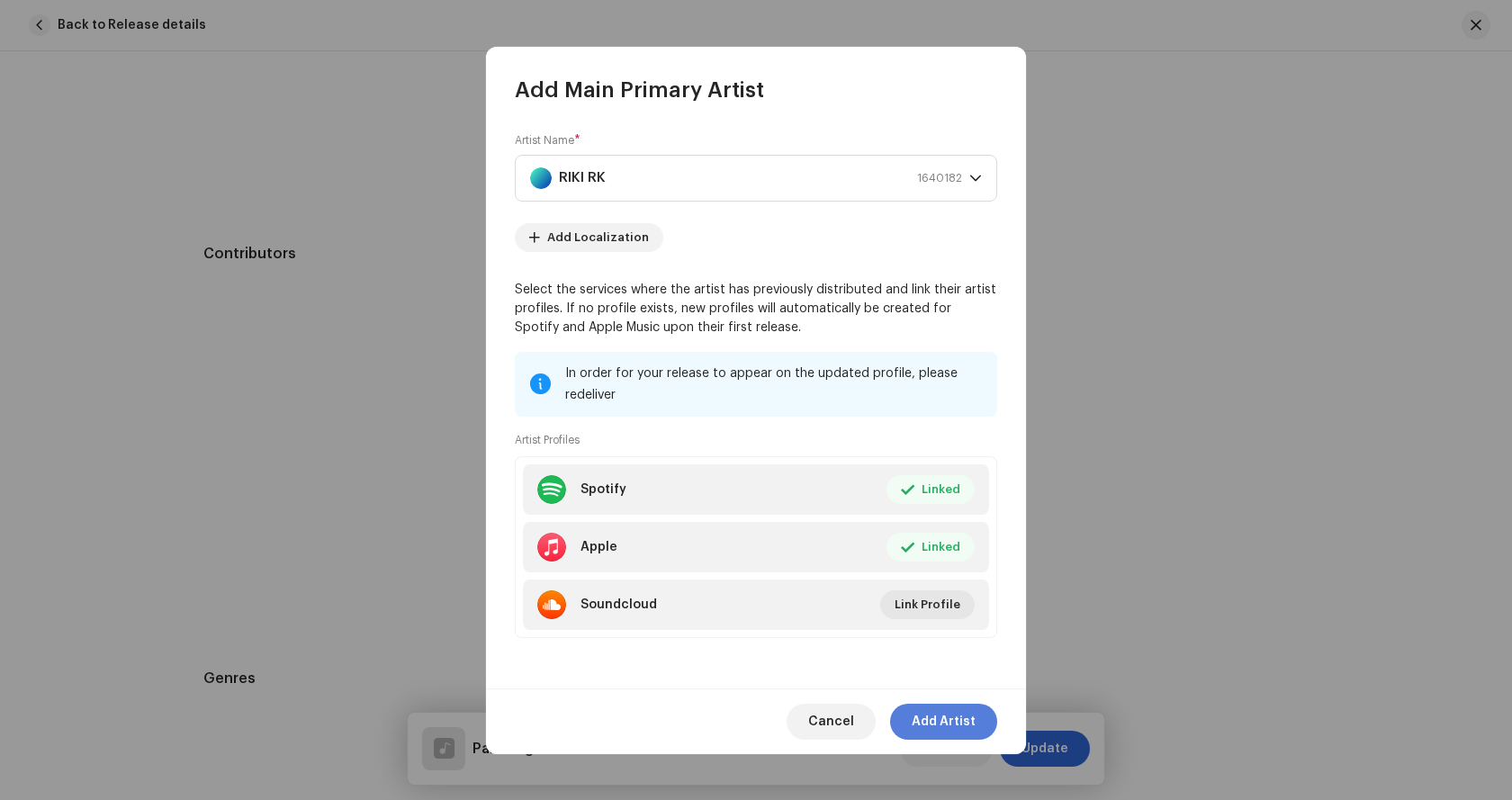
click at [935, 714] on span "Add Artist" at bounding box center [944, 722] width 64 height 36
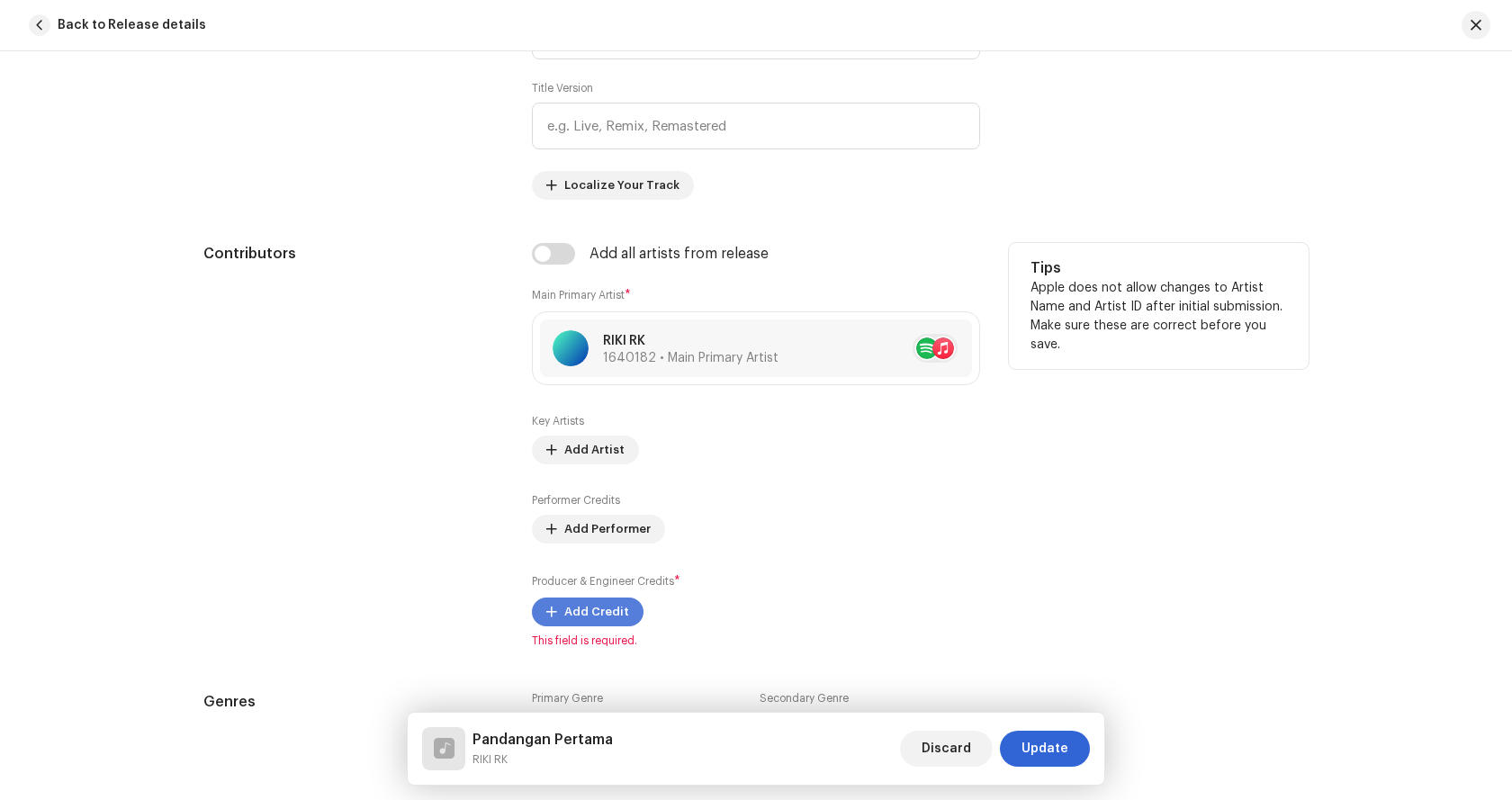
click at [578, 603] on span "Add Credit" at bounding box center [596, 612] width 65 height 36
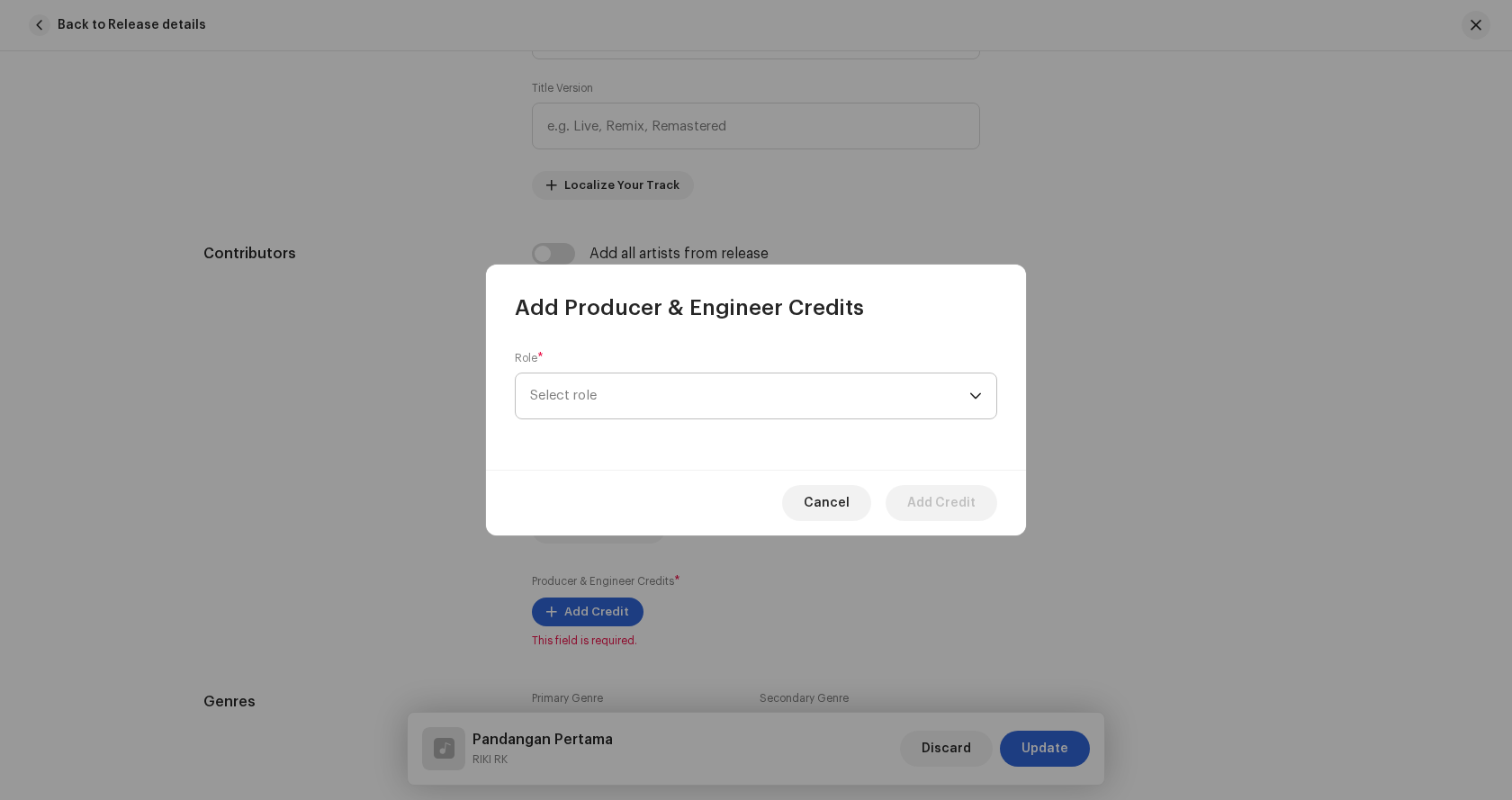
click at [642, 405] on span "Select role" at bounding box center [750, 396] width 439 height 45
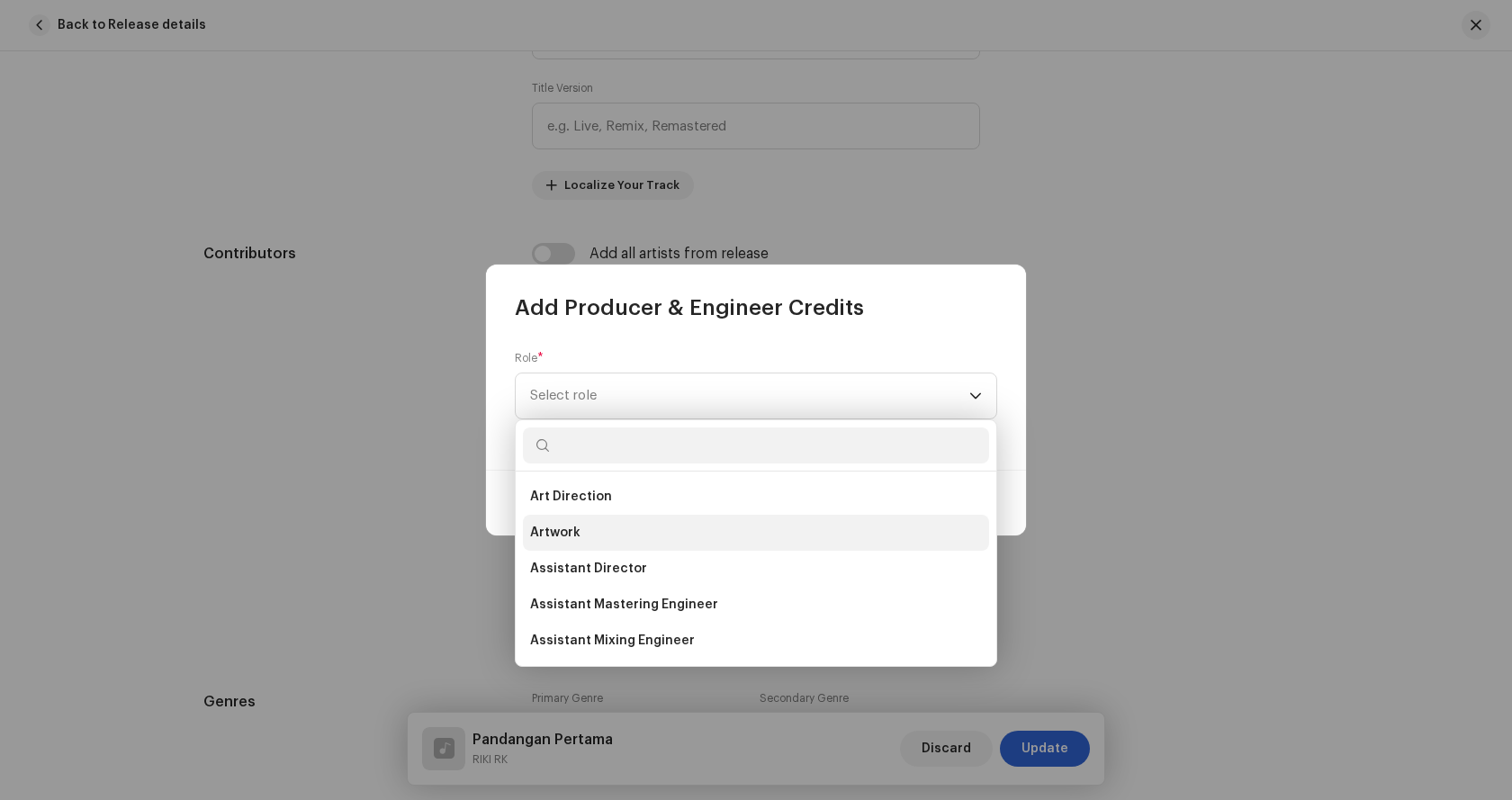
click at [585, 536] on li "Artwork" at bounding box center [756, 532] width 466 height 36
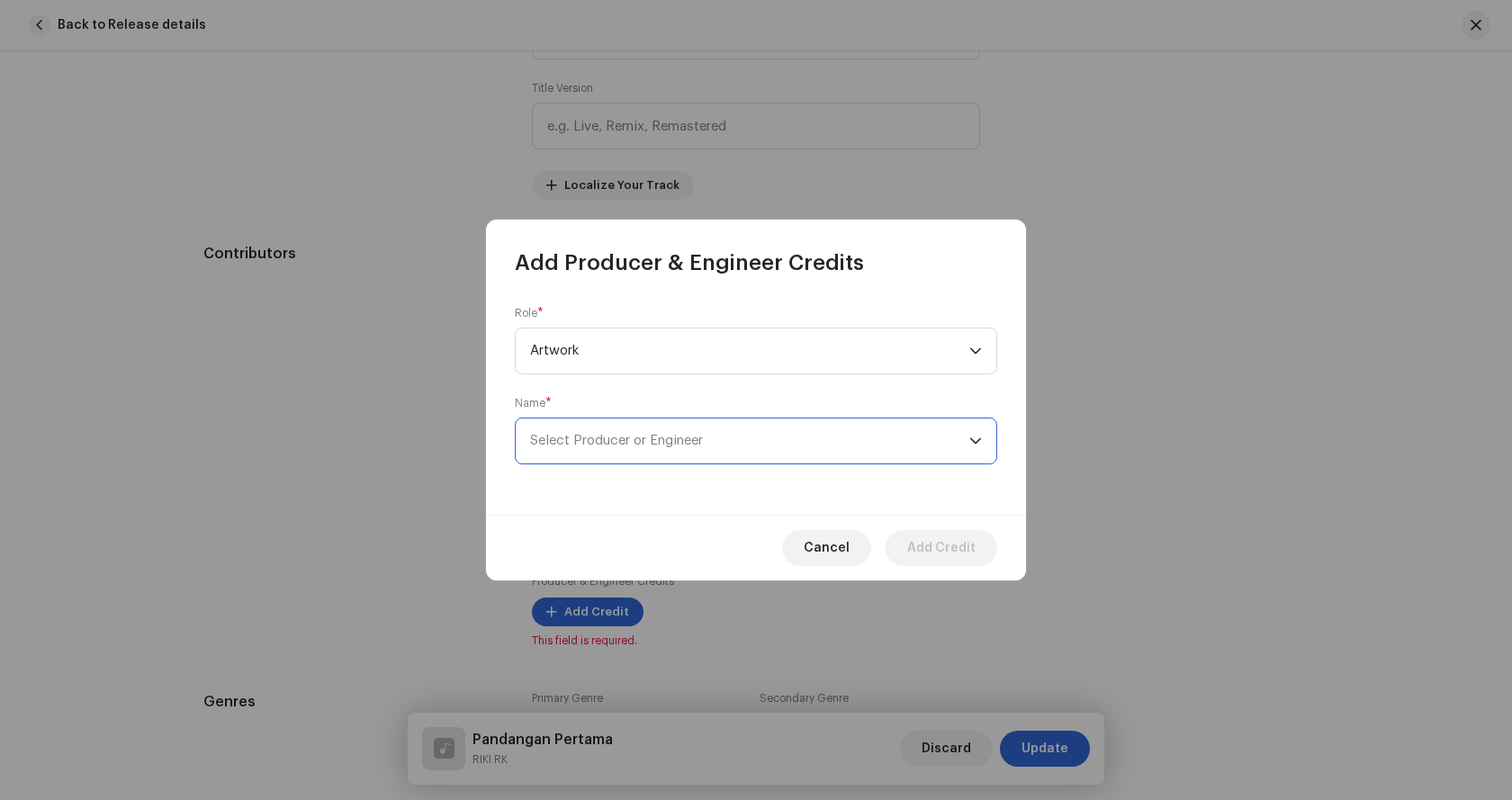
click at [596, 441] on span "Select Producer or Engineer" at bounding box center [616, 440] width 173 height 14
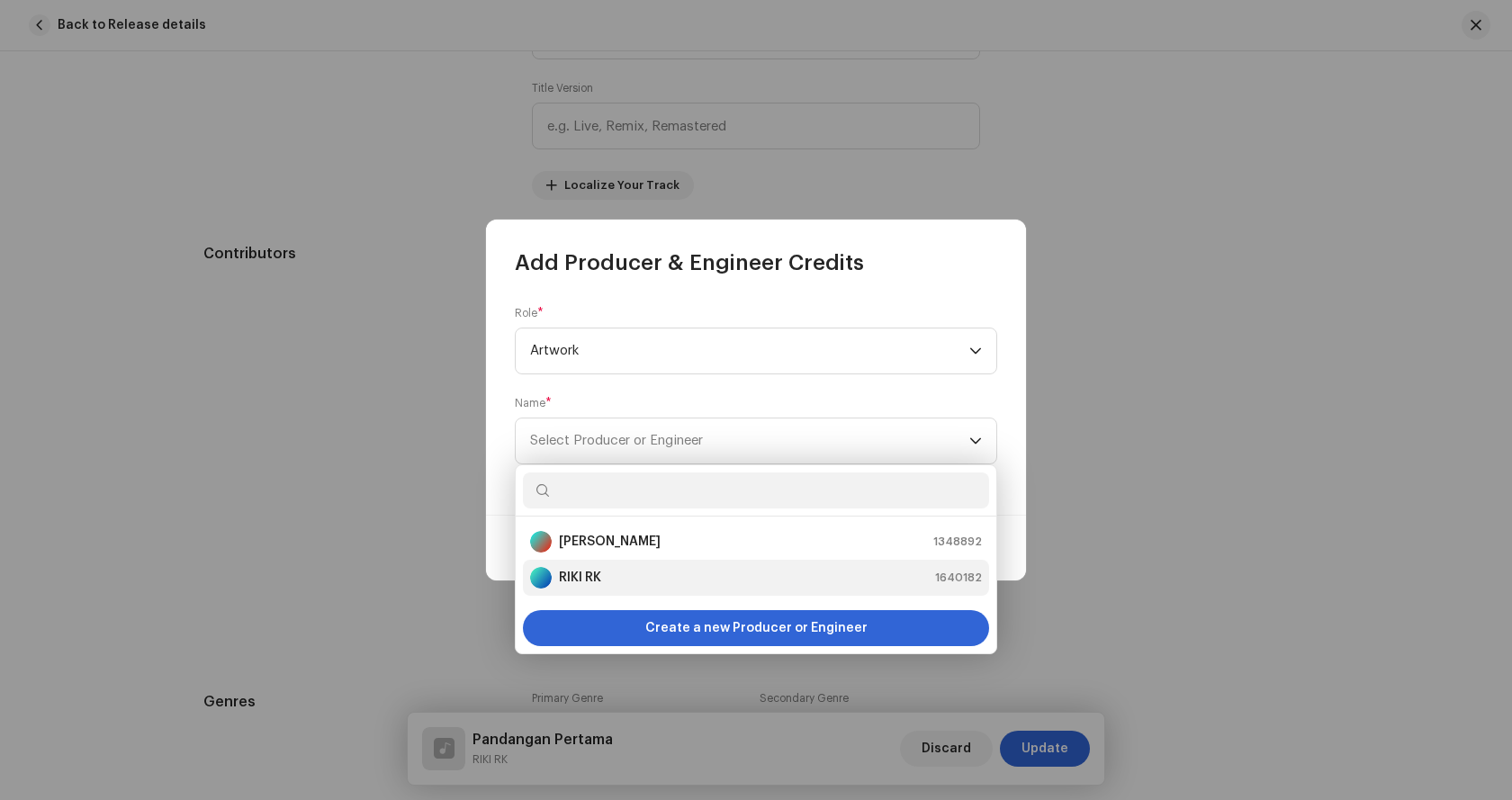
click at [587, 573] on strong "RIKI RK" at bounding box center [580, 578] width 42 height 18
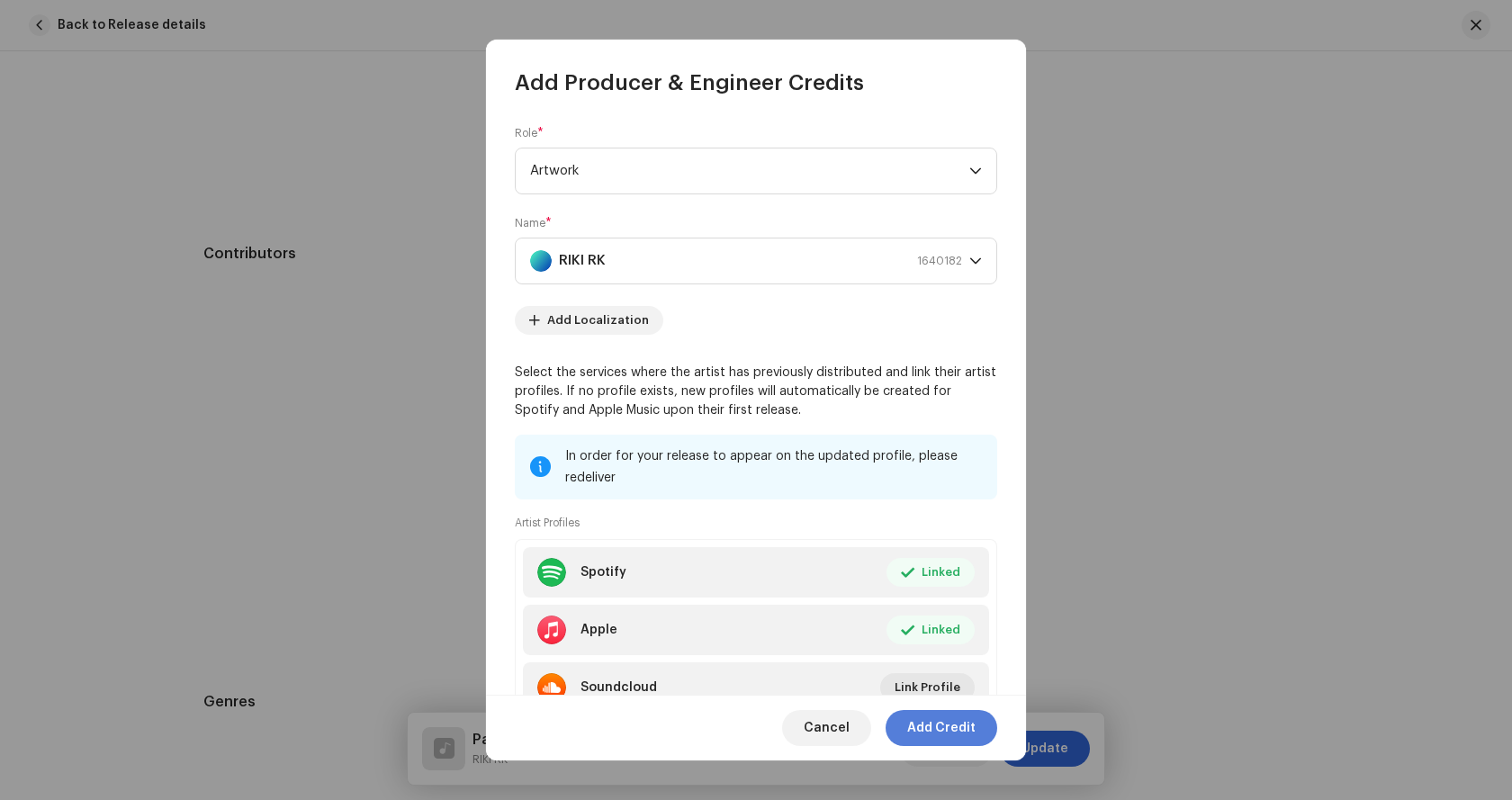
click at [954, 728] on span "Add Credit" at bounding box center [941, 728] width 68 height 36
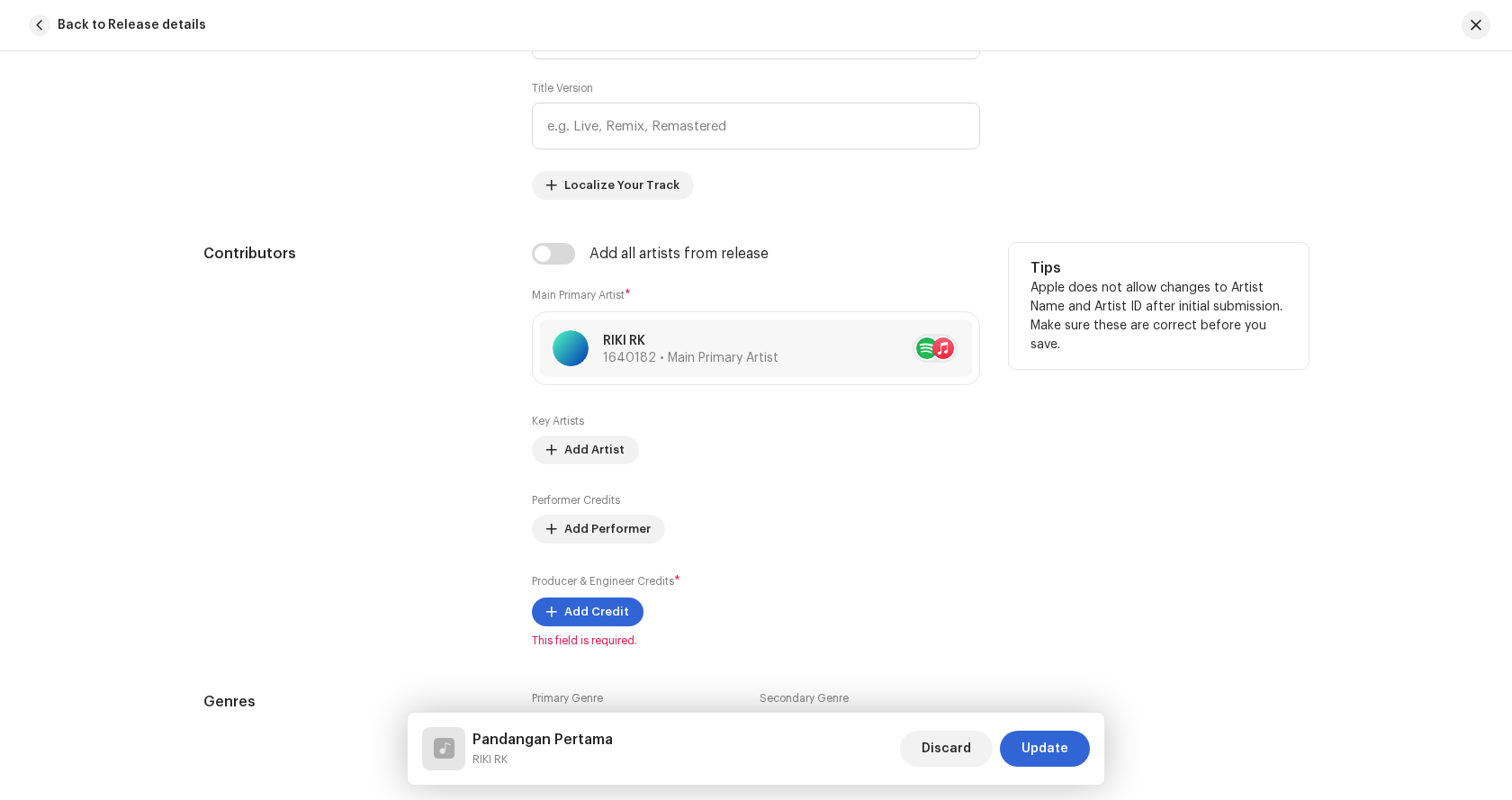
scroll to position [1260, 0]
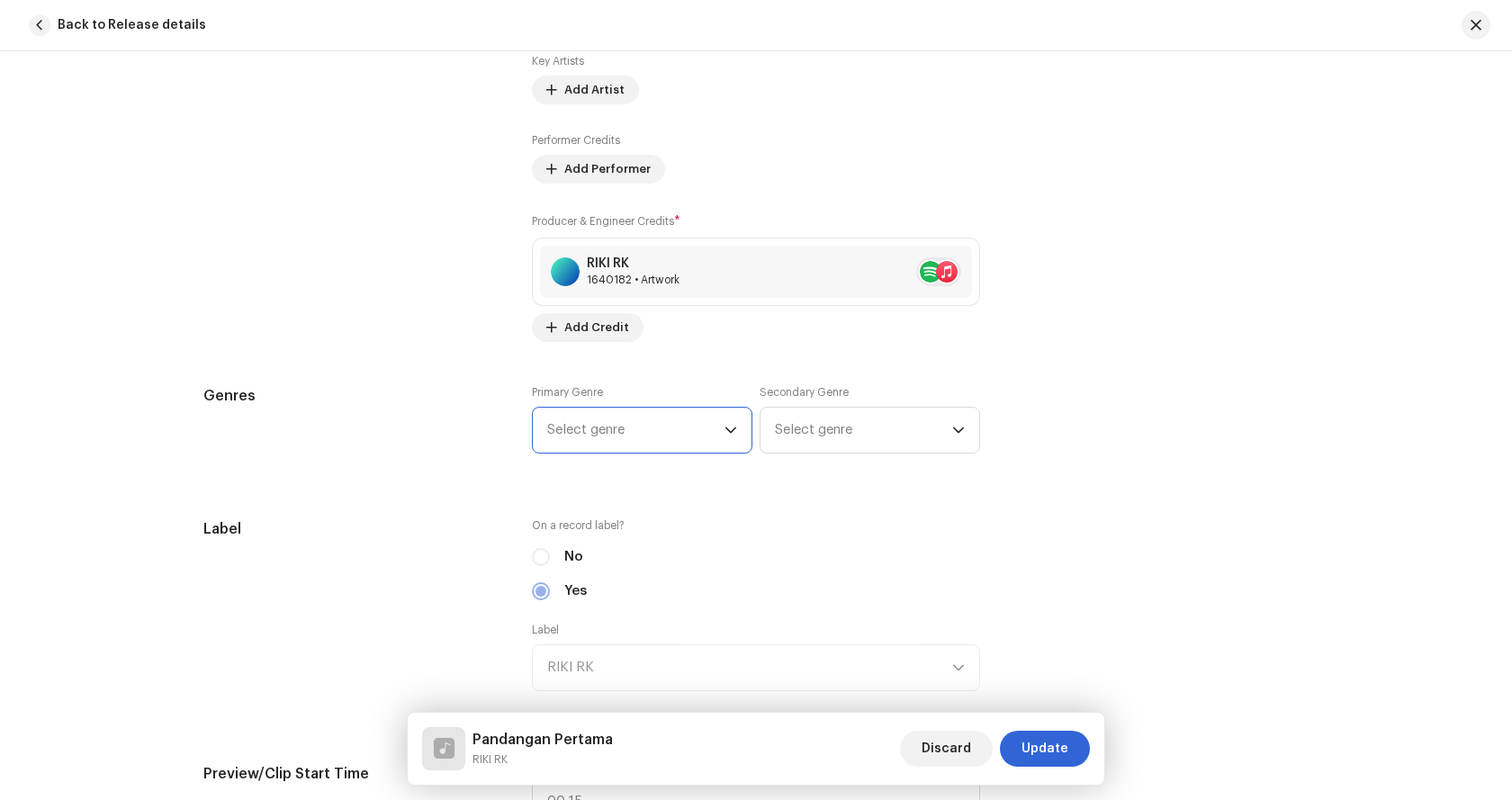
click at [676, 426] on span "Select genre" at bounding box center [636, 429] width 178 height 45
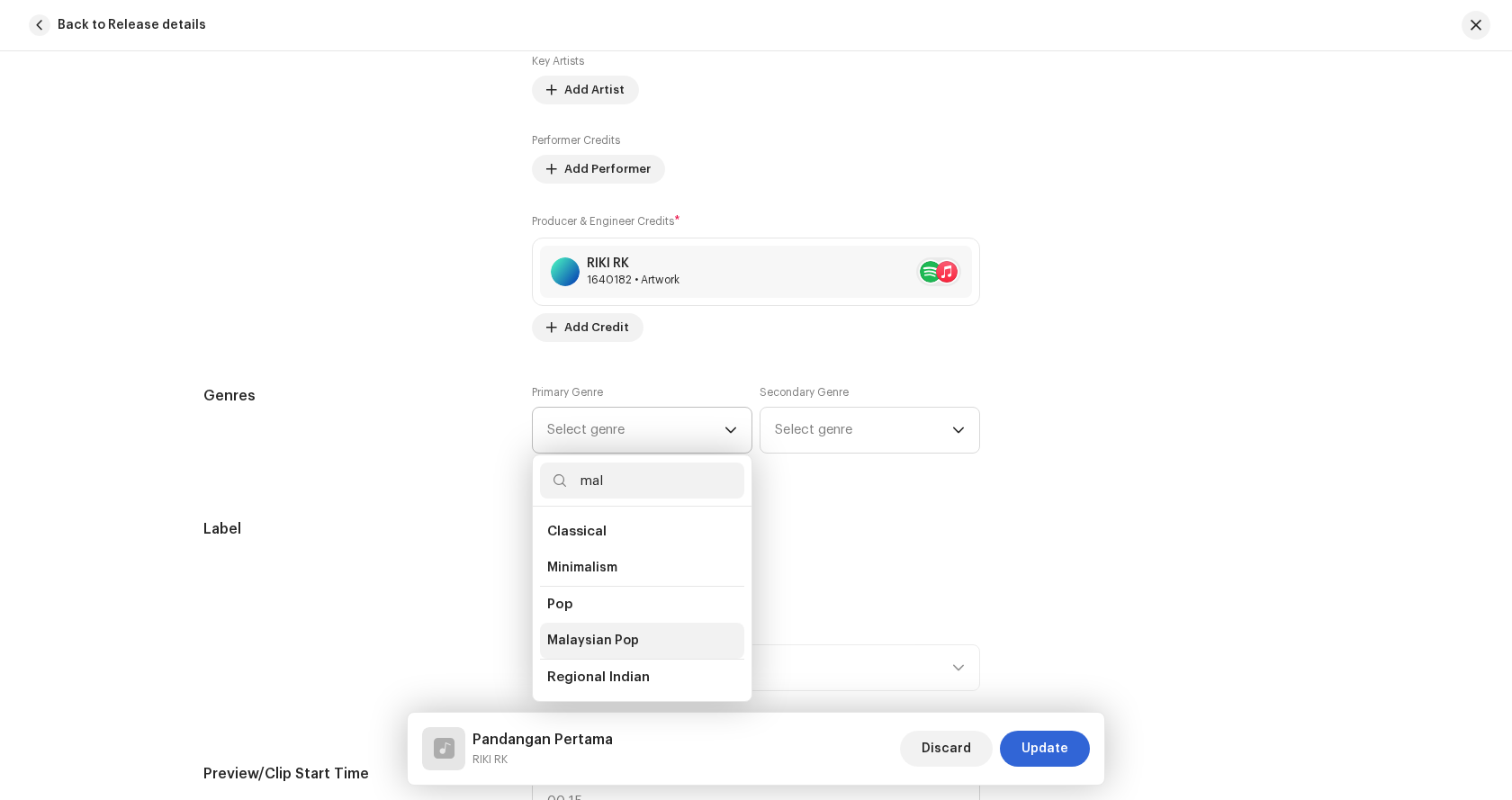
type input "mal"
click at [600, 640] on span "Malaysian Pop" at bounding box center [593, 641] width 92 height 18
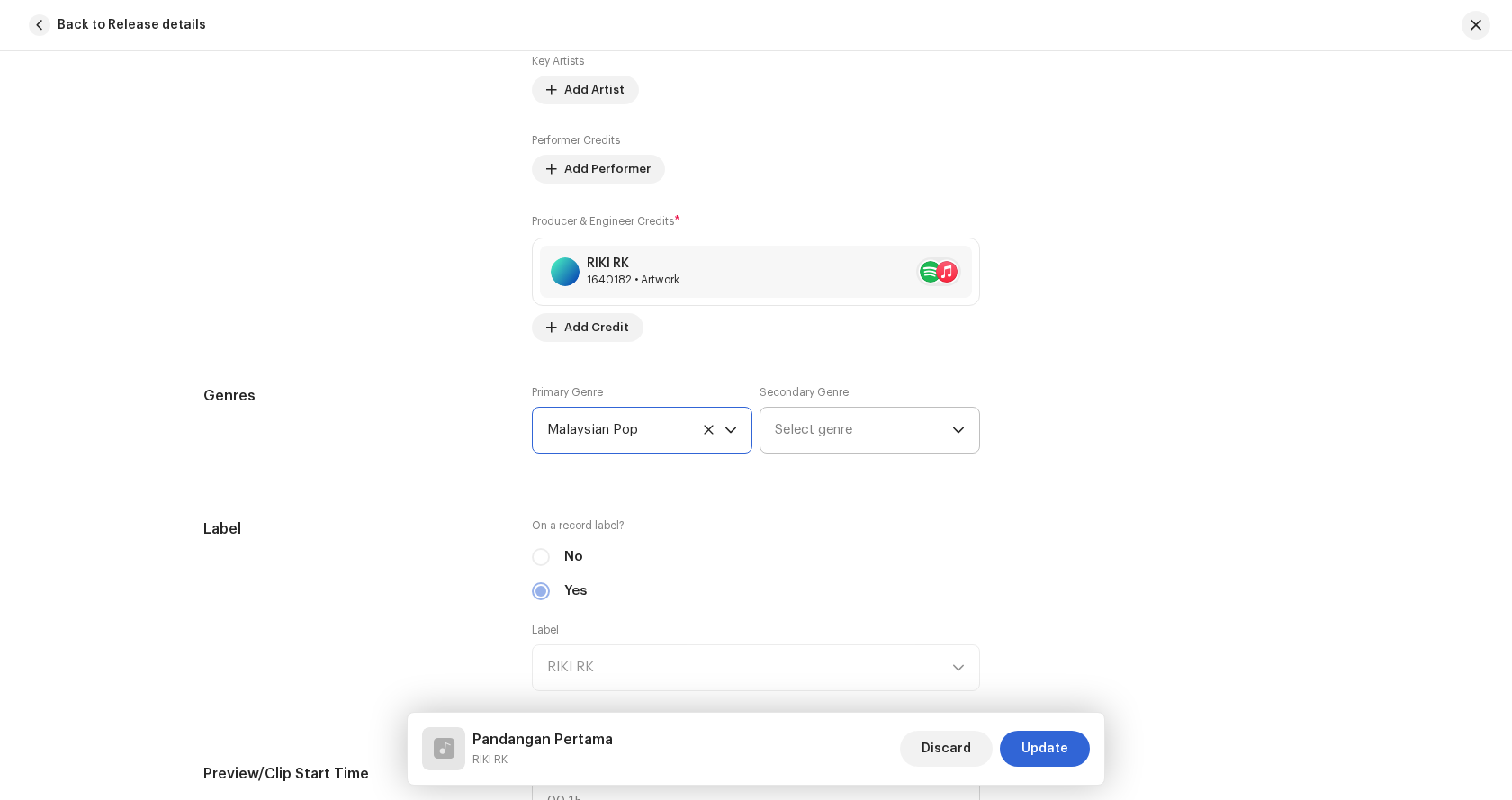
click at [801, 441] on span "Select genre" at bounding box center [864, 429] width 178 height 45
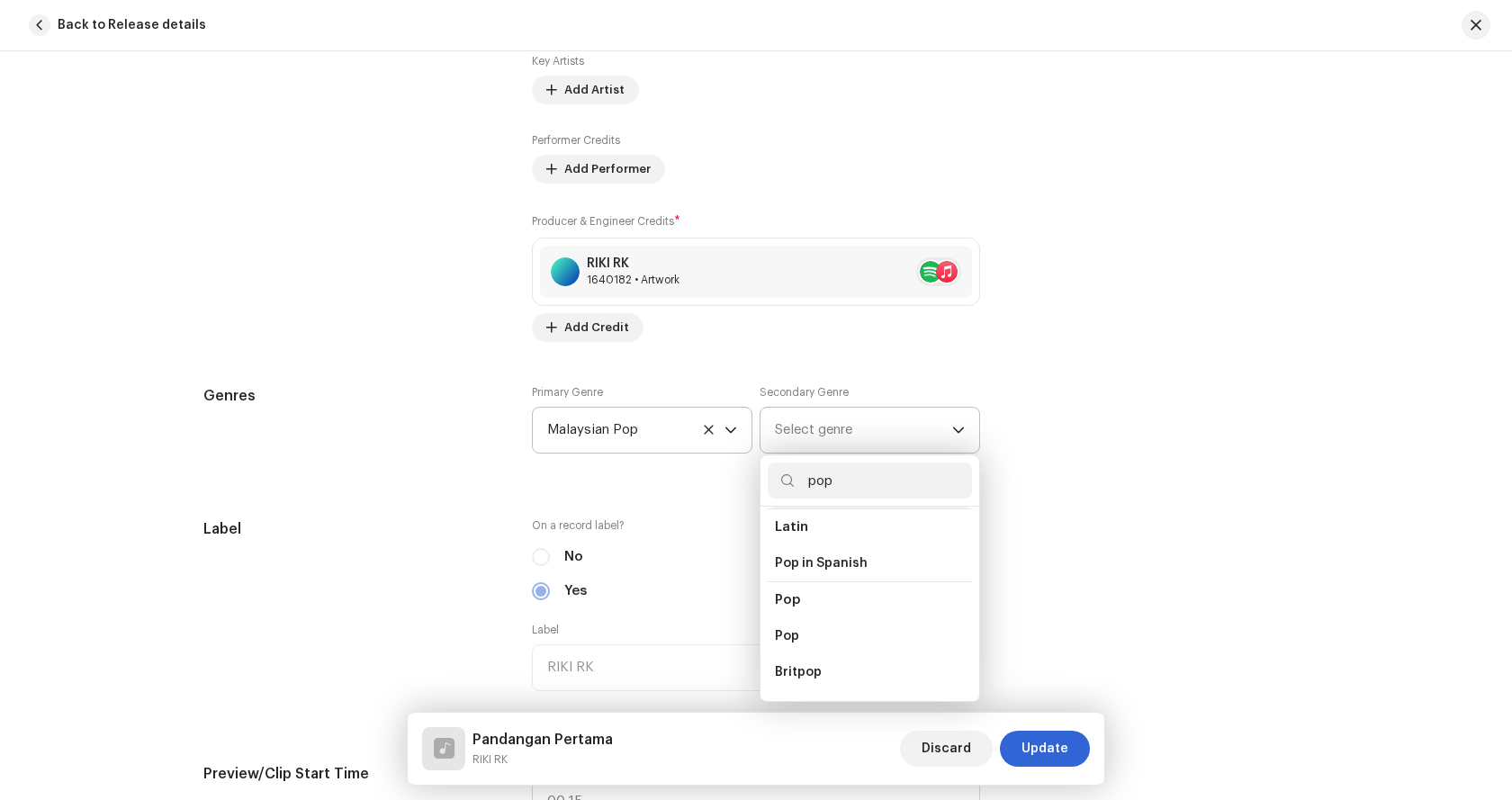
scroll to position [630, 0]
type input "pop"
click at [779, 601] on span "Pop" at bounding box center [787, 607] width 24 height 18
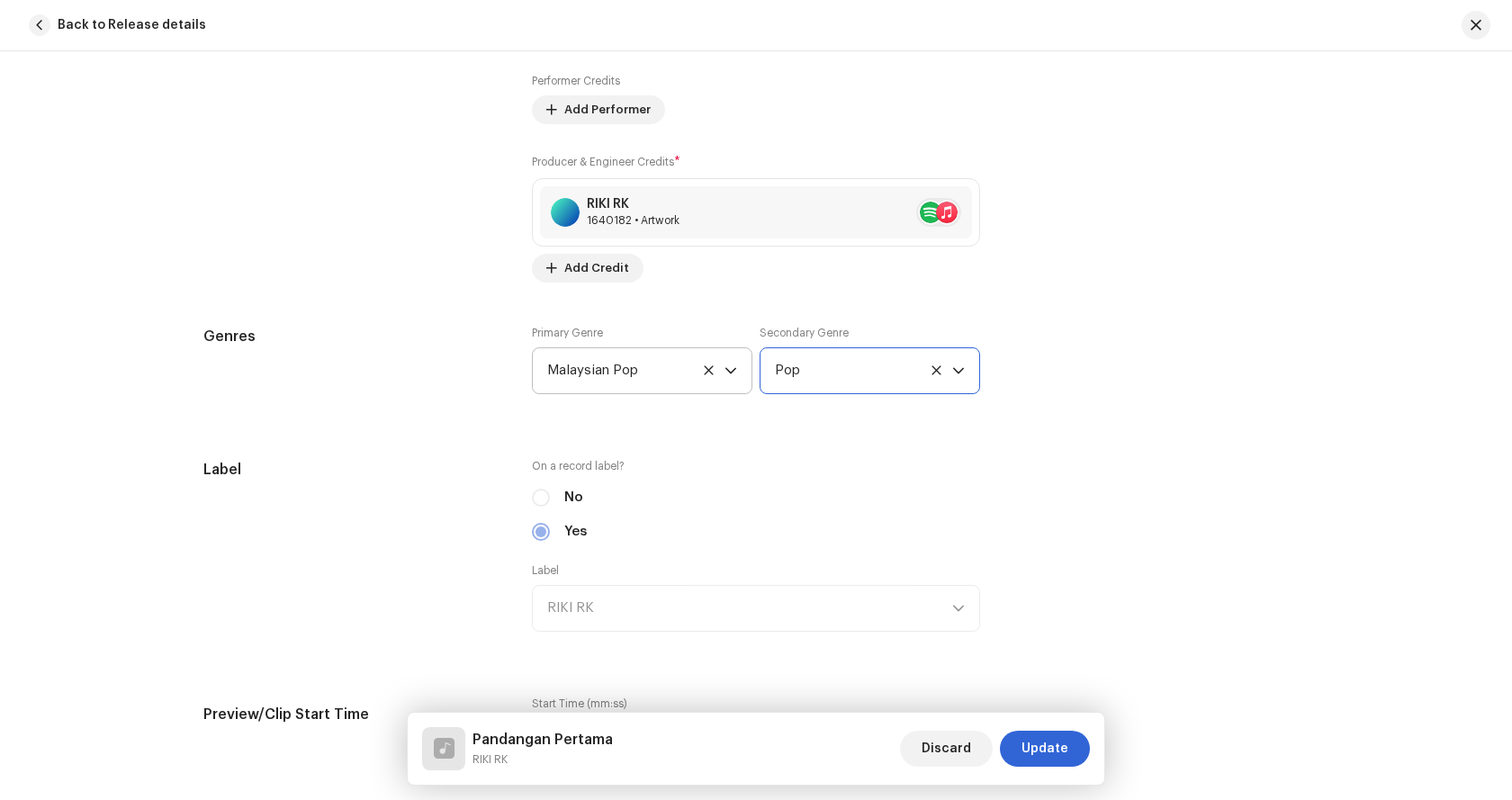
scroll to position [1530, 0]
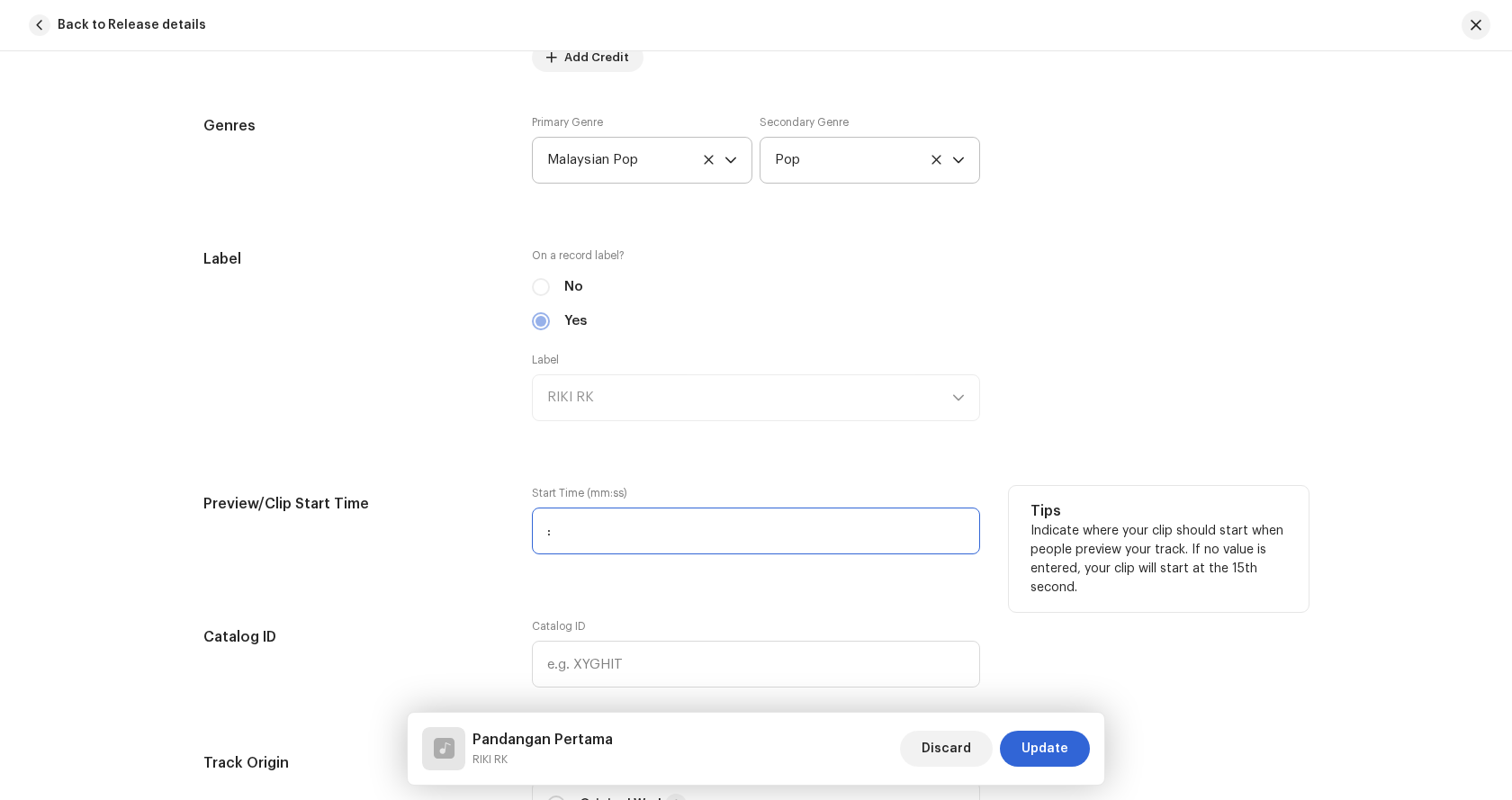
click at [626, 532] on input ":" at bounding box center [756, 530] width 448 height 47
type input "00:41"
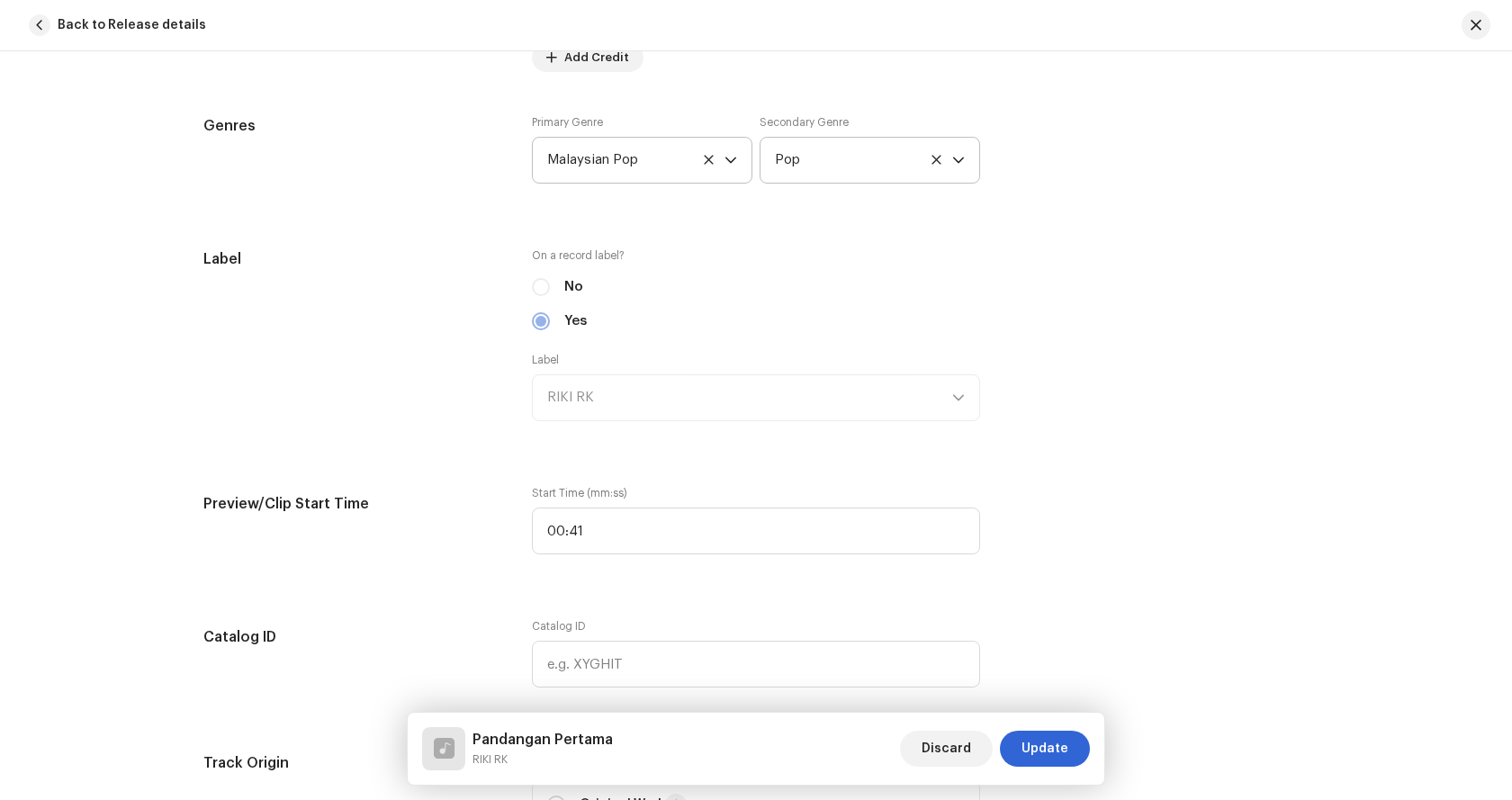
click at [412, 470] on div "Track details Complete the following to finalize your track. 1 of 3 Add Audio F…" at bounding box center [756, 570] width 1162 height 4011
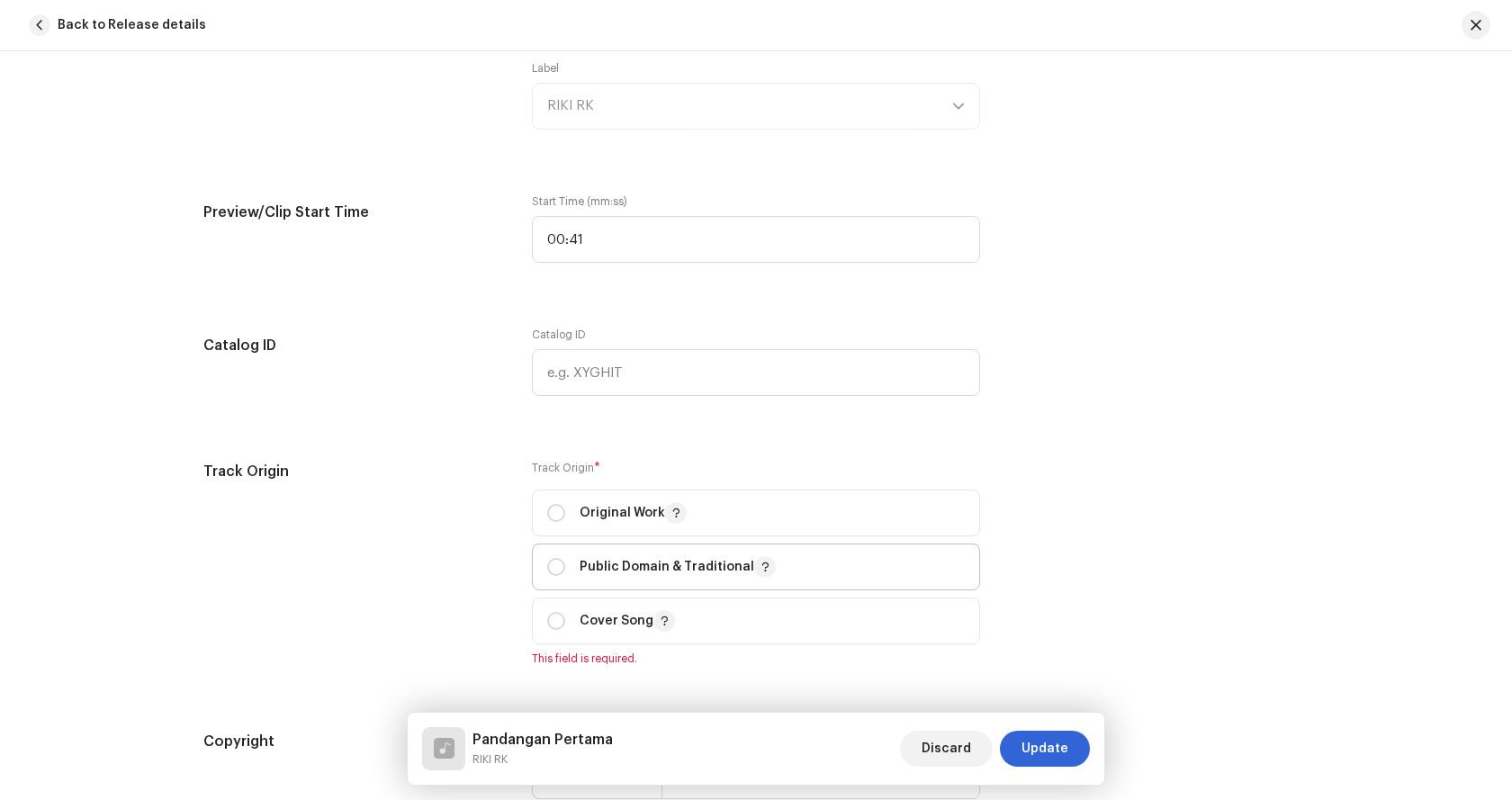
scroll to position [1891, 0]
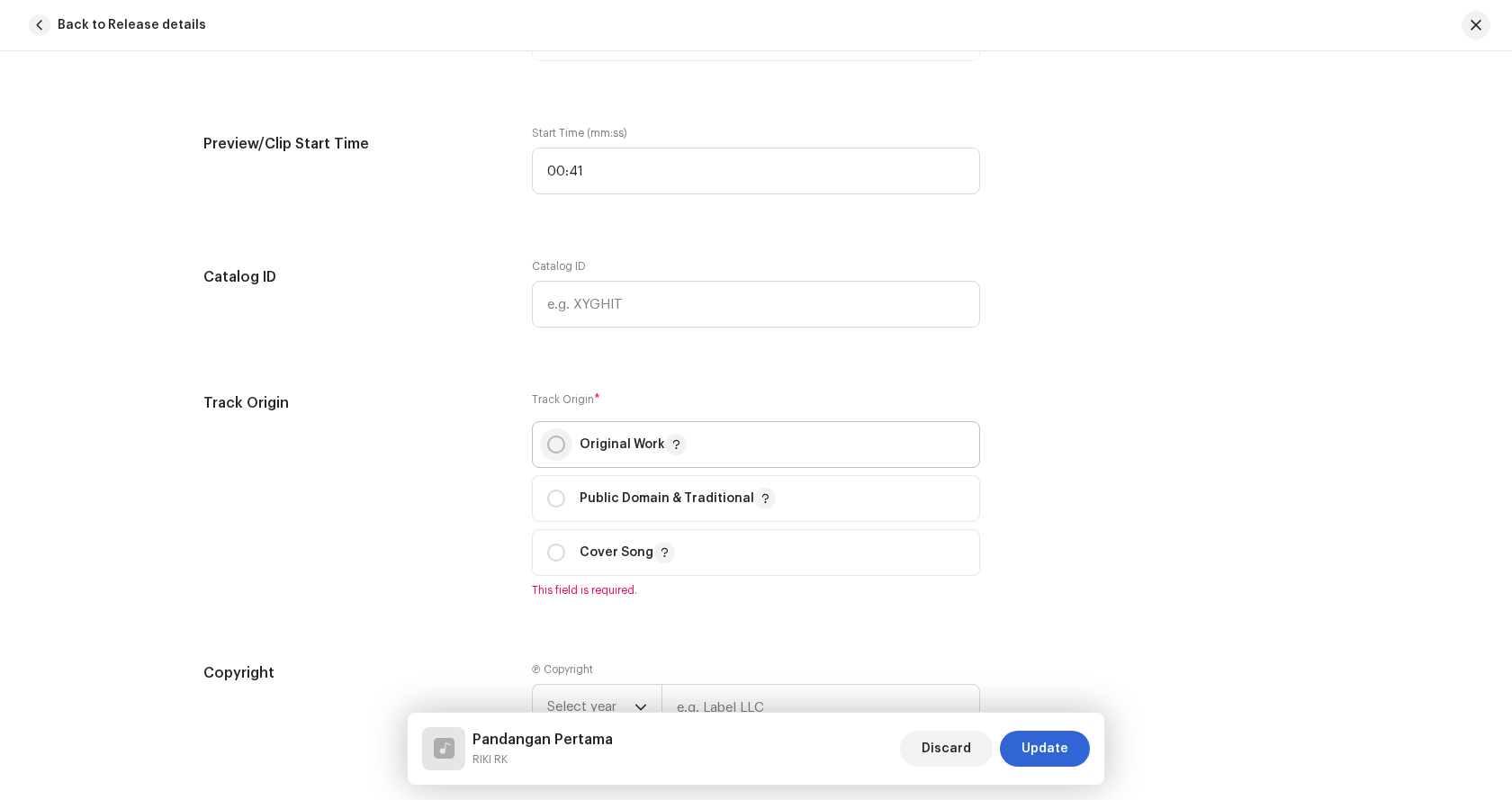
click at [553, 449] on input "radio" at bounding box center [556, 444] width 18 height 18
radio input "true"
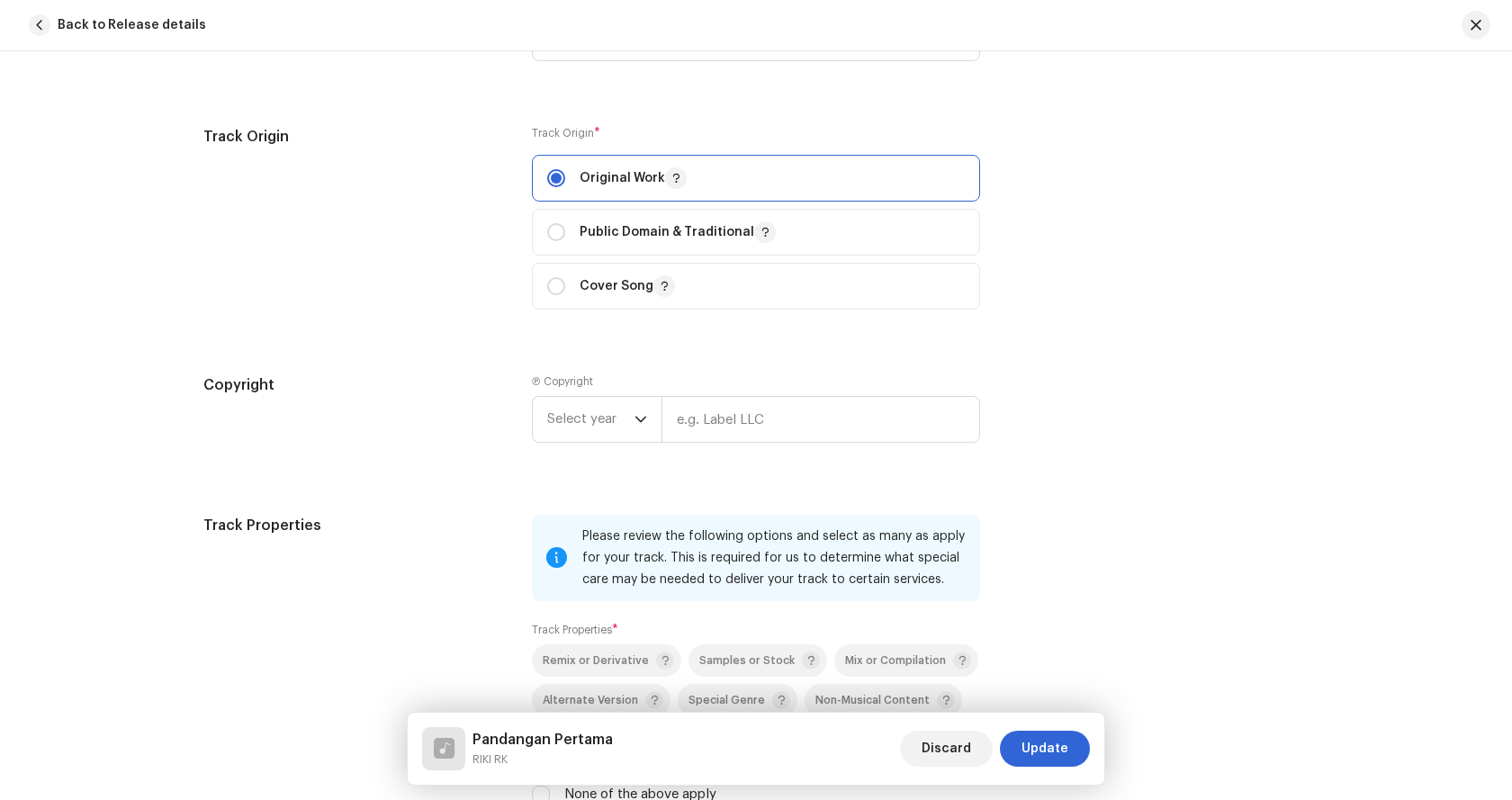
scroll to position [2160, 0]
click at [628, 410] on span "Select year" at bounding box center [590, 415] width 87 height 45
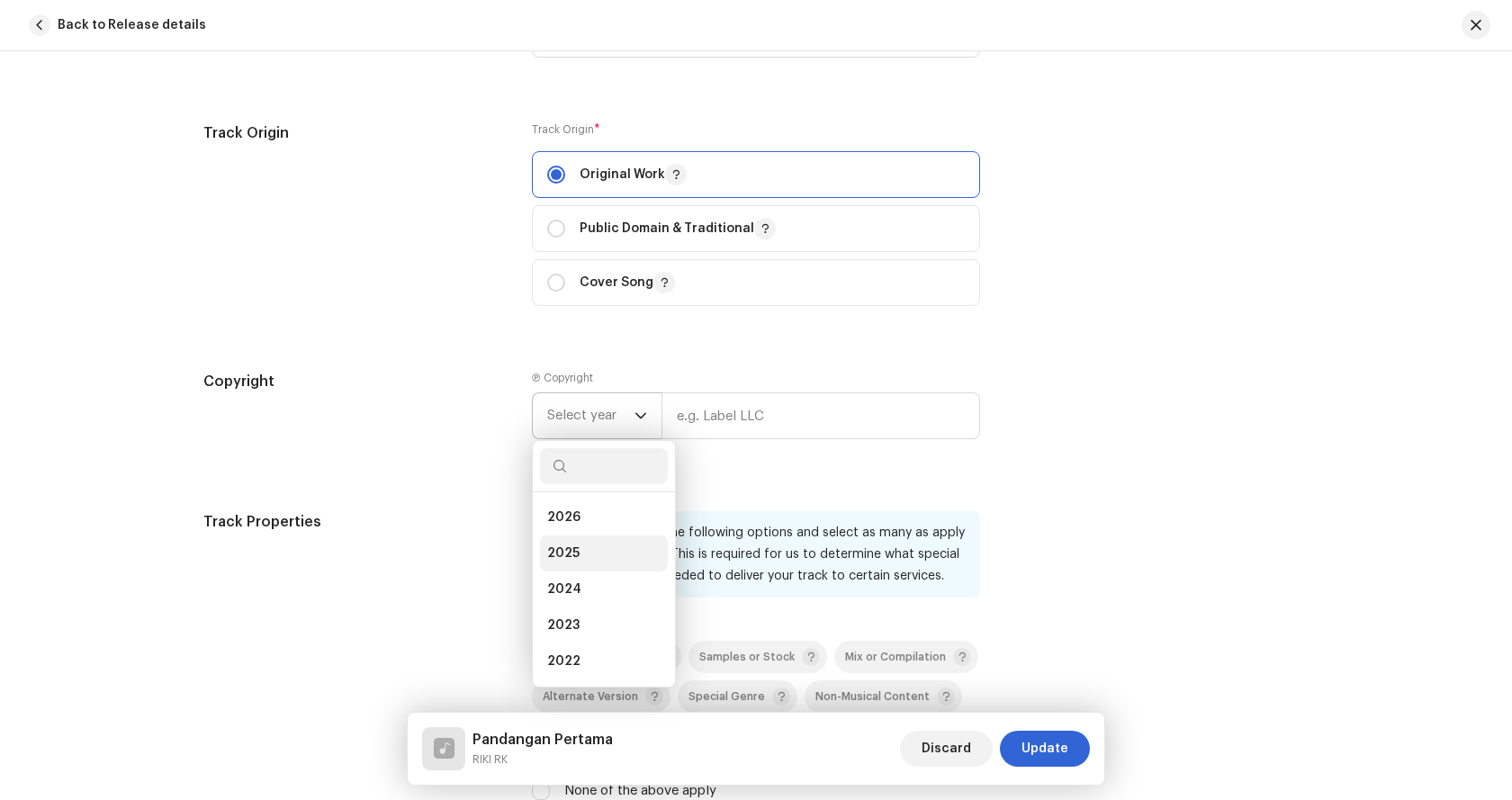
click at [575, 544] on li "2025" at bounding box center [604, 553] width 128 height 36
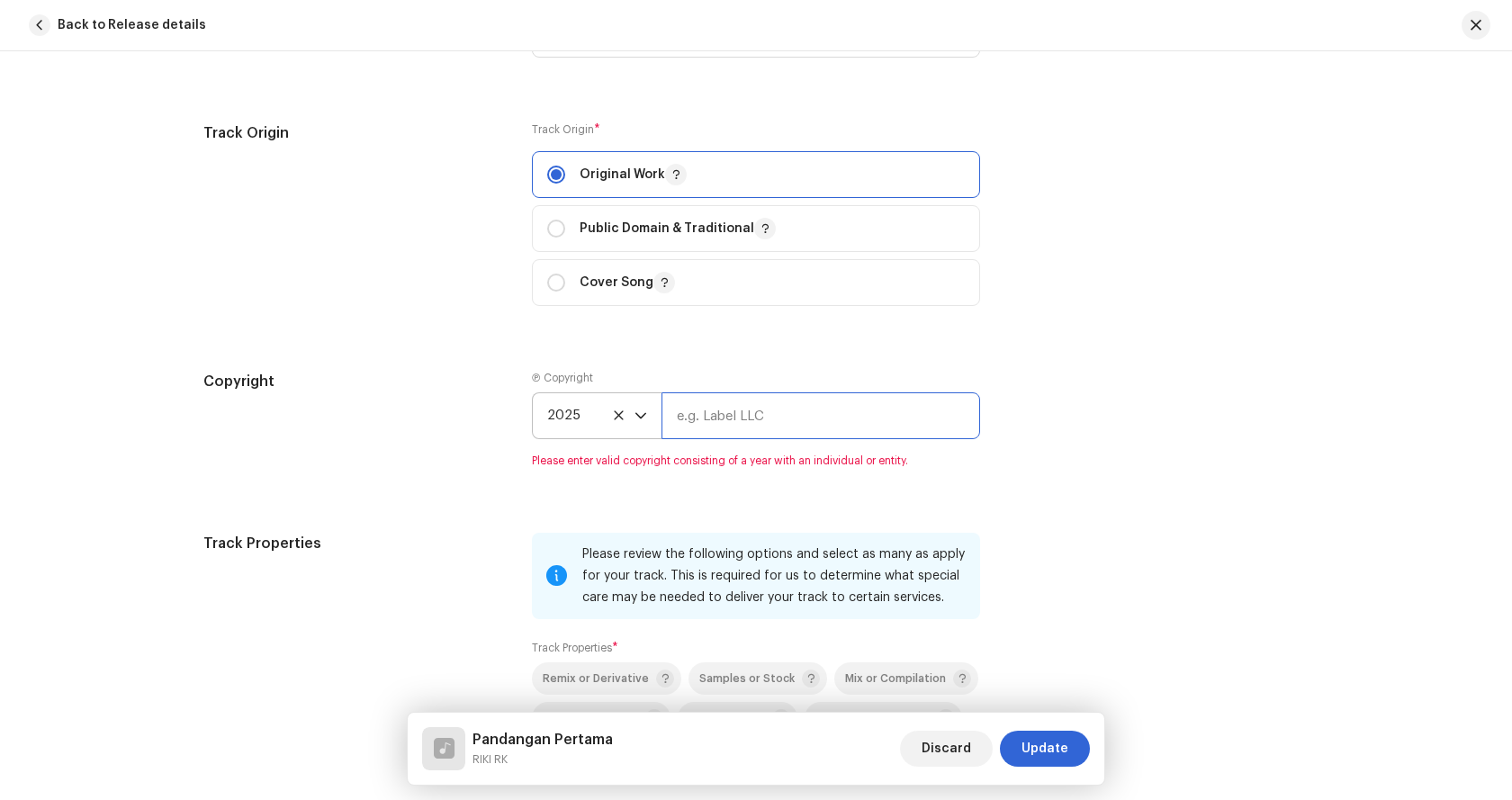
click at [701, 415] on input "text" at bounding box center [820, 415] width 319 height 47
type input "Riki RK"
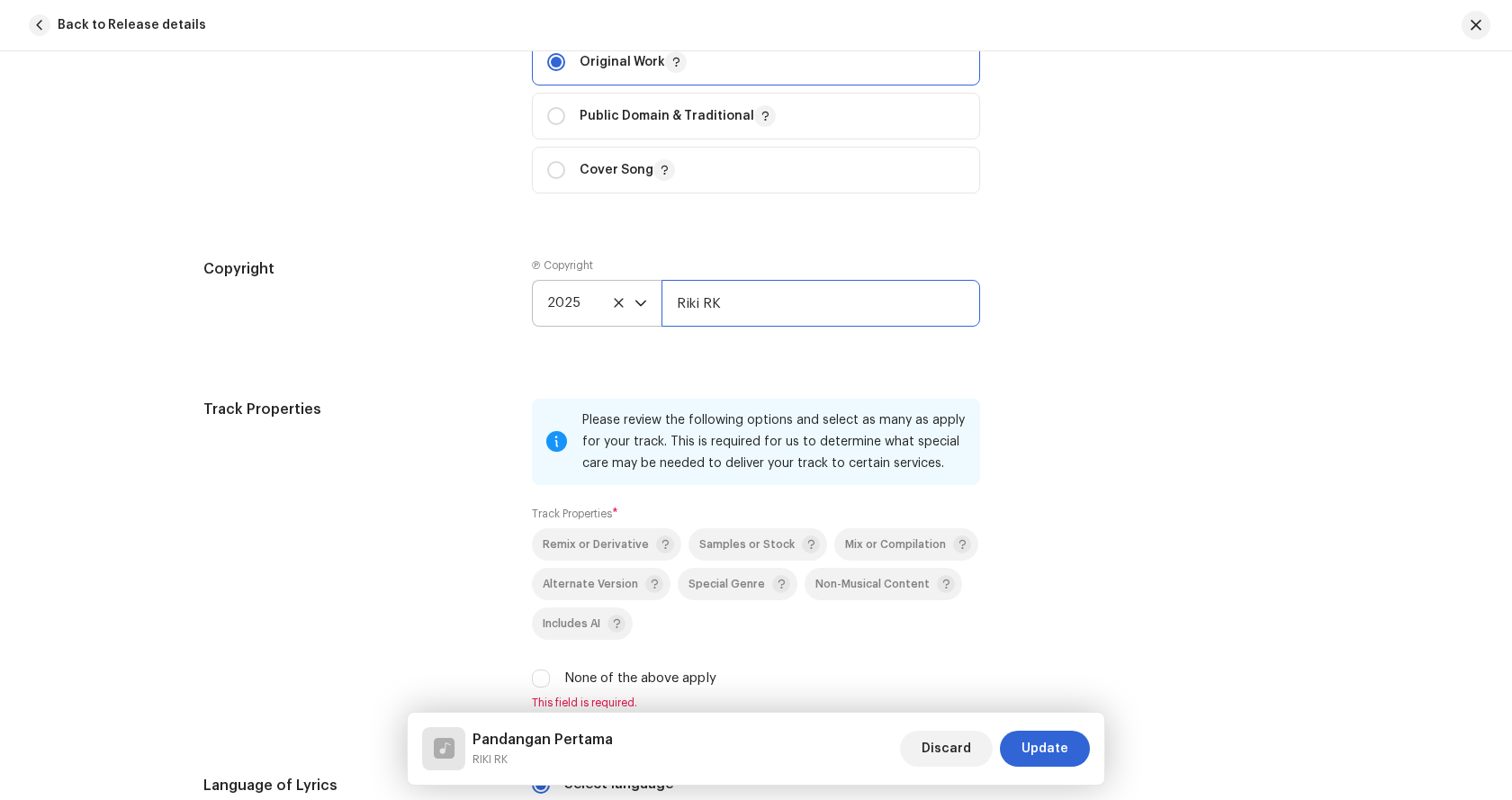
scroll to position [2520, 0]
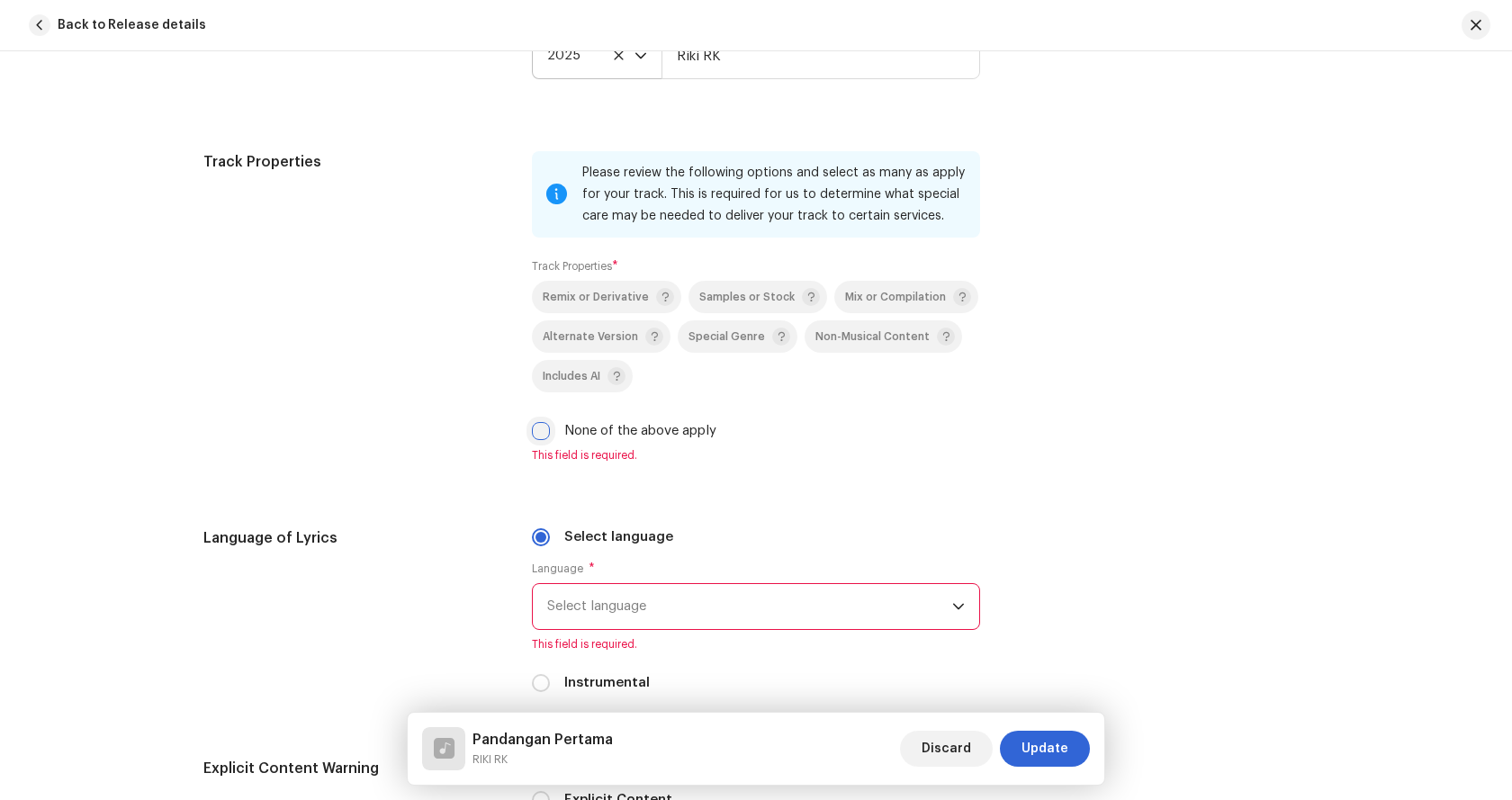
click at [536, 433] on input "None of the above apply" at bounding box center [541, 431] width 18 height 18
checkbox input "true"
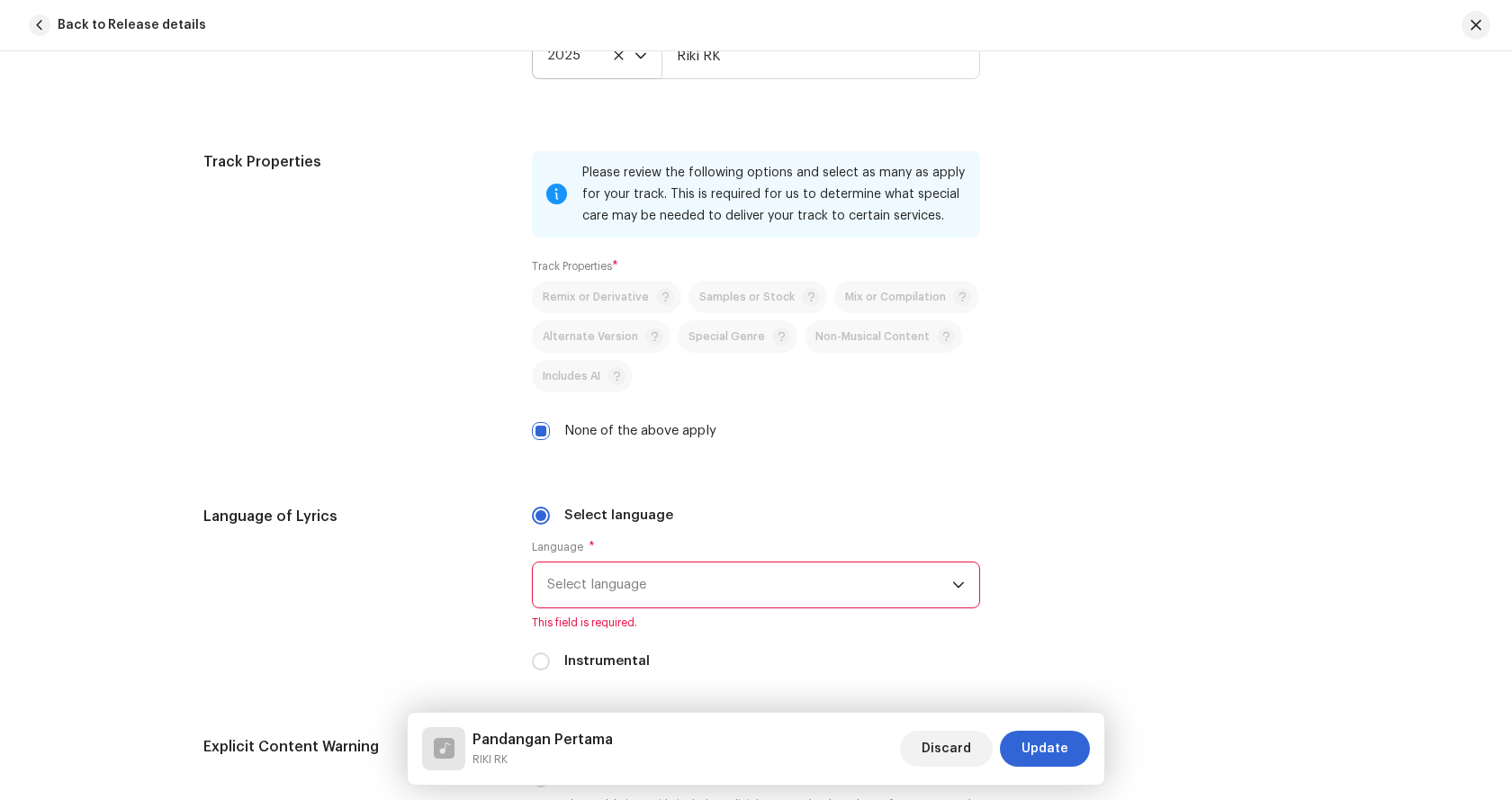
click at [656, 596] on span "Select language" at bounding box center [750, 584] width 405 height 45
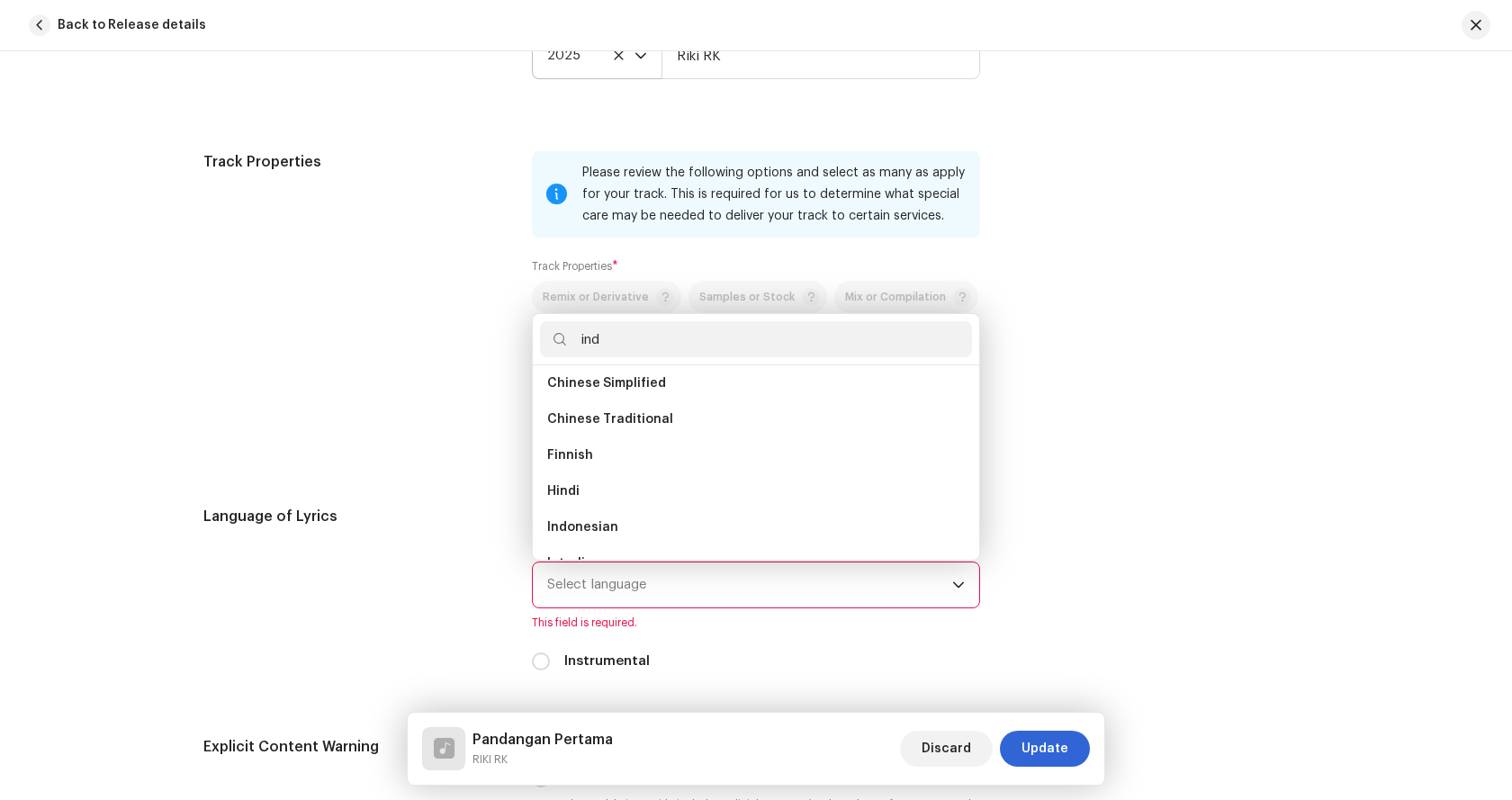
scroll to position [0, 0]
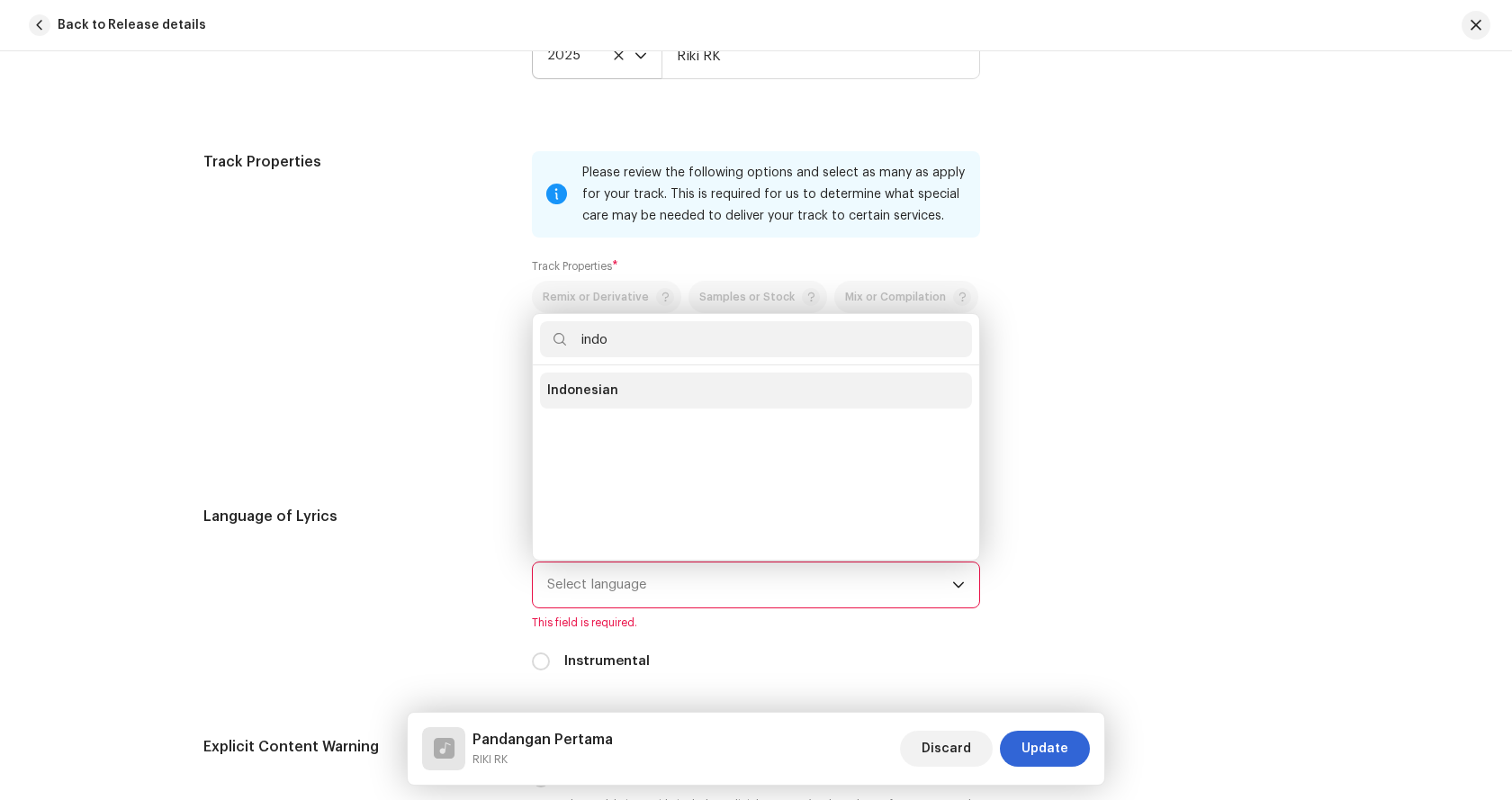
type input "indo"
click at [611, 392] on li "Indonesian" at bounding box center [756, 391] width 432 height 36
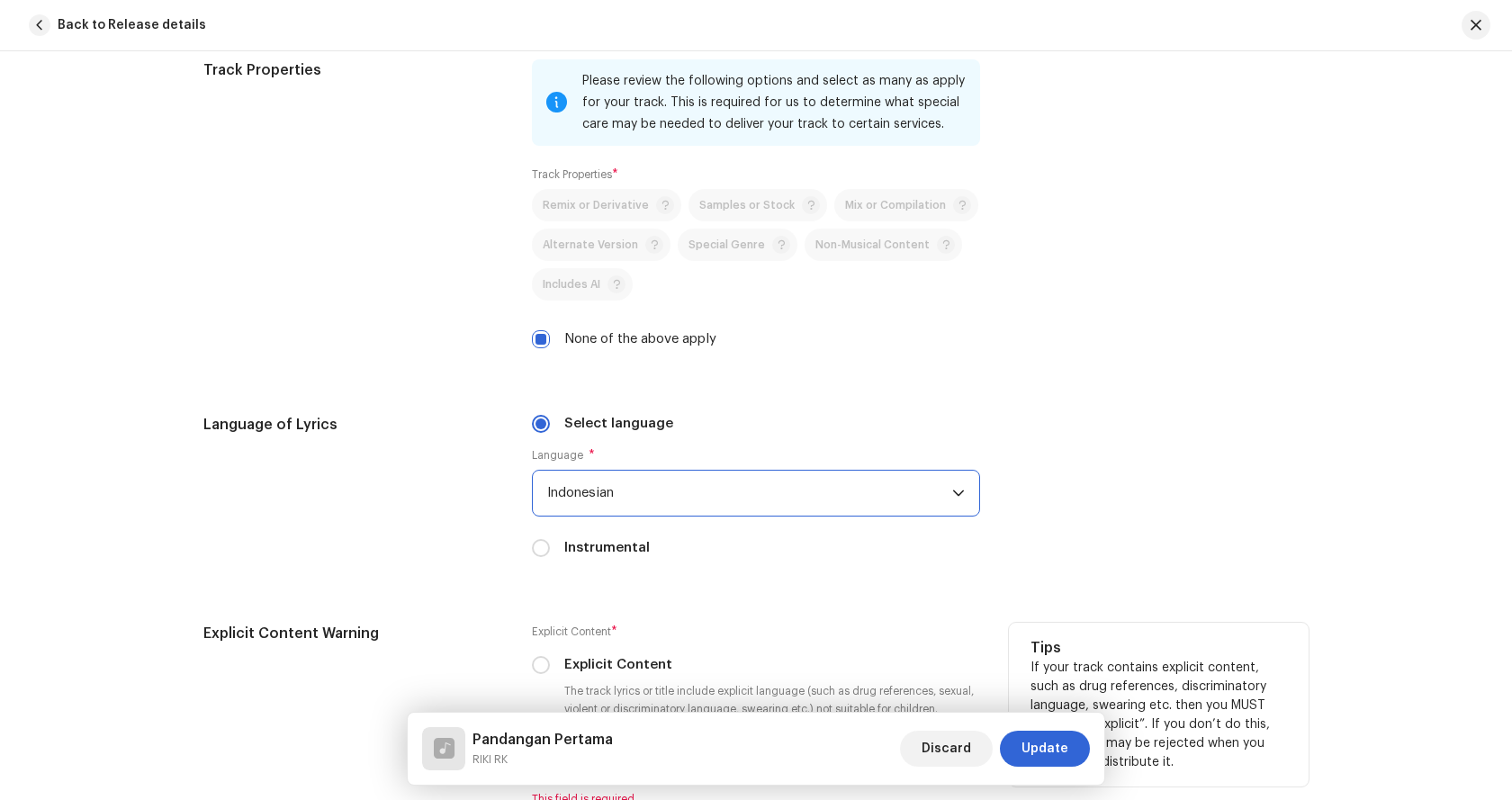
scroll to position [2791, 0]
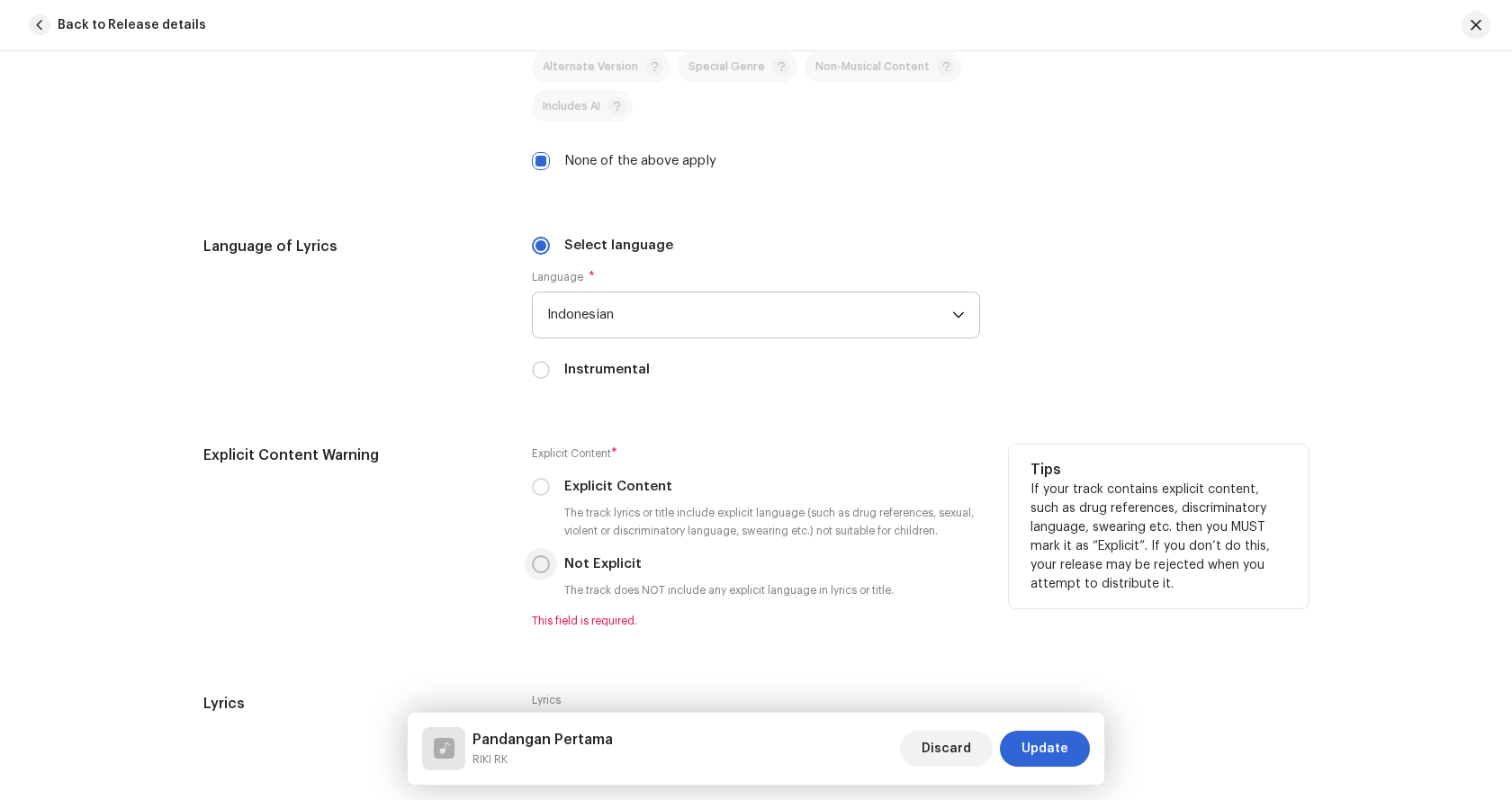
click at [540, 565] on input "Not Explicit" at bounding box center [541, 564] width 18 height 18
radio input "true"
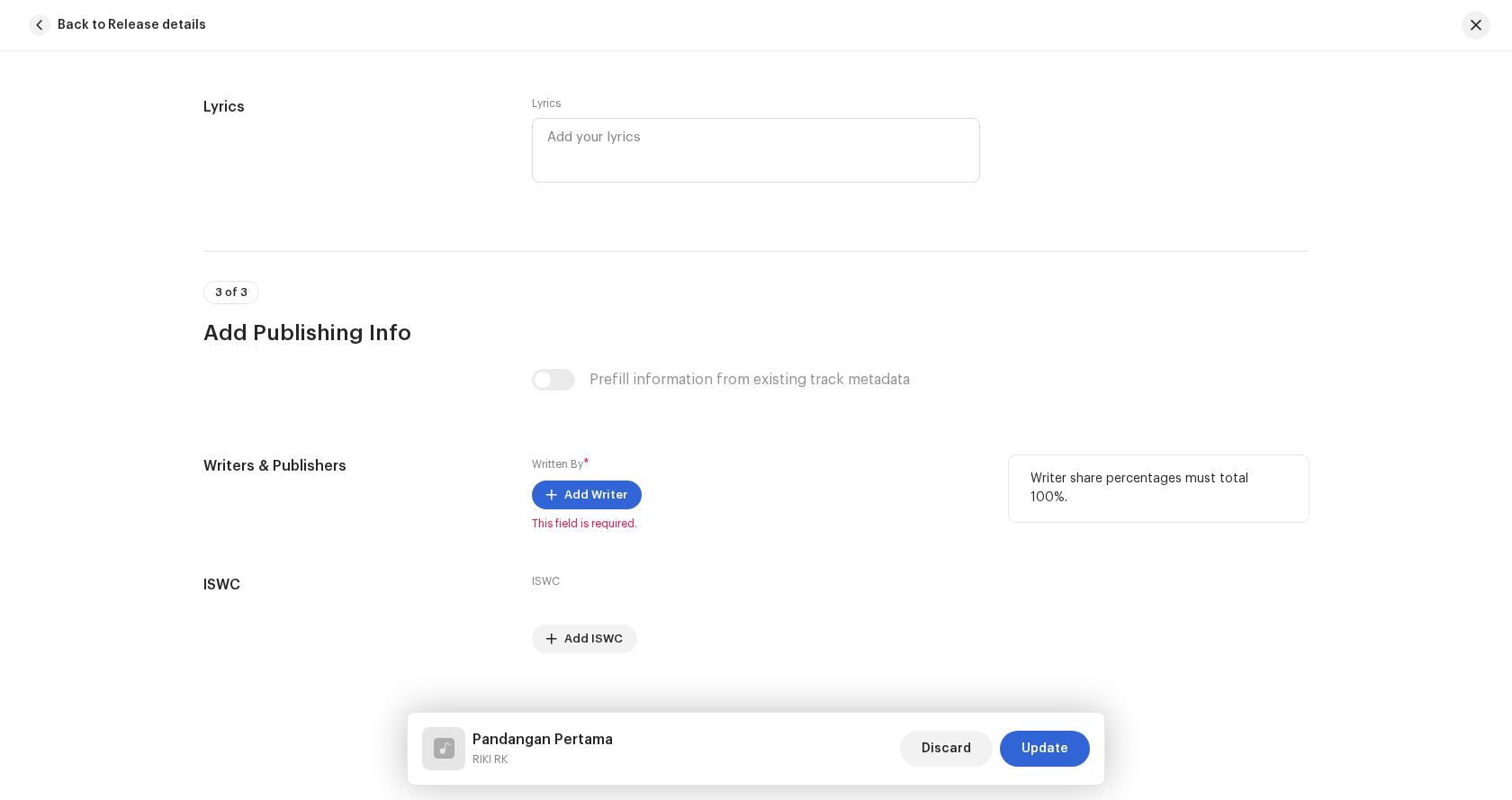
scroll to position [3392, 0]
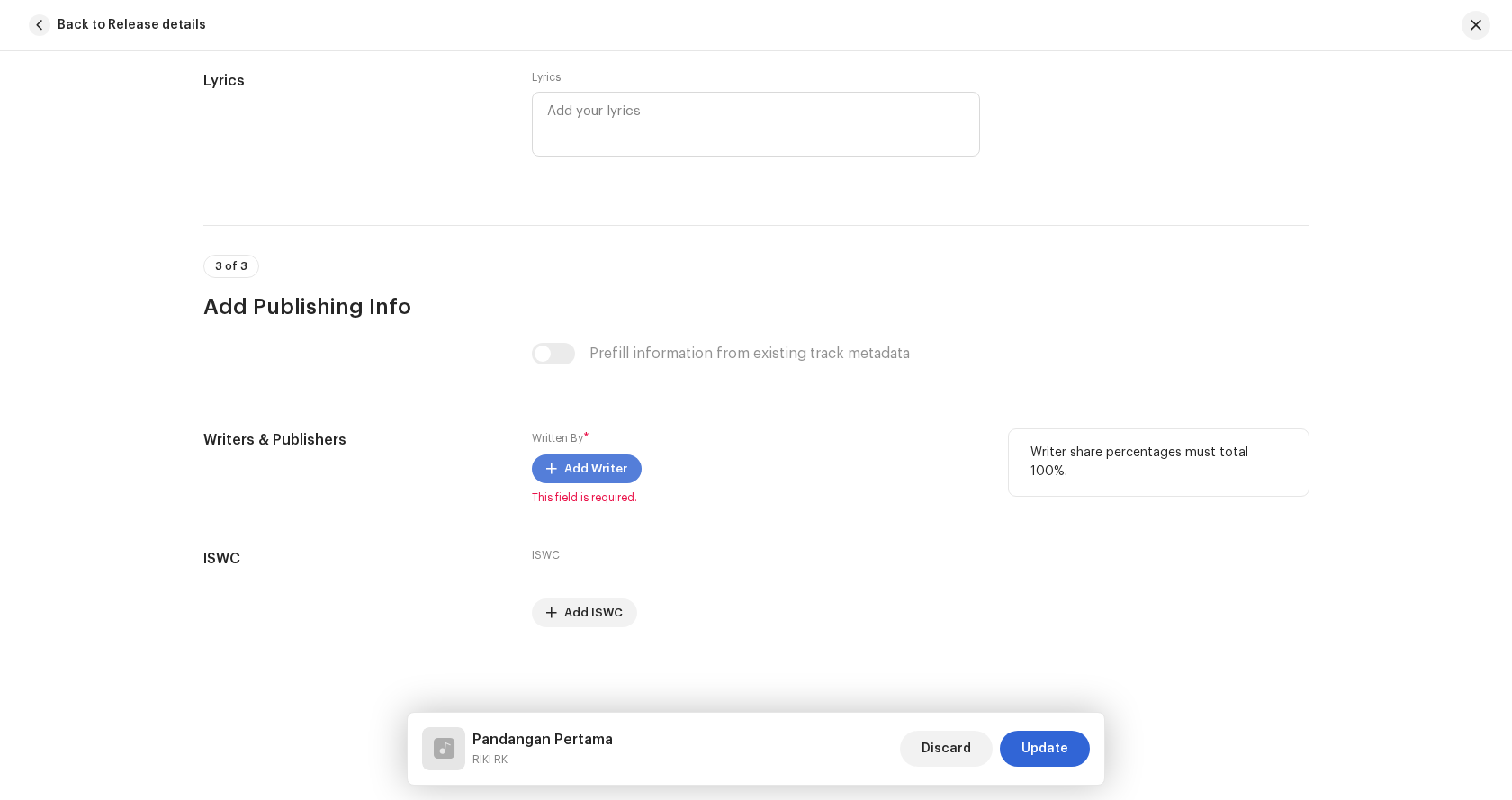
click at [608, 468] on span "Add Writer" at bounding box center [595, 468] width 63 height 36
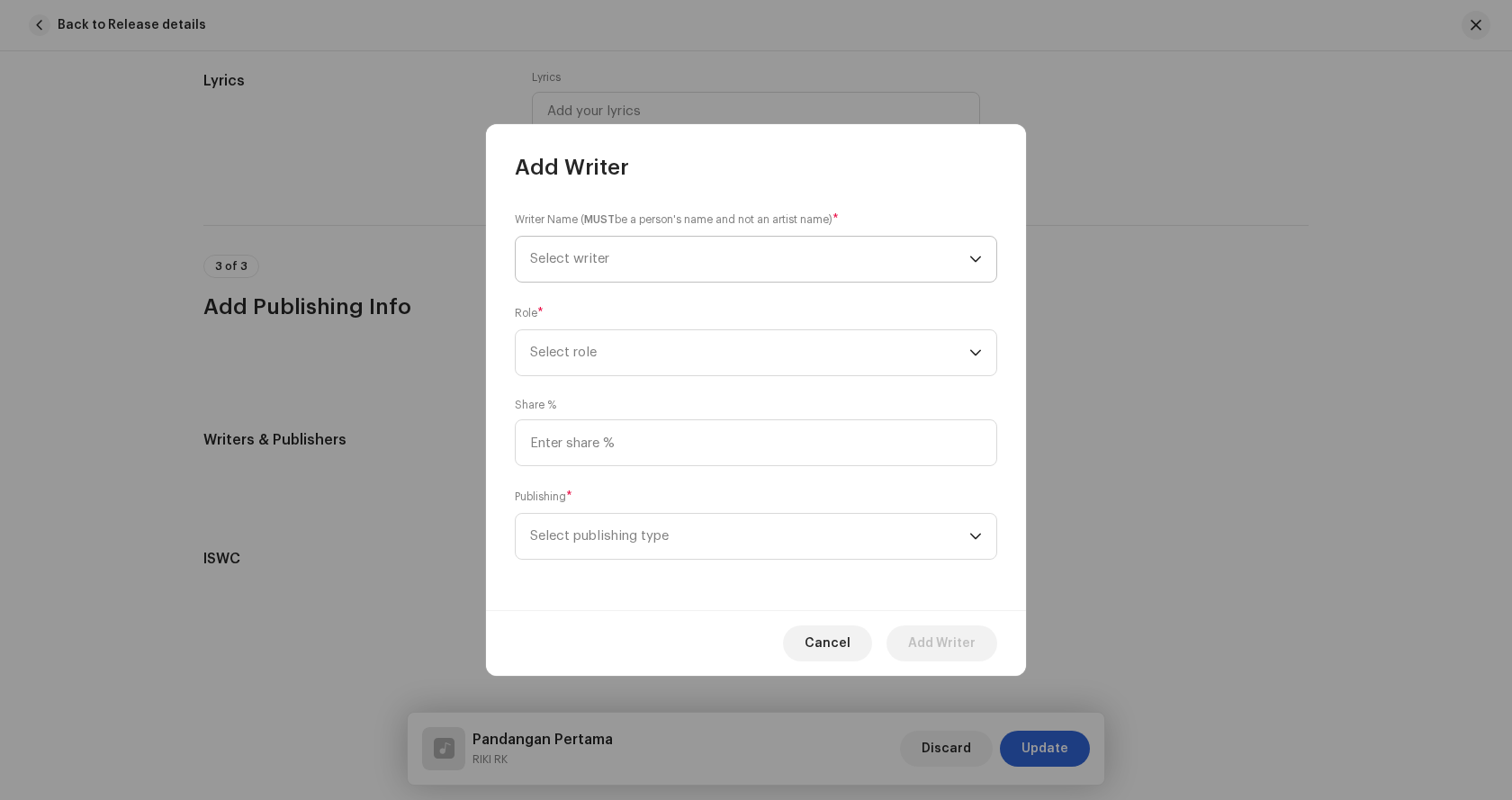
click at [740, 247] on span "Select writer" at bounding box center [750, 259] width 439 height 45
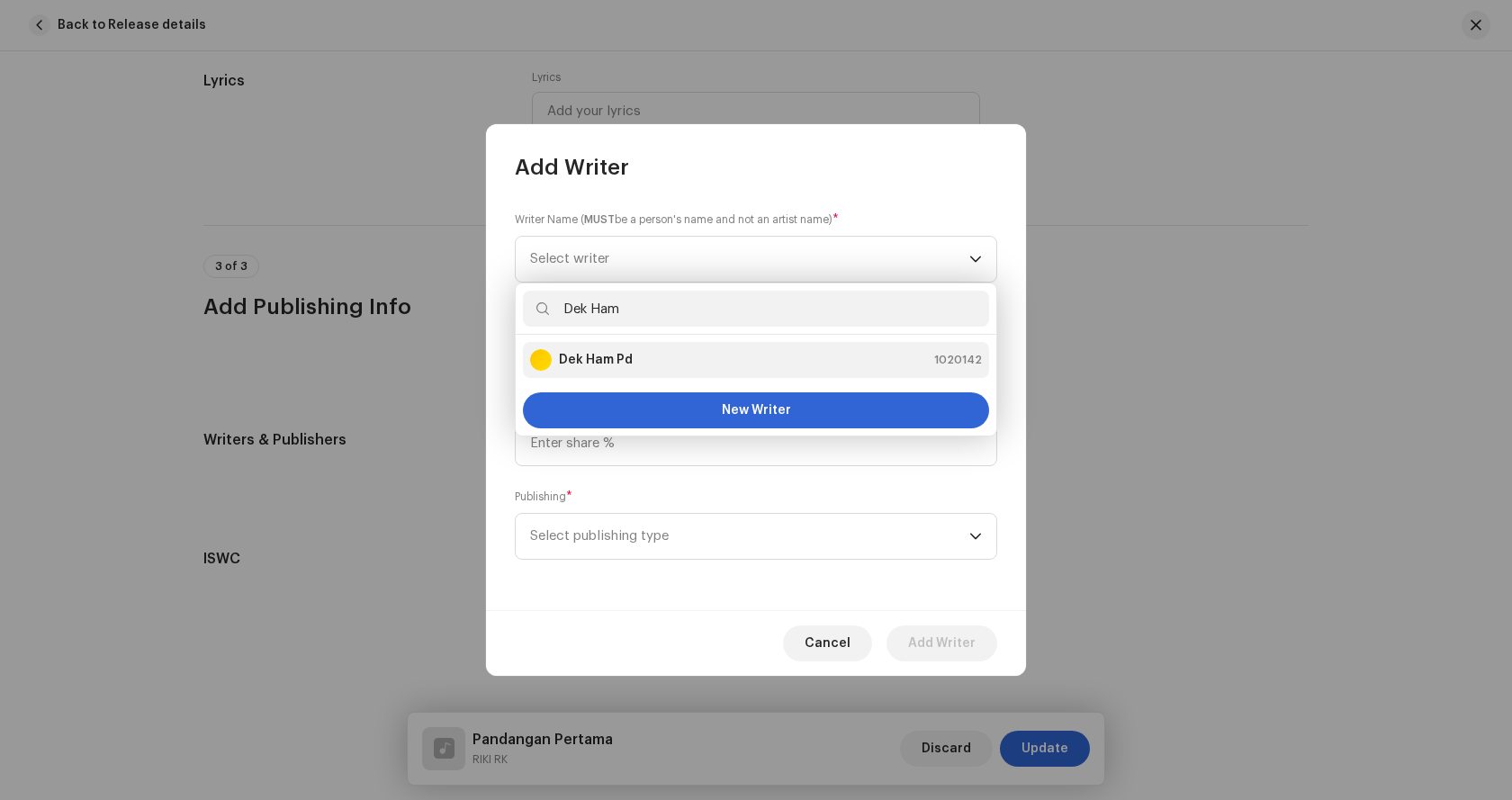
type input "Dek Ham"
click at [631, 355] on strong "Dek Ham Pd" at bounding box center [596, 360] width 74 height 18
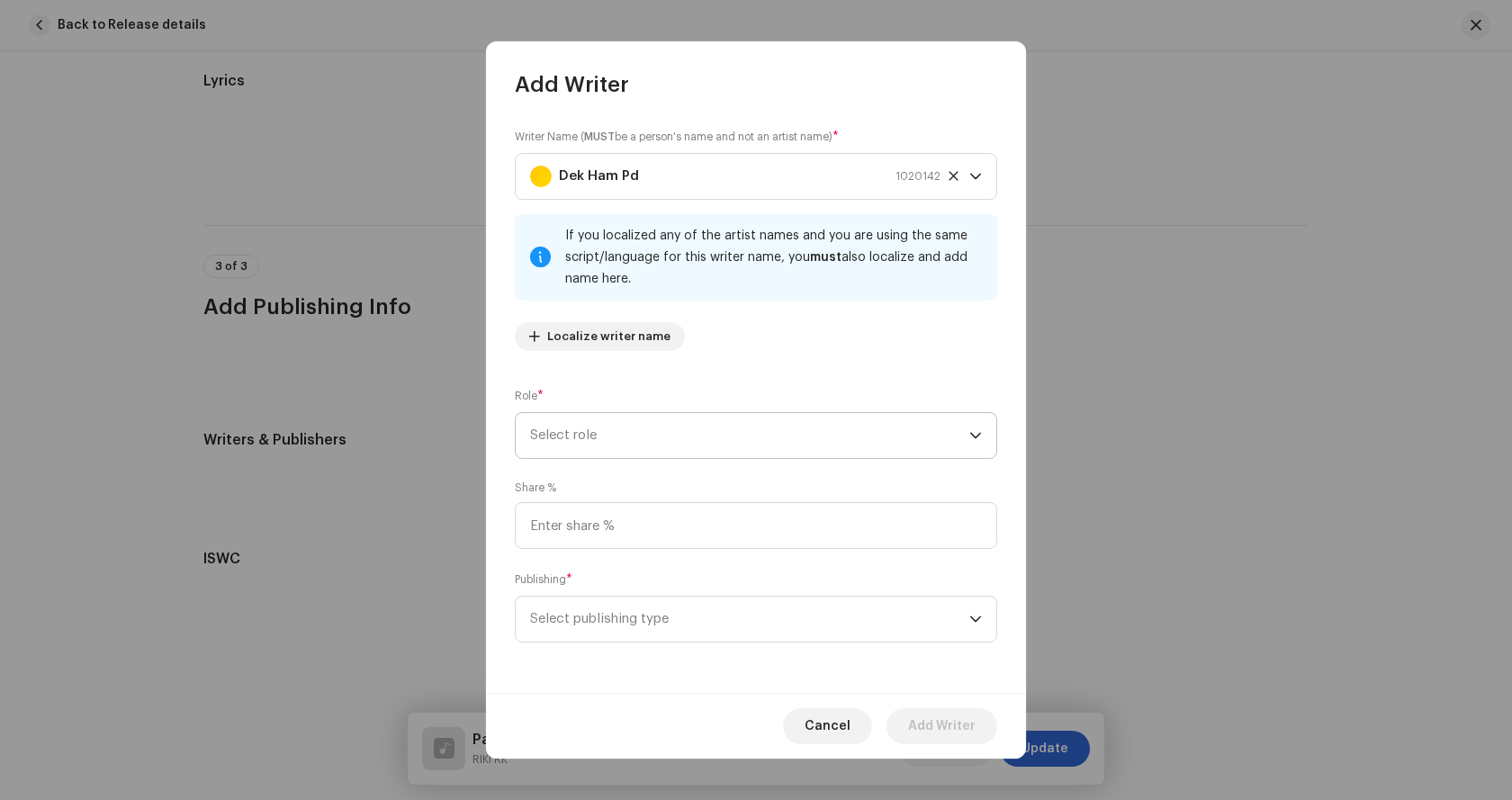
click at [825, 431] on span "Select role" at bounding box center [750, 435] width 439 height 45
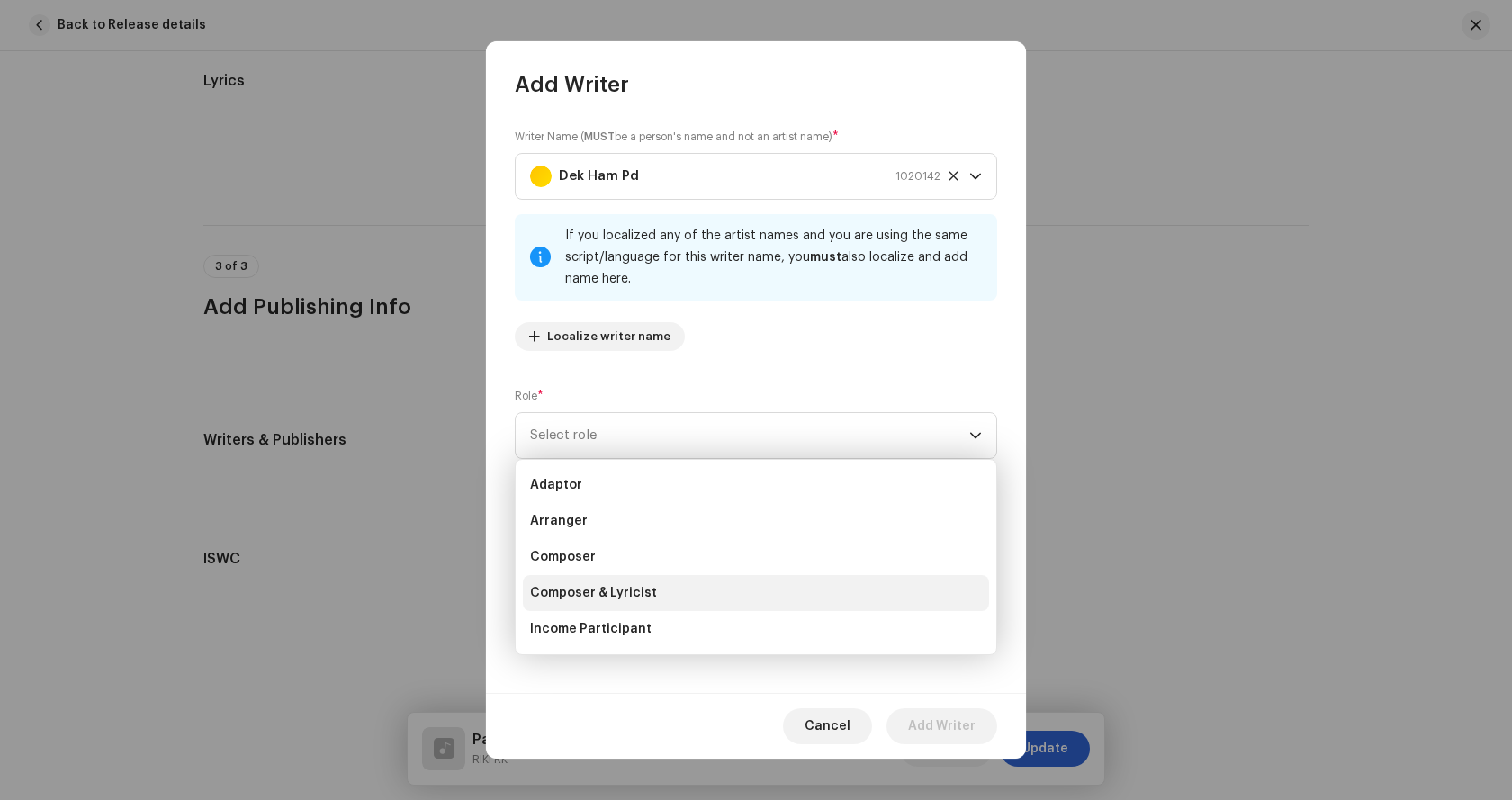
click at [596, 584] on span "Composer & Lyricist" at bounding box center [593, 593] width 127 height 18
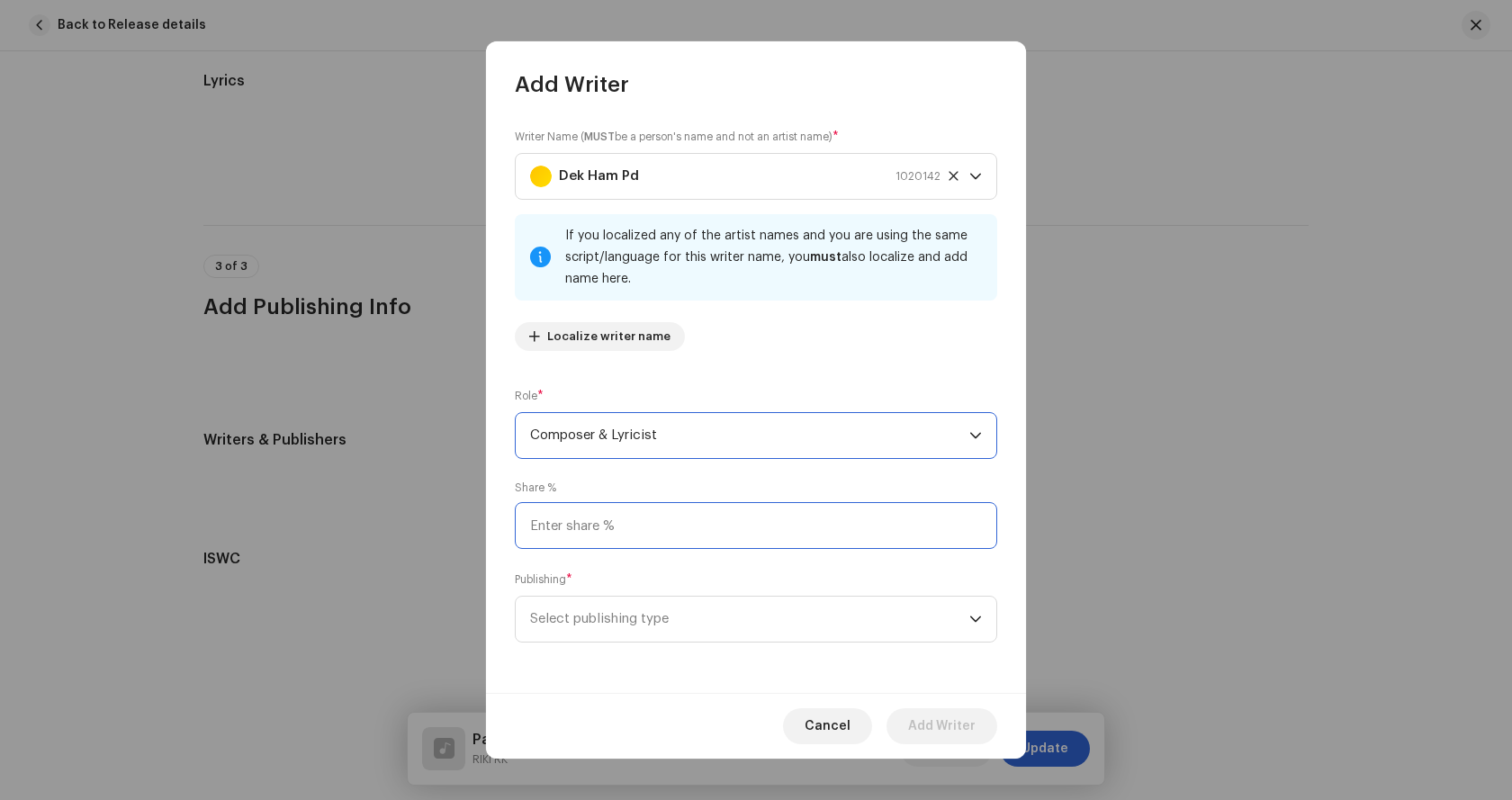
click at [751, 534] on input at bounding box center [755, 525] width 482 height 47
type input "100.00"
click at [615, 722] on div "Cancel Add Writer" at bounding box center [756, 726] width 540 height 66
click at [666, 624] on span "Select publishing type" at bounding box center [750, 618] width 439 height 45
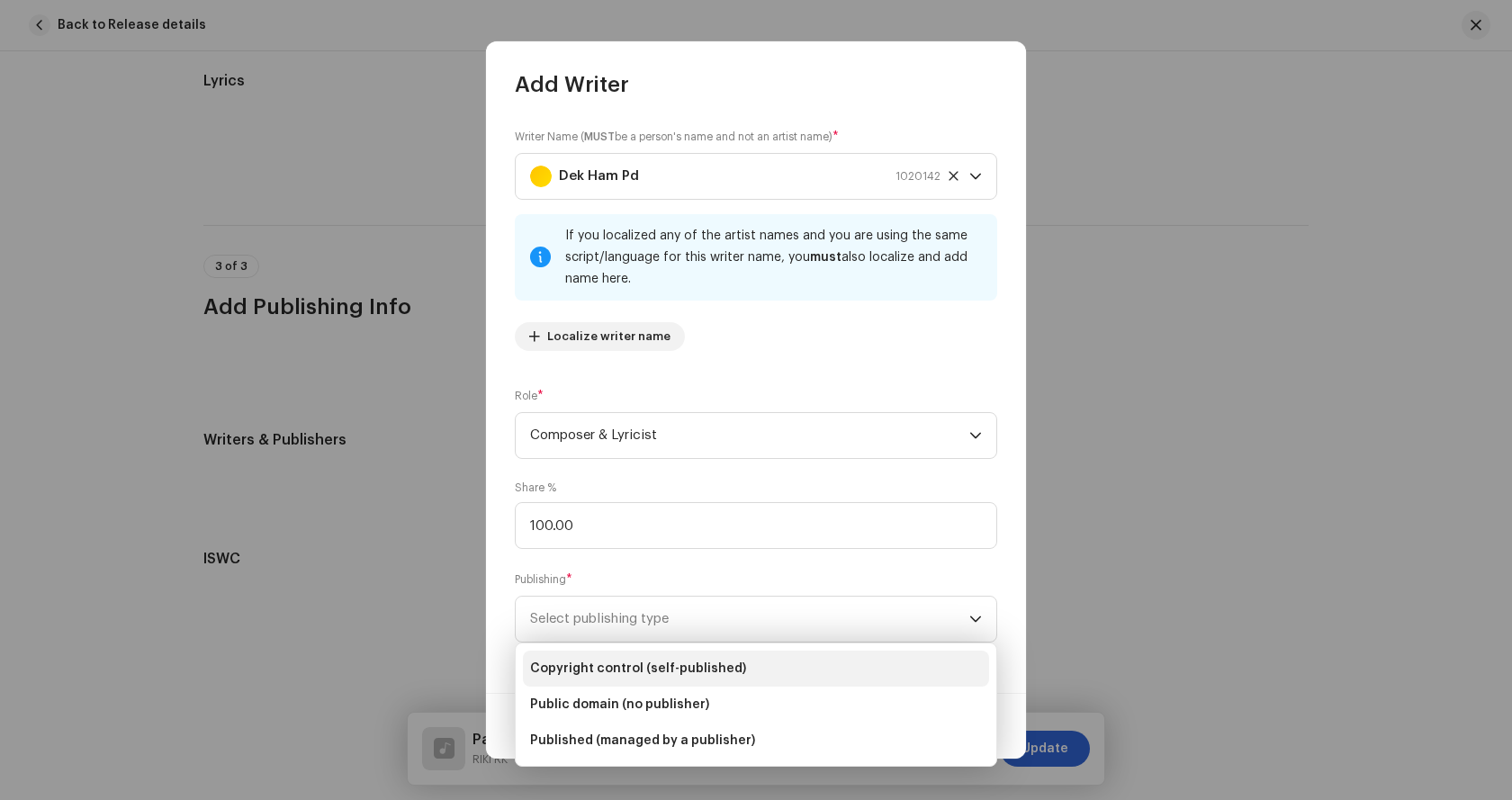
click at [651, 664] on span "Copyright control (self-published)" at bounding box center [638, 669] width 216 height 18
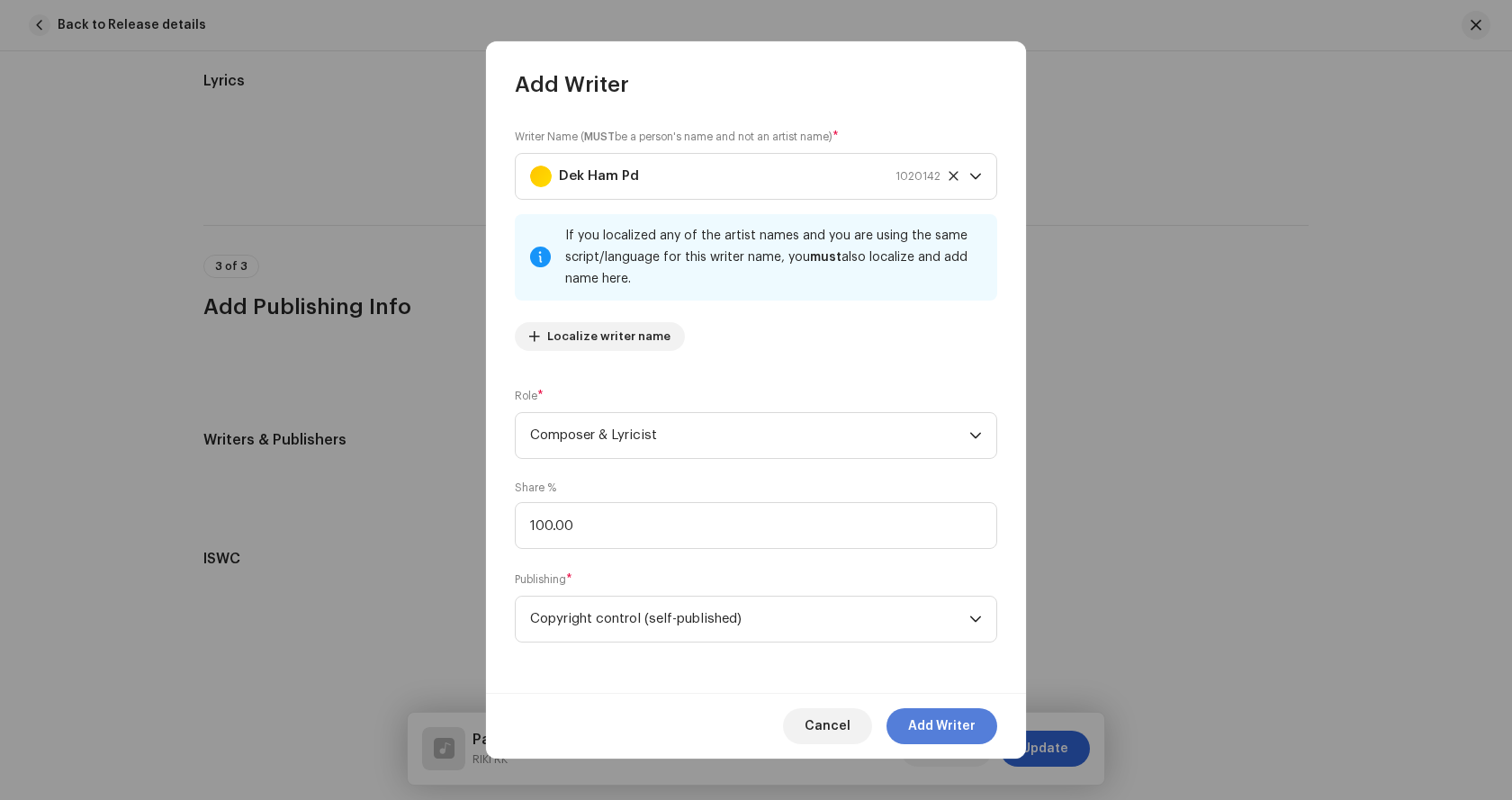
click at [937, 720] on span "Add Writer" at bounding box center [942, 726] width 68 height 36
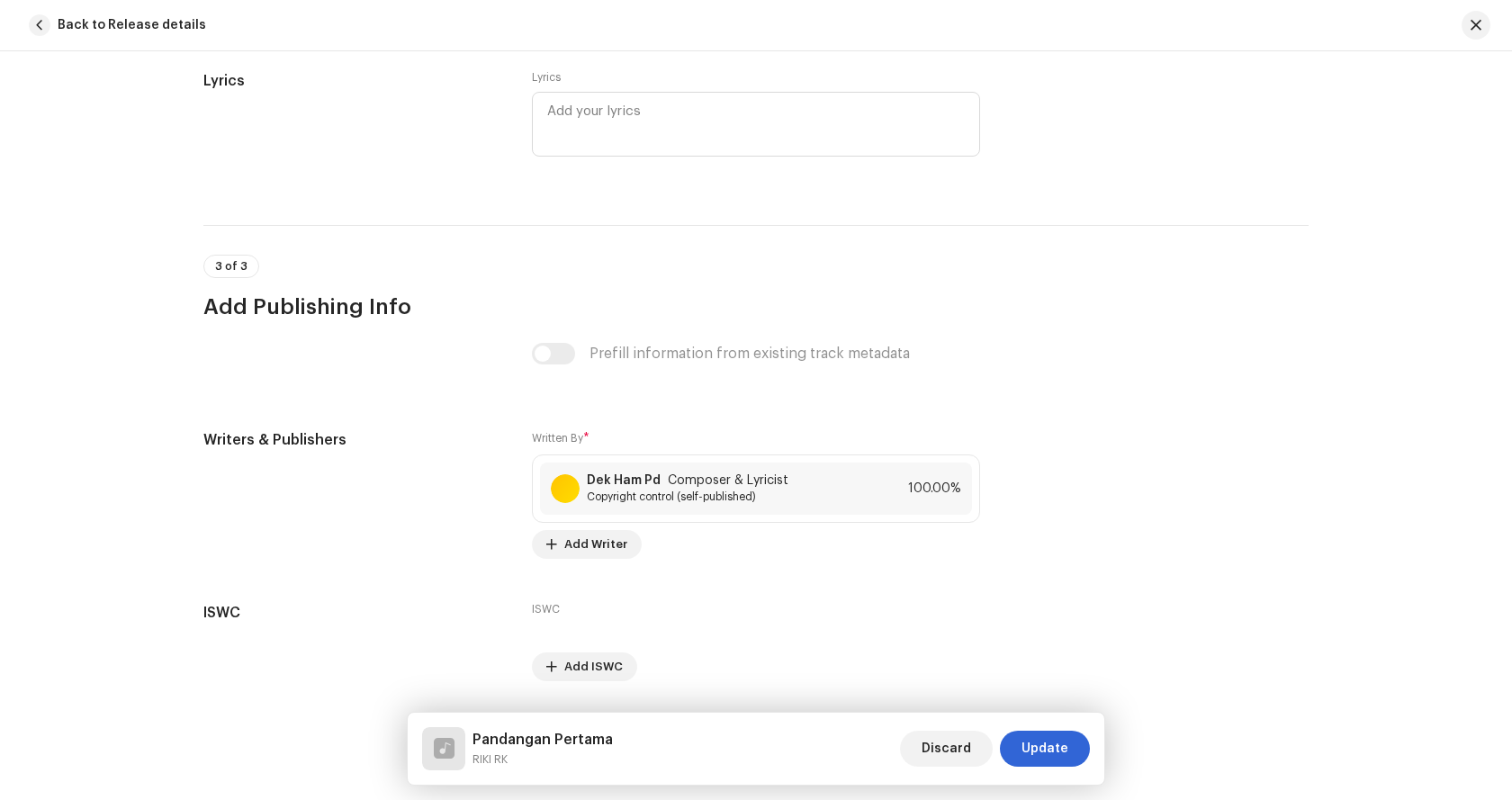
scroll to position [3446, 0]
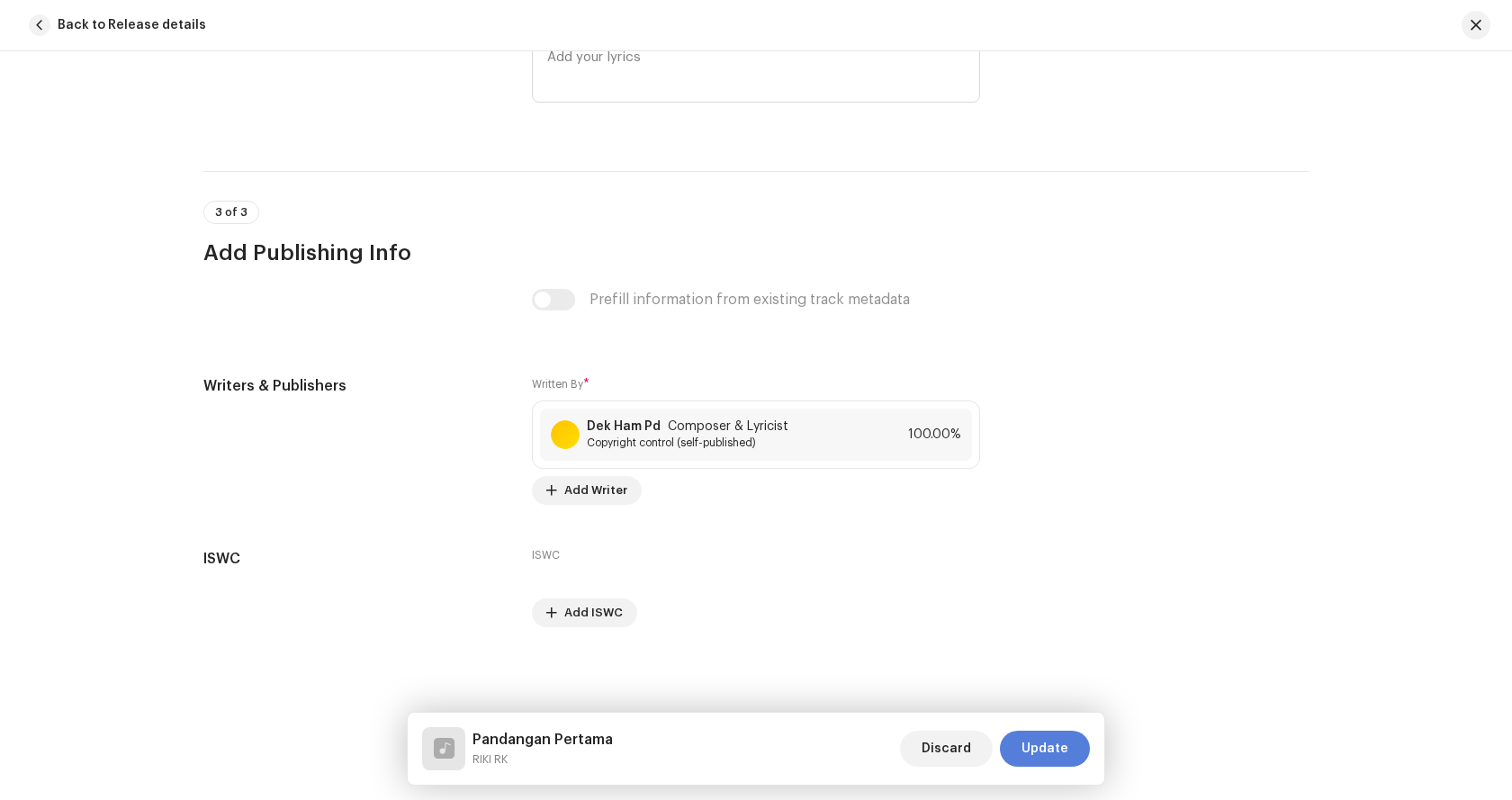
click at [1067, 757] on span "Update" at bounding box center [1045, 749] width 47 height 36
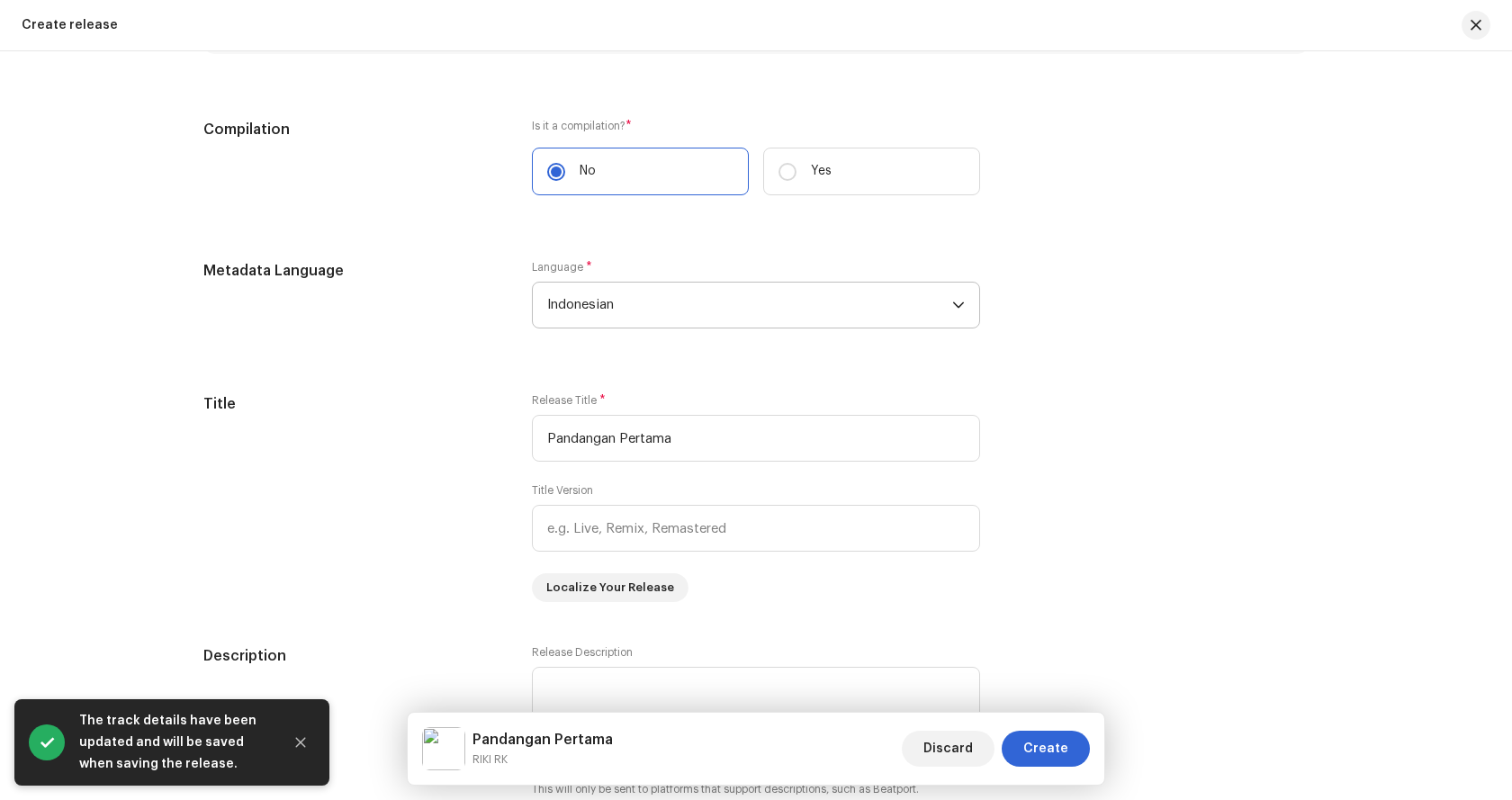
scroll to position [1368, 0]
click at [1047, 751] on span "Create" at bounding box center [1046, 749] width 45 height 36
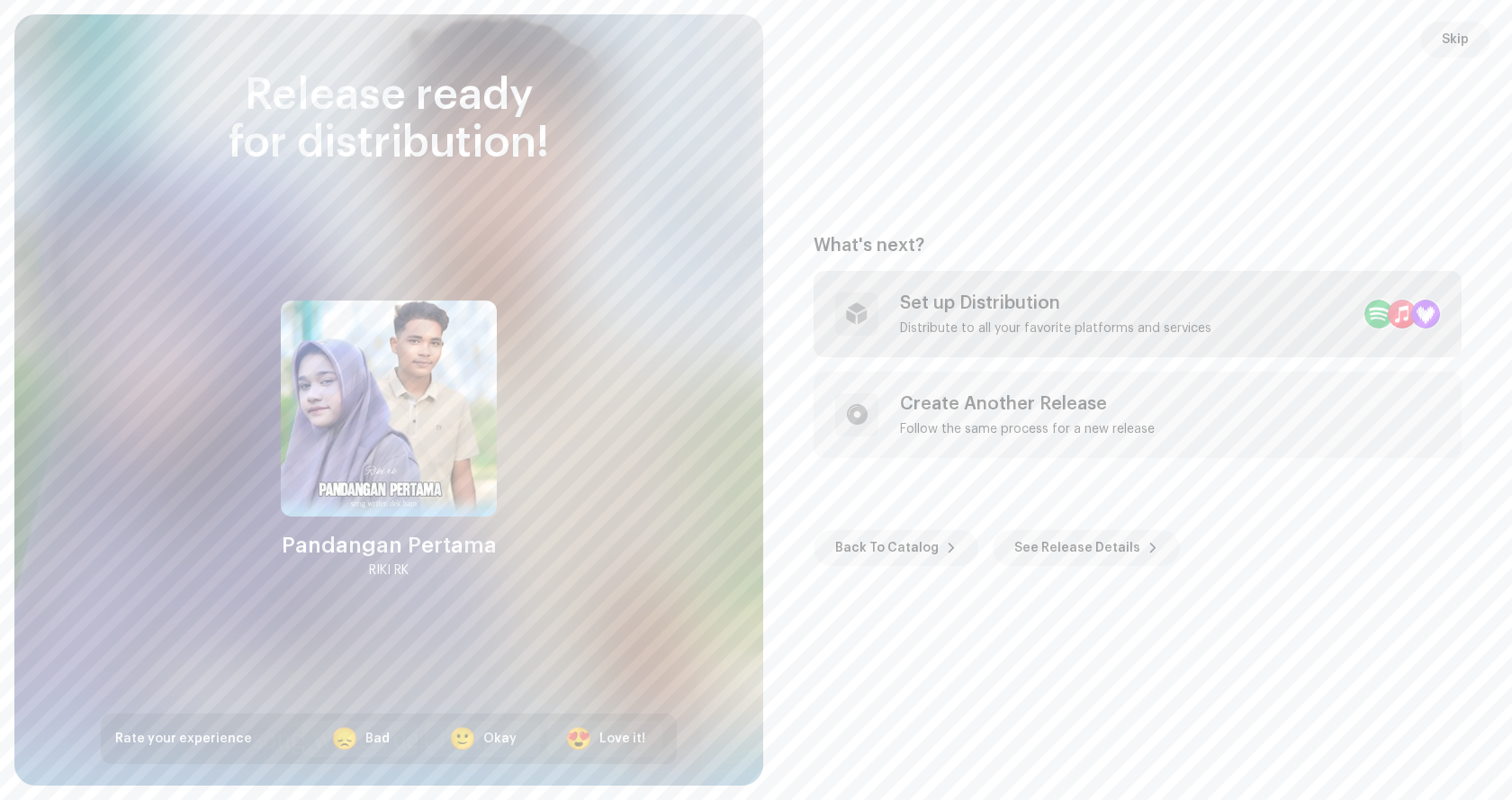
click at [1013, 303] on div "Set up Distribution" at bounding box center [1056, 304] width 312 height 22
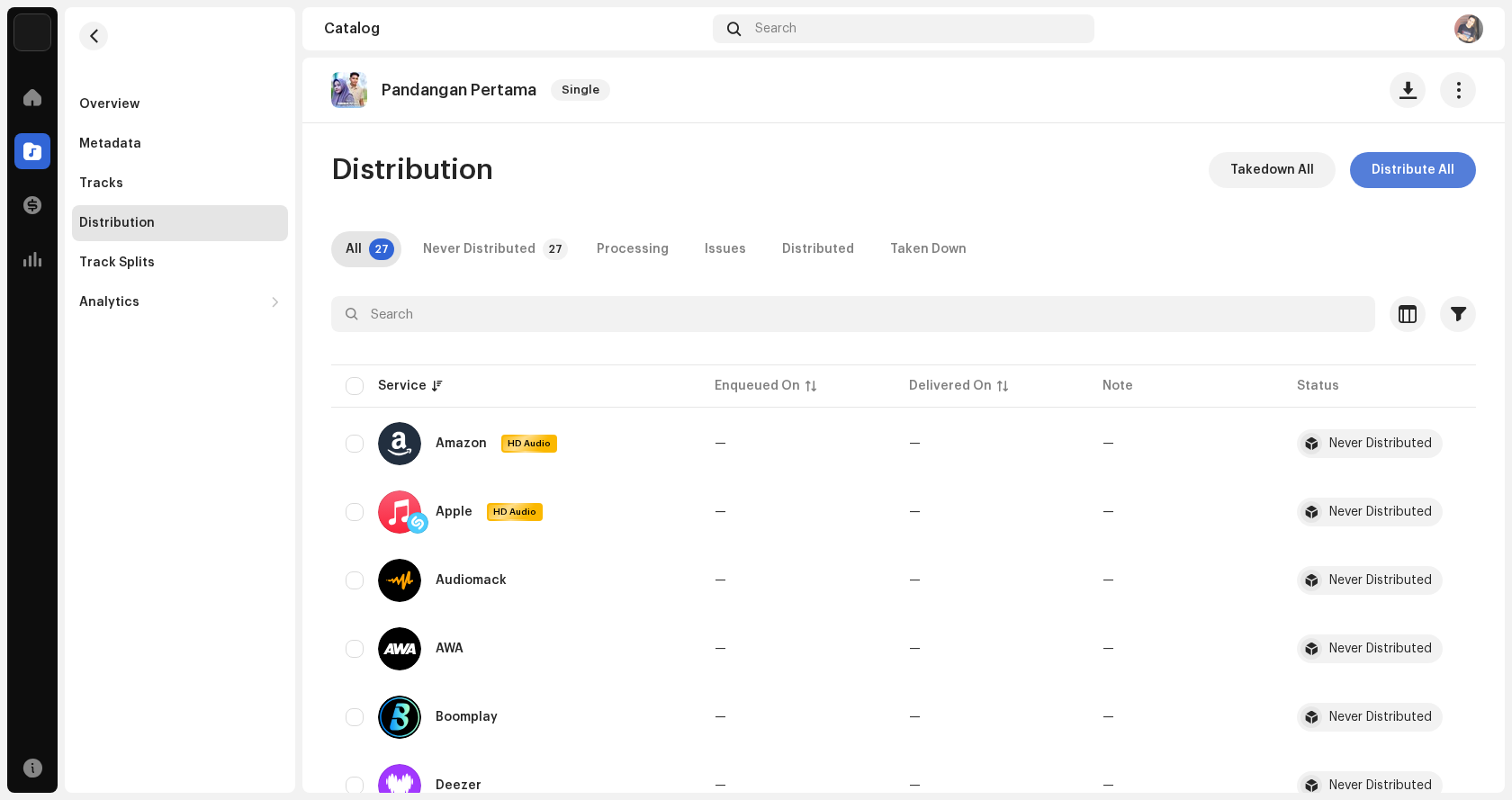
click at [1440, 172] on span "Distribute All" at bounding box center [1412, 170] width 83 height 36
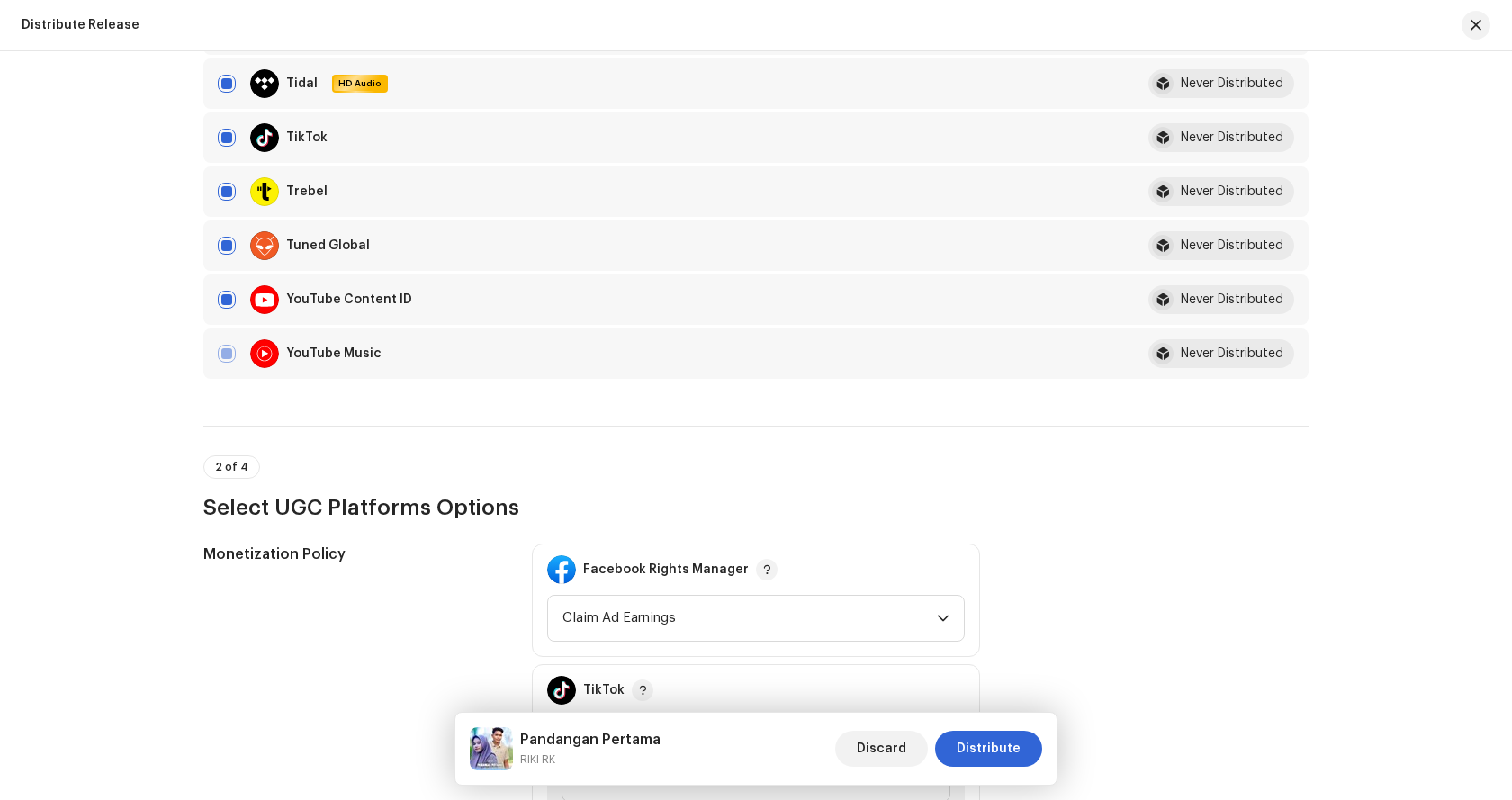
scroll to position [1440, 0]
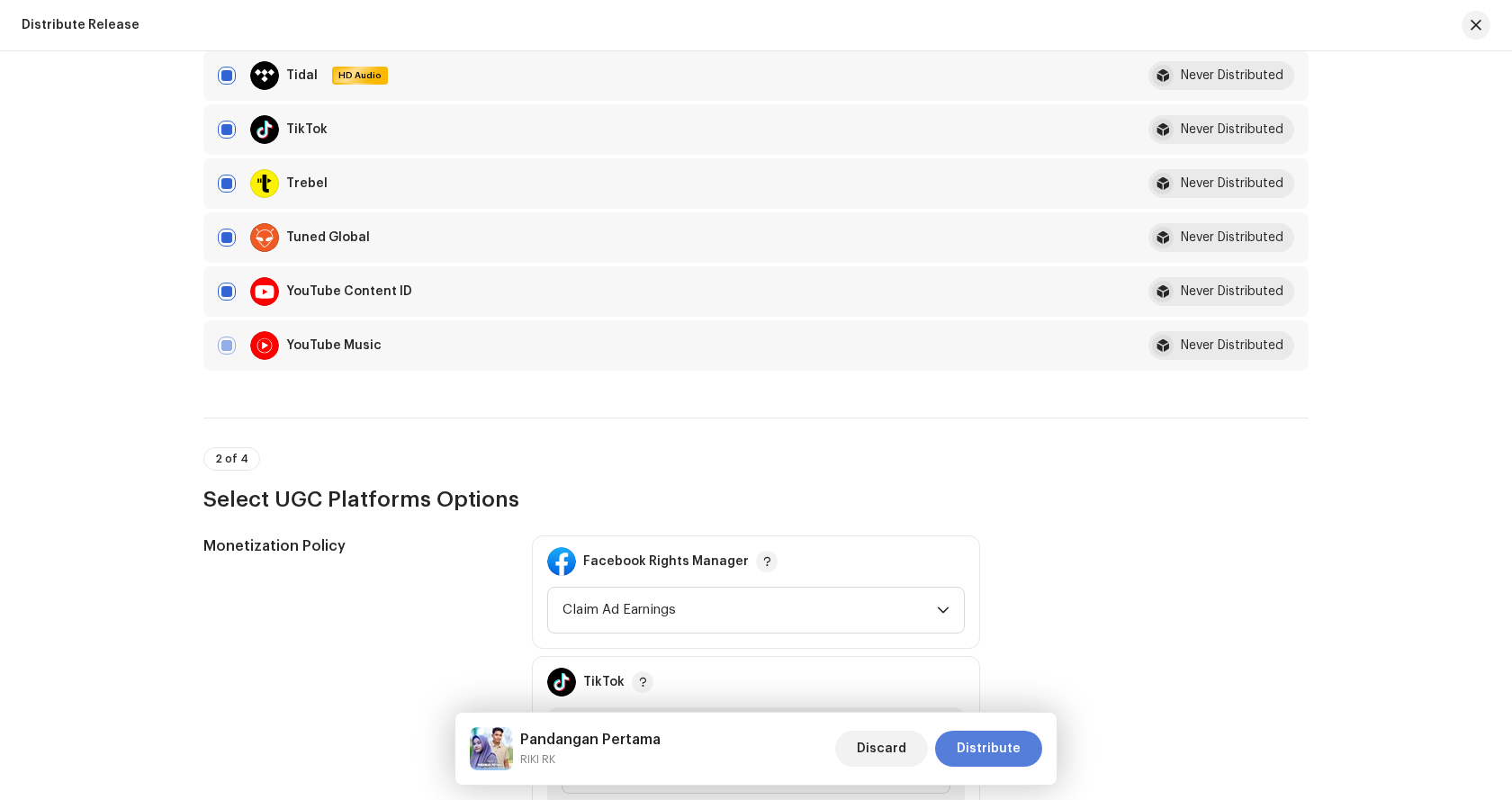
click at [992, 742] on span "Distribute" at bounding box center [989, 749] width 64 height 36
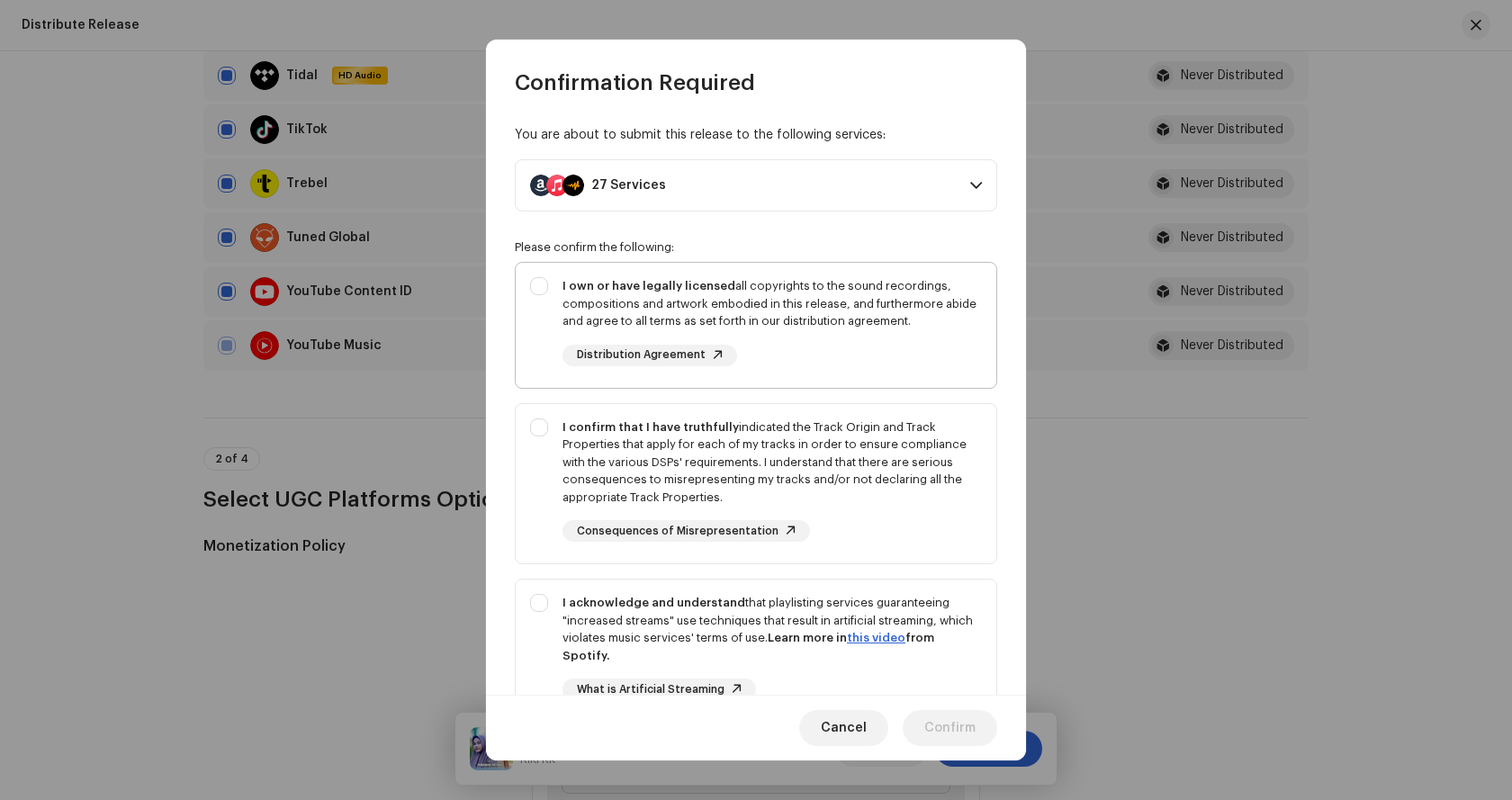
click at [543, 280] on div "I own or have legally licensed all copyrights to the sound recordings, composit…" at bounding box center [755, 322] width 480 height 118
checkbox input "true"
click at [542, 425] on div "I confirm that I have truthfully indicated the Track Origin and Track Propertie…" at bounding box center [755, 480] width 480 height 153
checkbox input "true"
click at [538, 596] on div "I acknowledge and understand that playlisting services guaranteeing "increased …" at bounding box center [755, 661] width 480 height 164
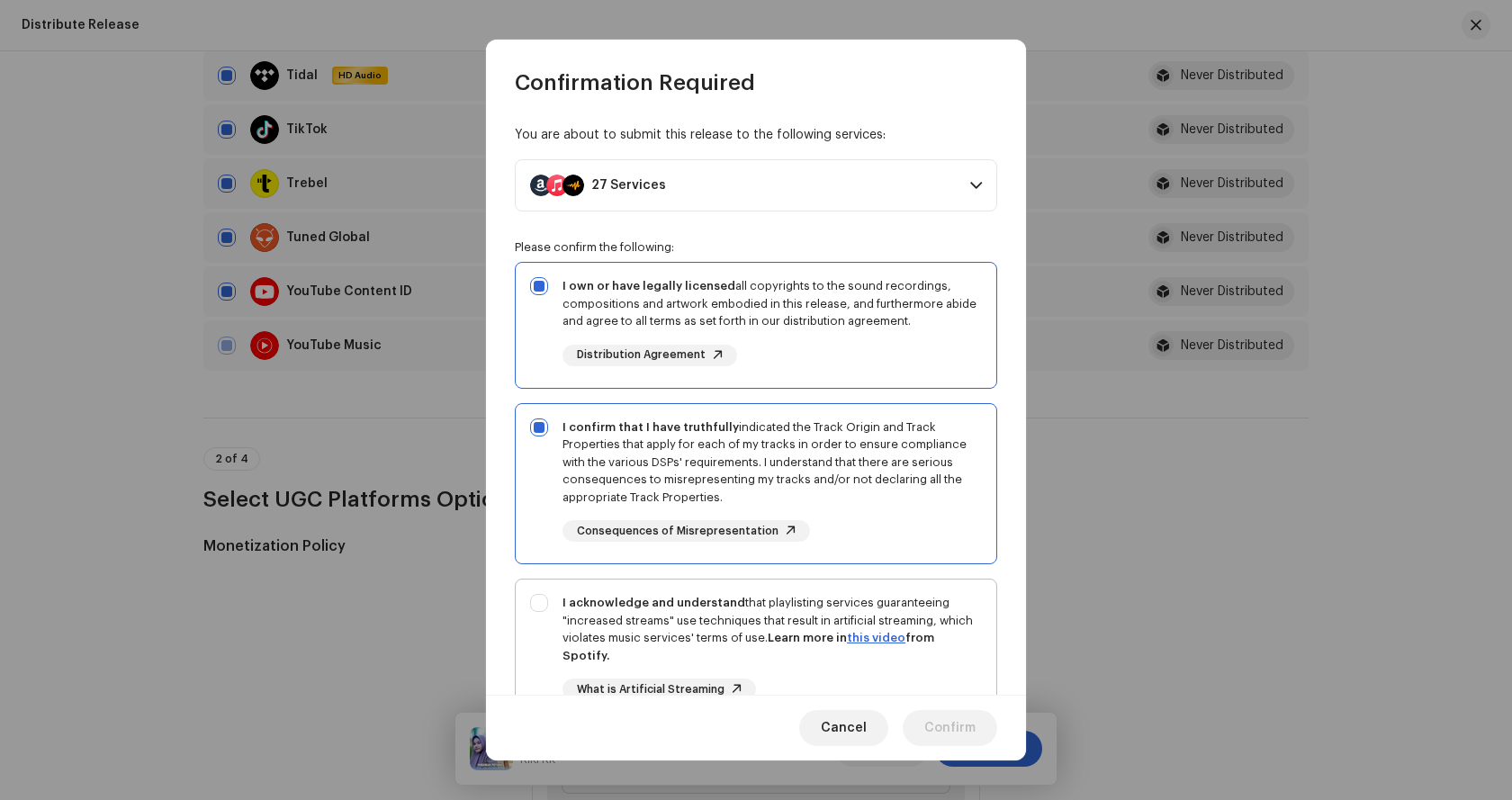
checkbox input "true"
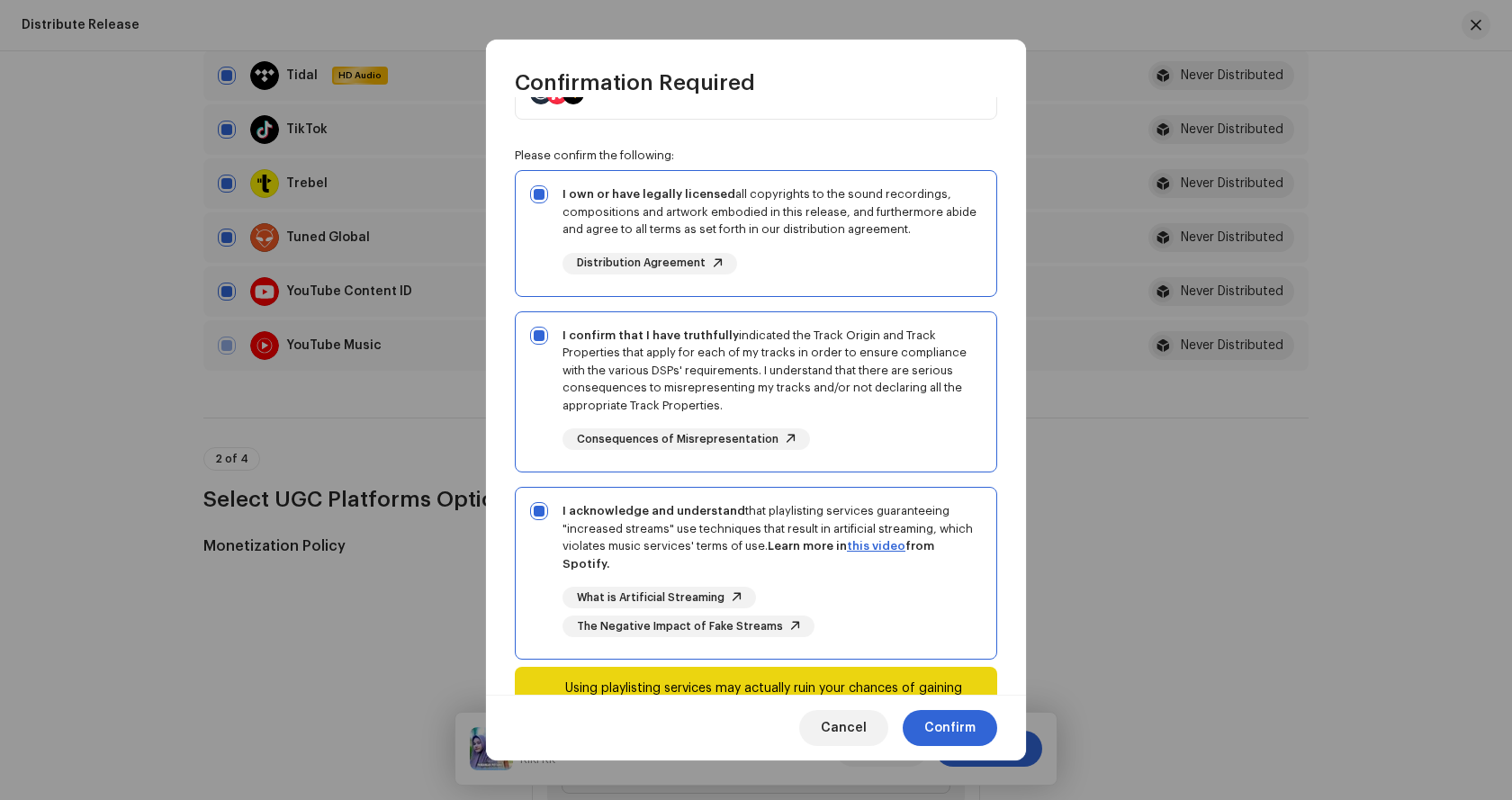
scroll to position [179, 0]
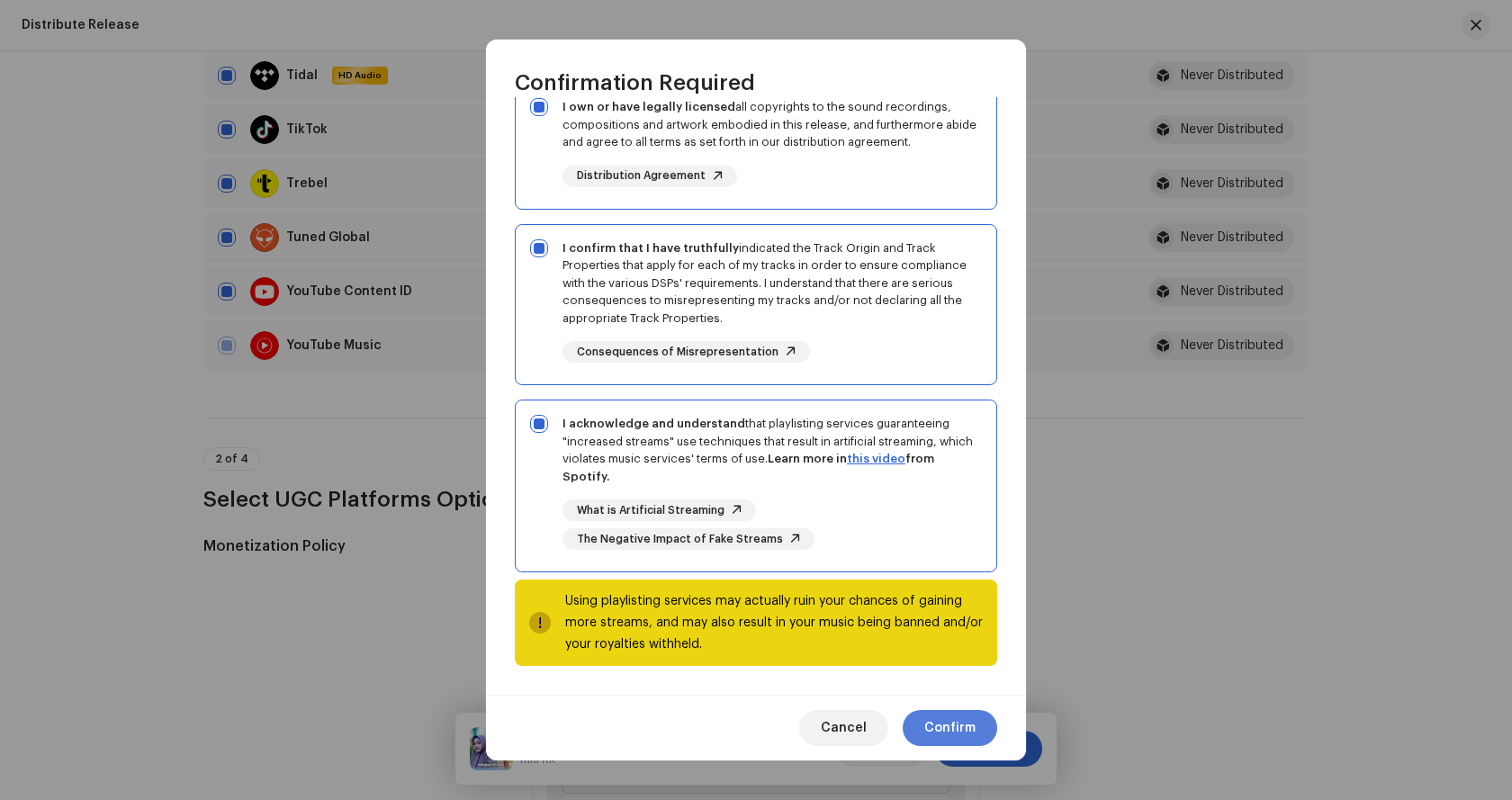
click at [948, 722] on span "Confirm" at bounding box center [950, 728] width 51 height 36
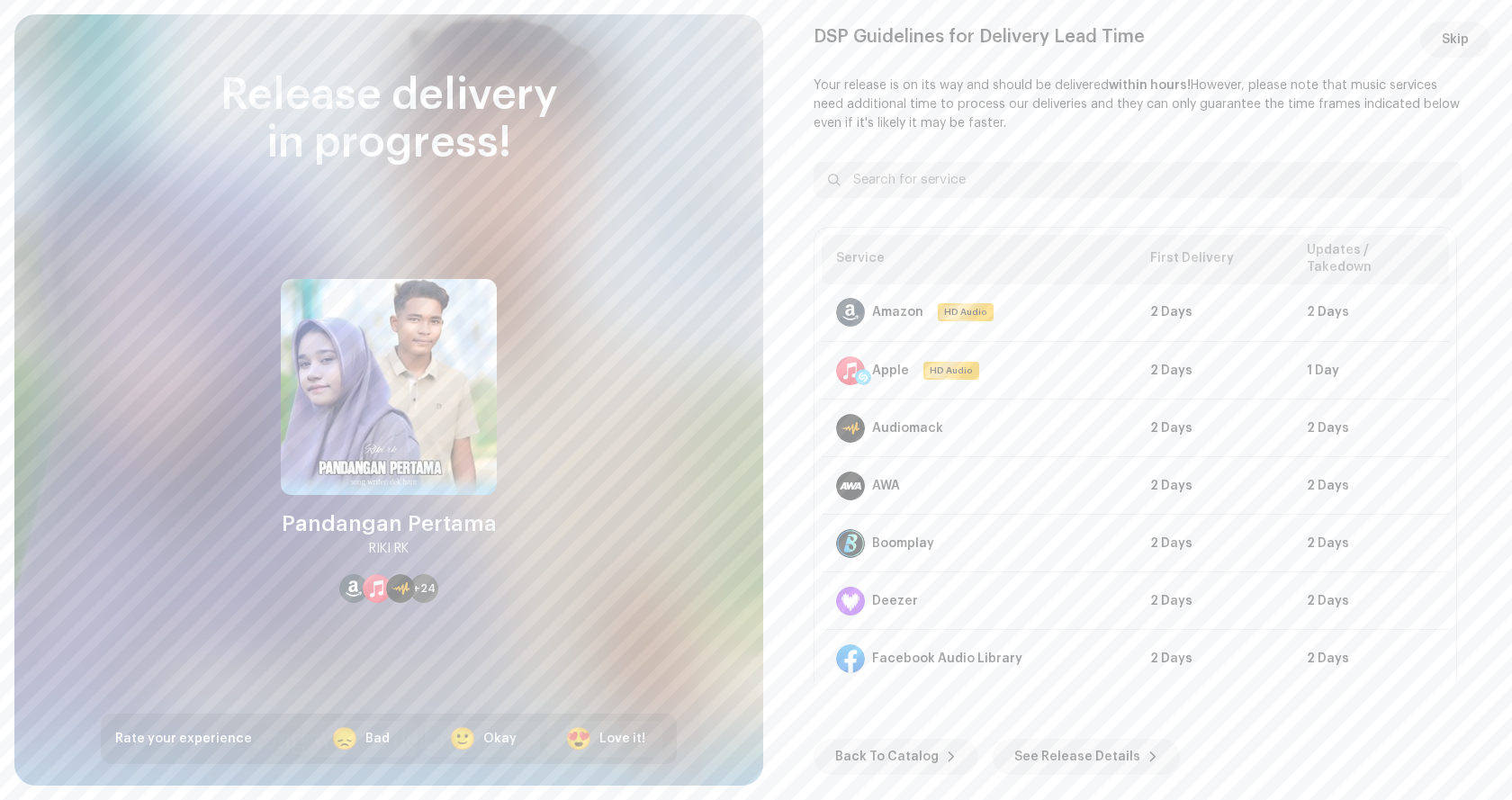
click at [1461, 37] on span "Skip" at bounding box center [1455, 40] width 27 height 36
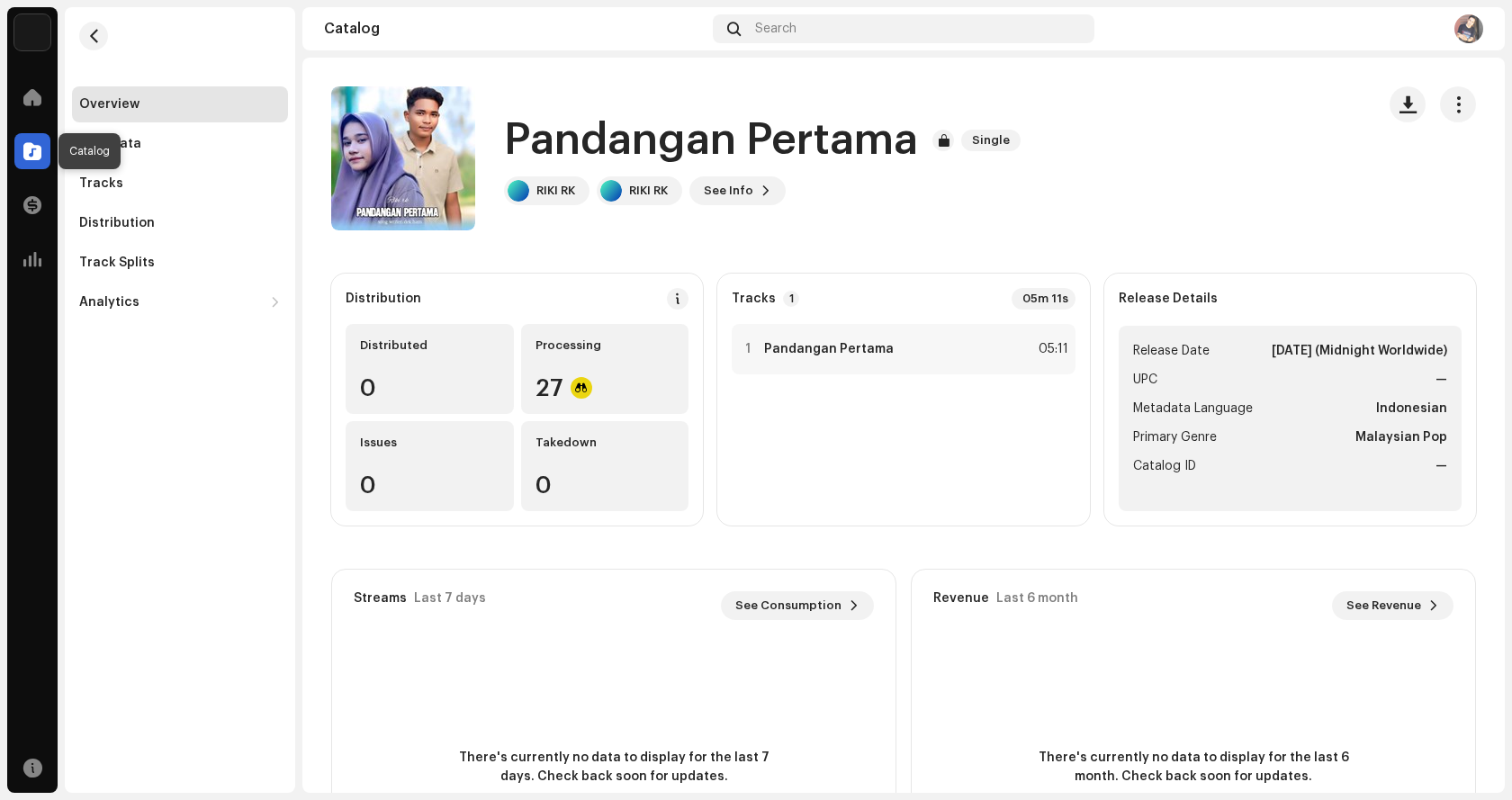
click at [17, 151] on div at bounding box center [32, 151] width 36 height 36
